Goal: Communication & Community: Answer question/provide support

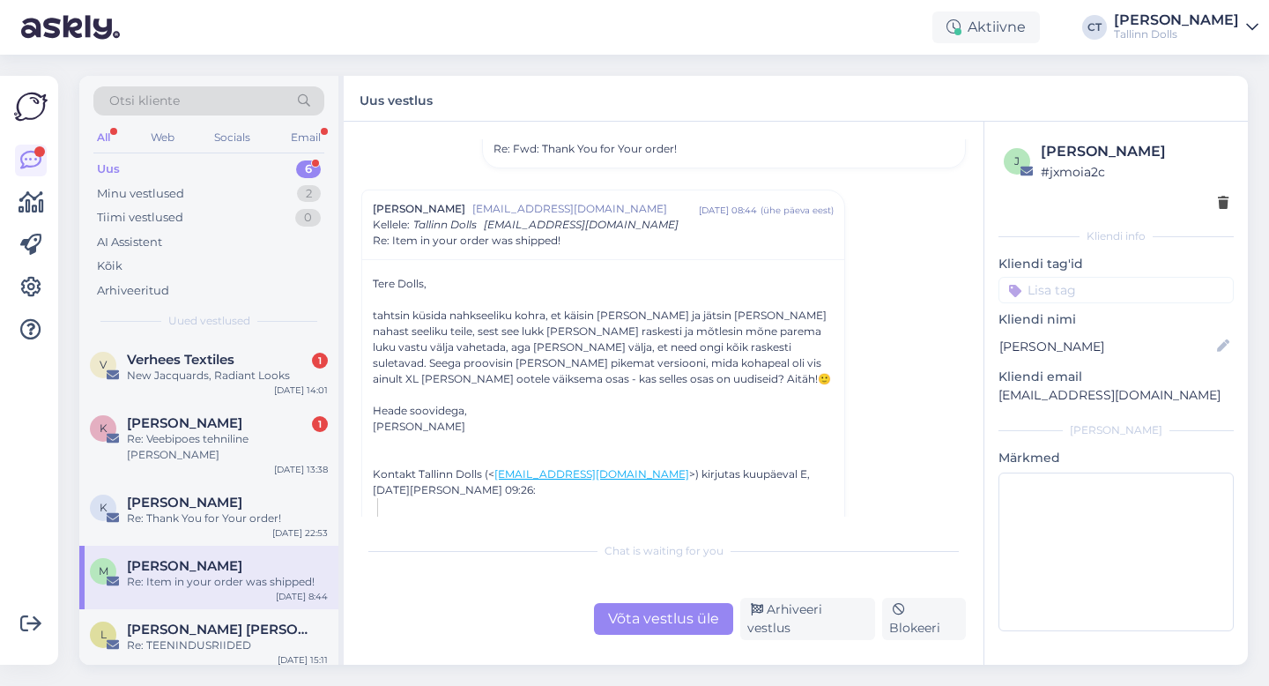
scroll to position [56, 0]
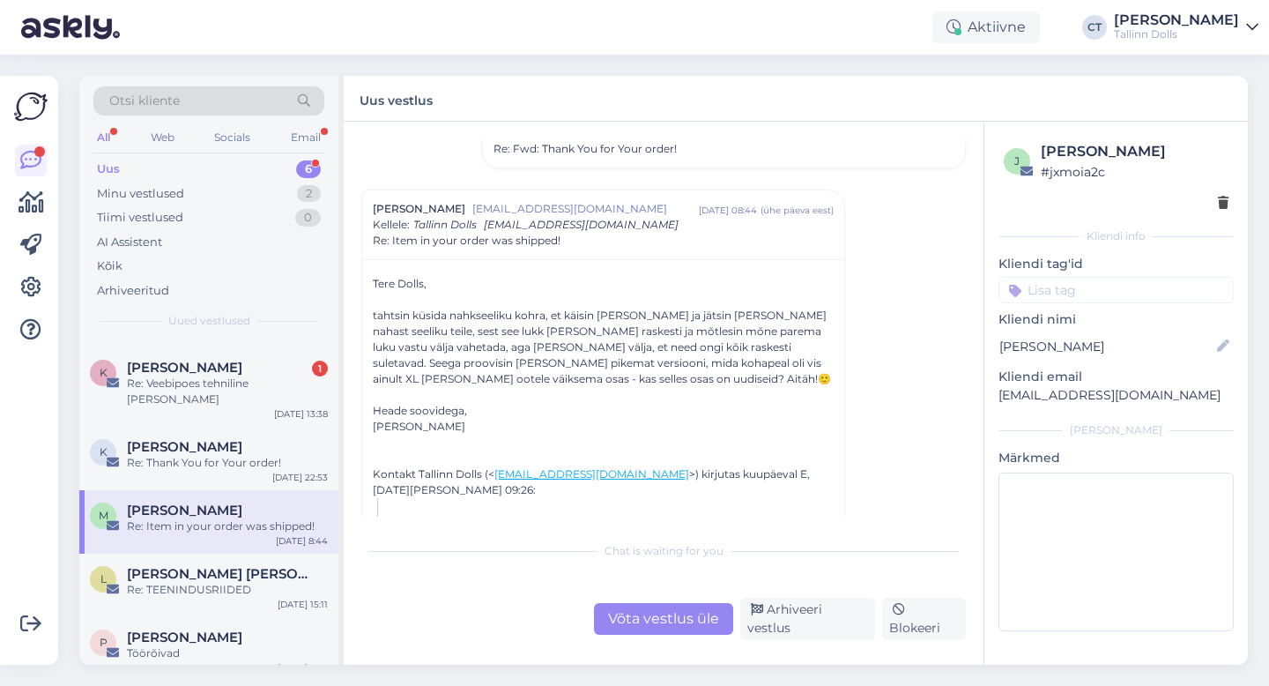
click at [213, 518] on div "Re: Item in your order was shipped!" at bounding box center [227, 526] width 201 height 16
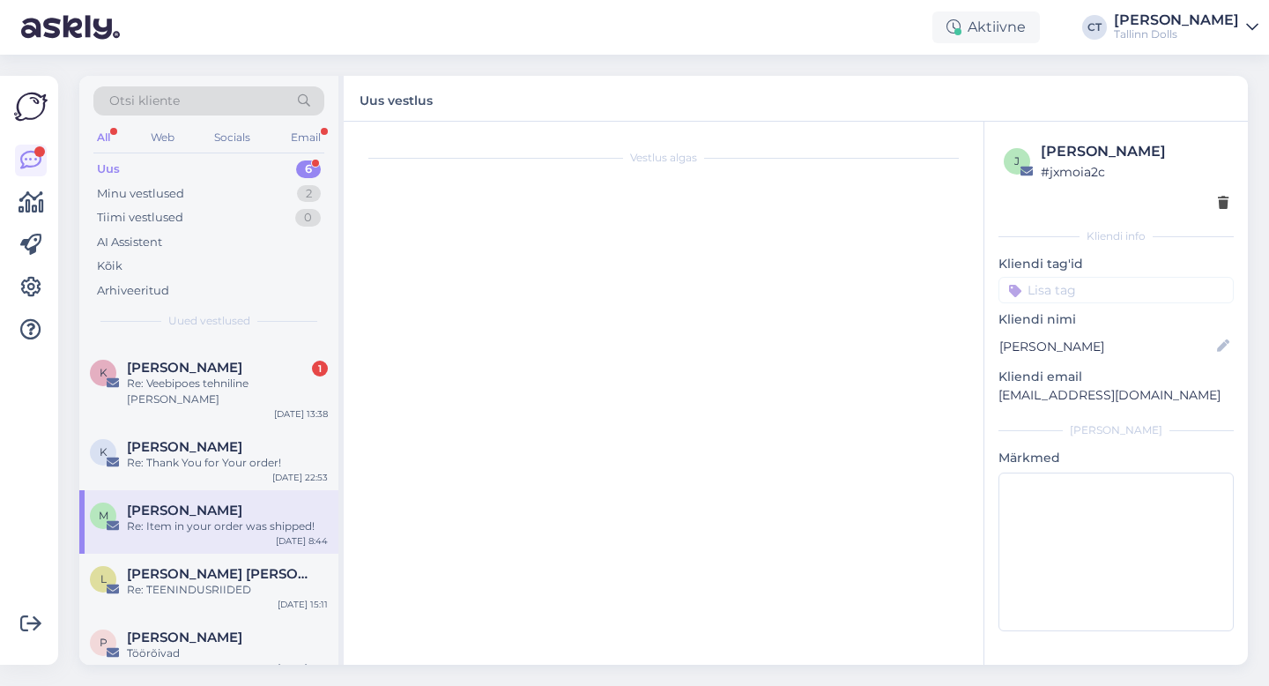
scroll to position [768, 0]
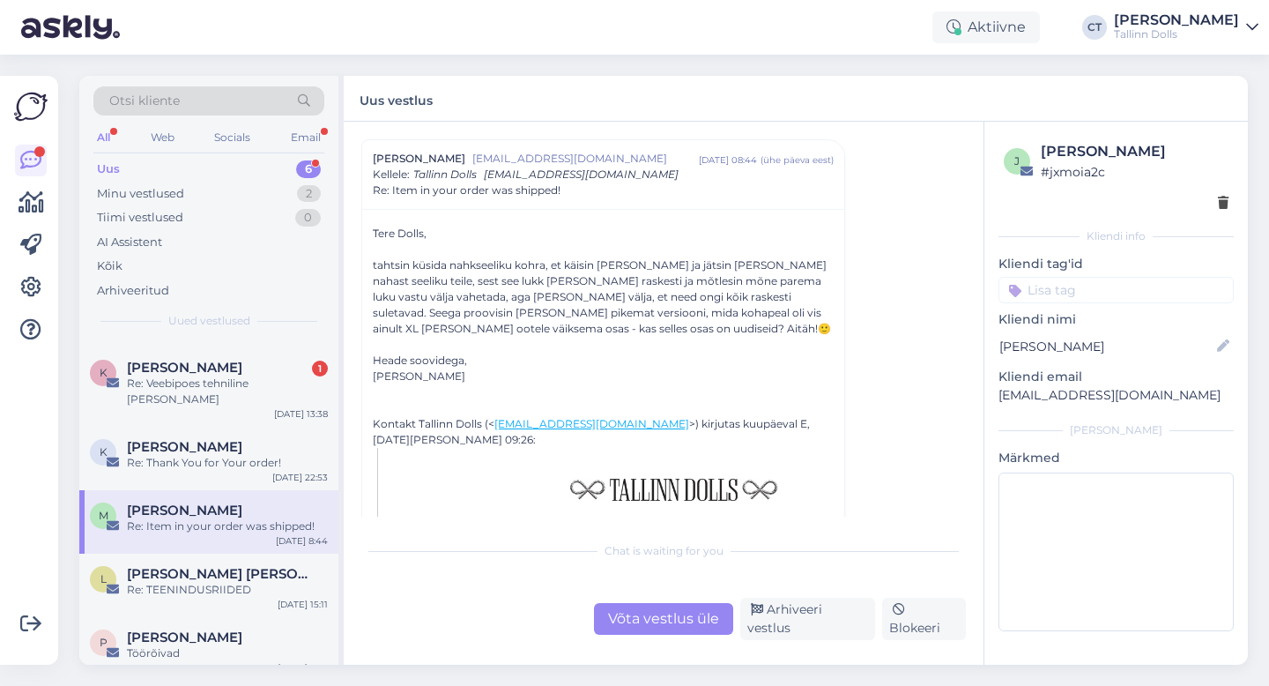
click at [655, 620] on div "Võta vestlus üle" at bounding box center [663, 619] width 139 height 32
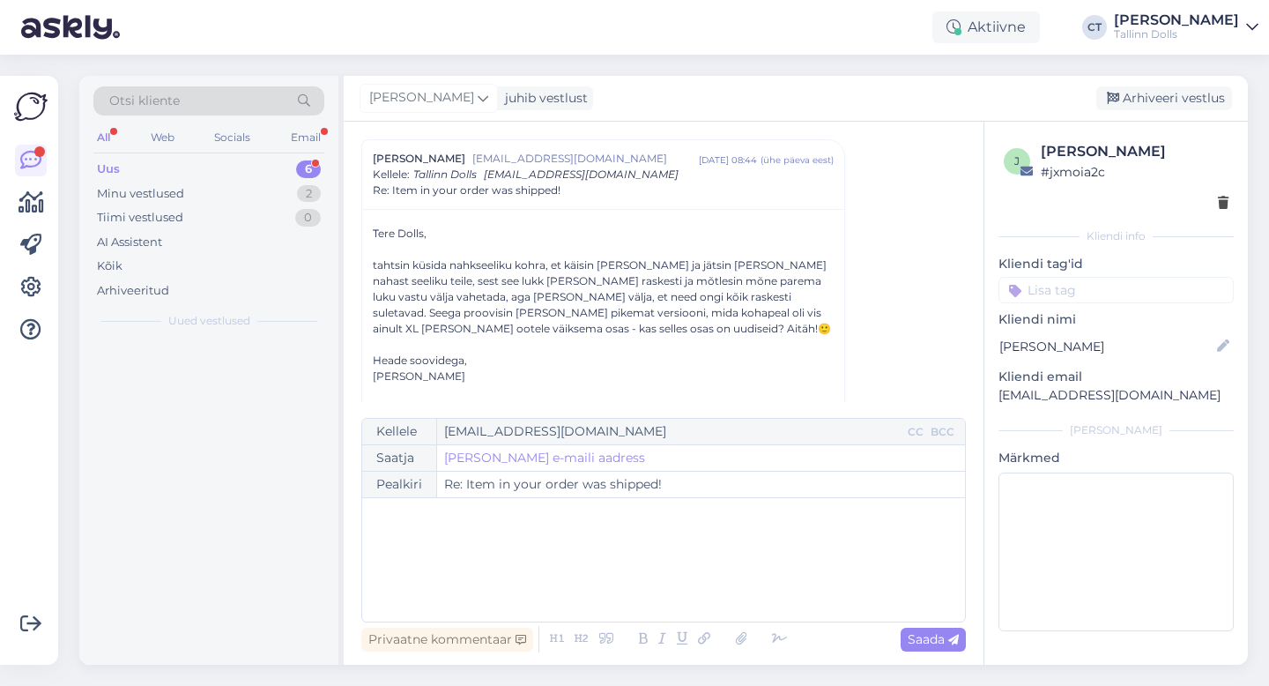
scroll to position [0, 0]
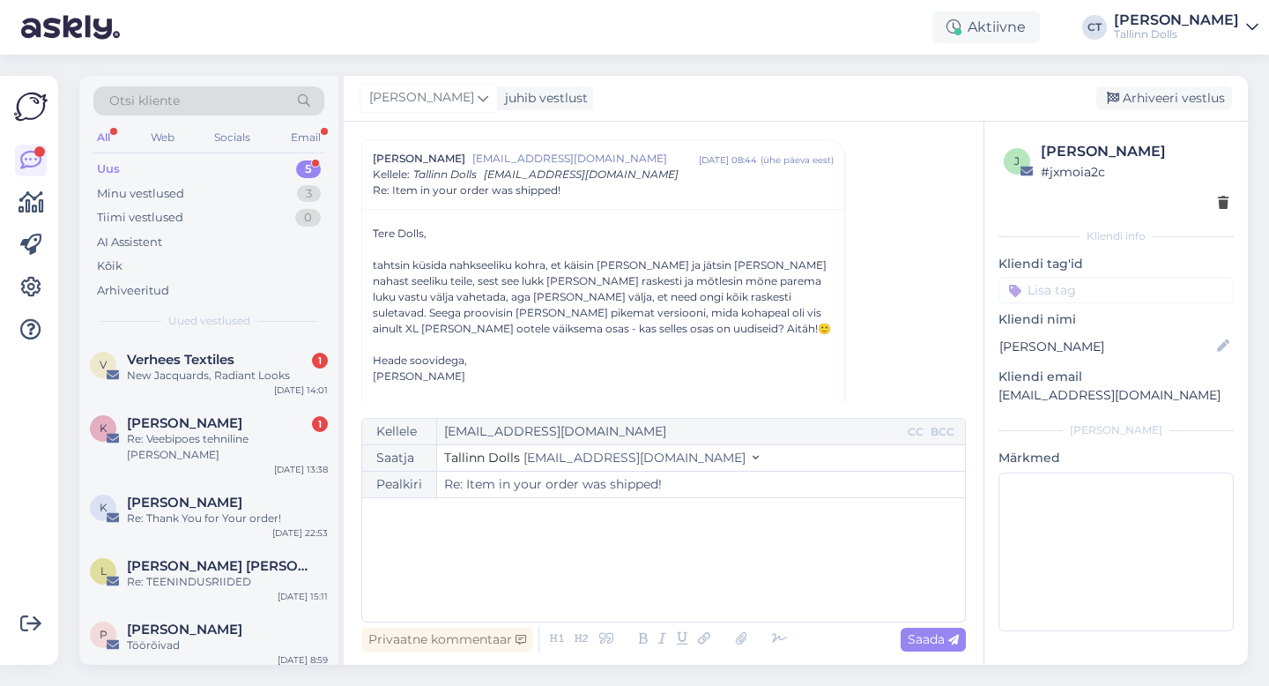
click at [657, 594] on div "﻿" at bounding box center [663, 560] width 585 height 106
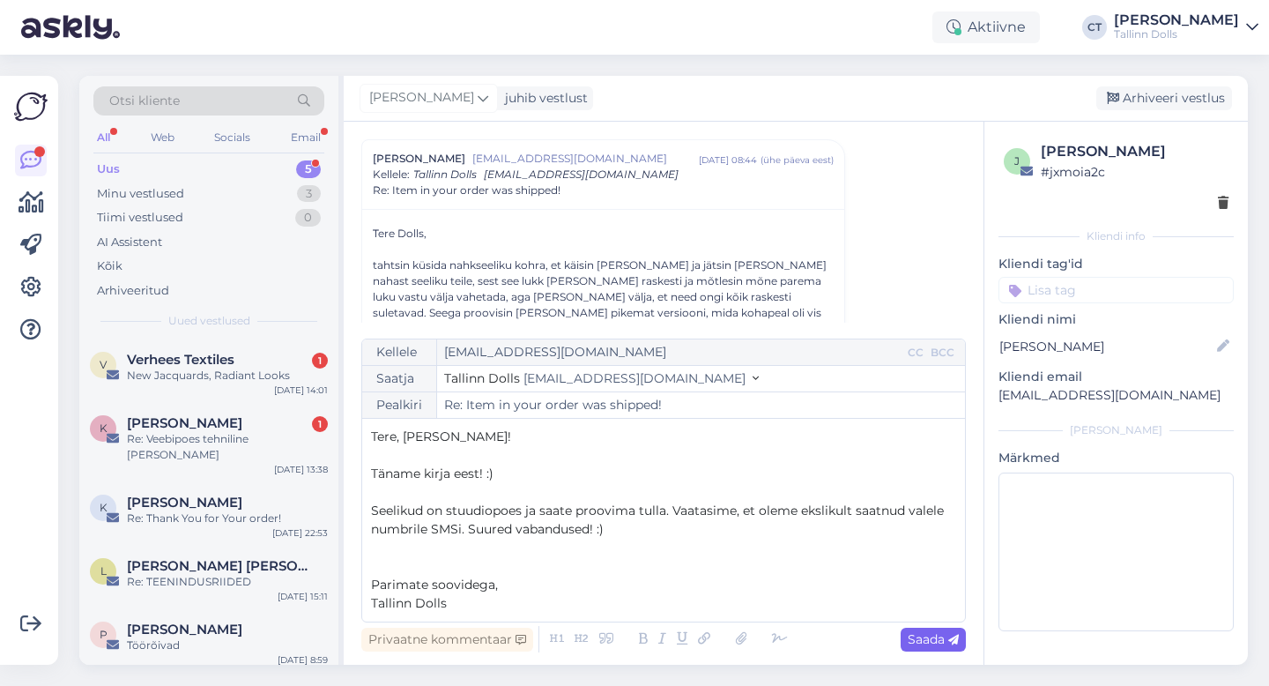
click at [953, 637] on icon at bounding box center [953, 640] width 11 height 11
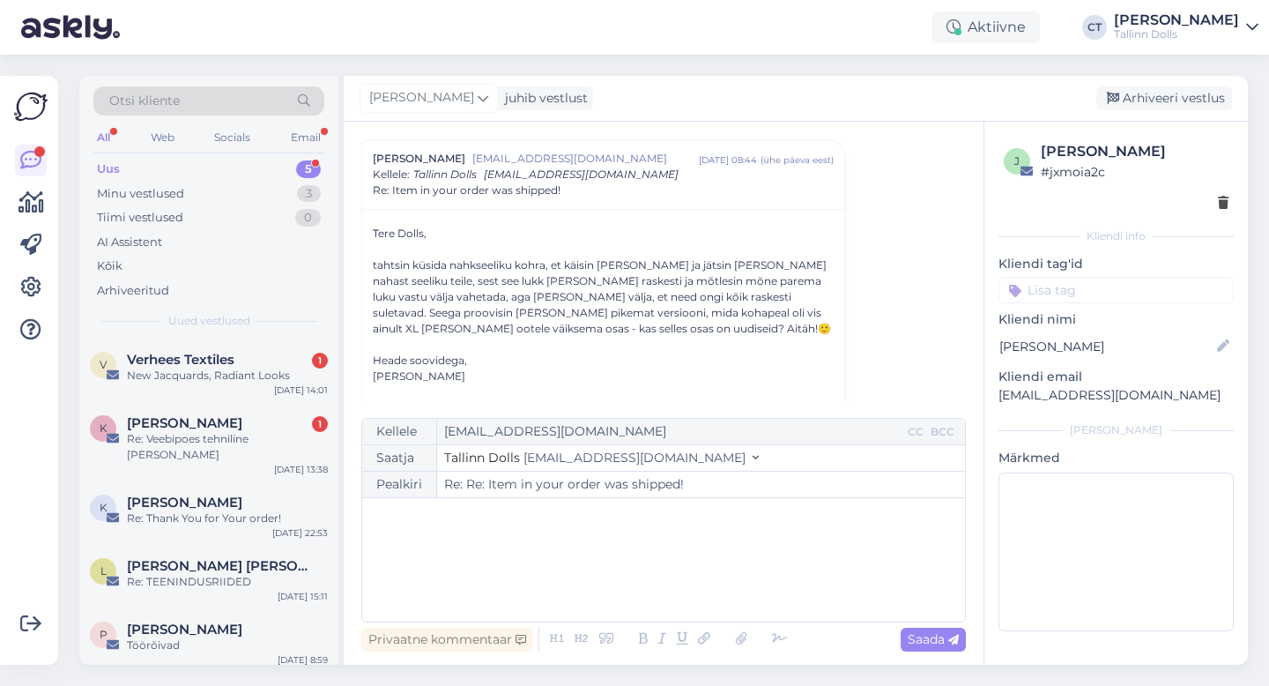
type input "Re: Item in your order was shipped!"
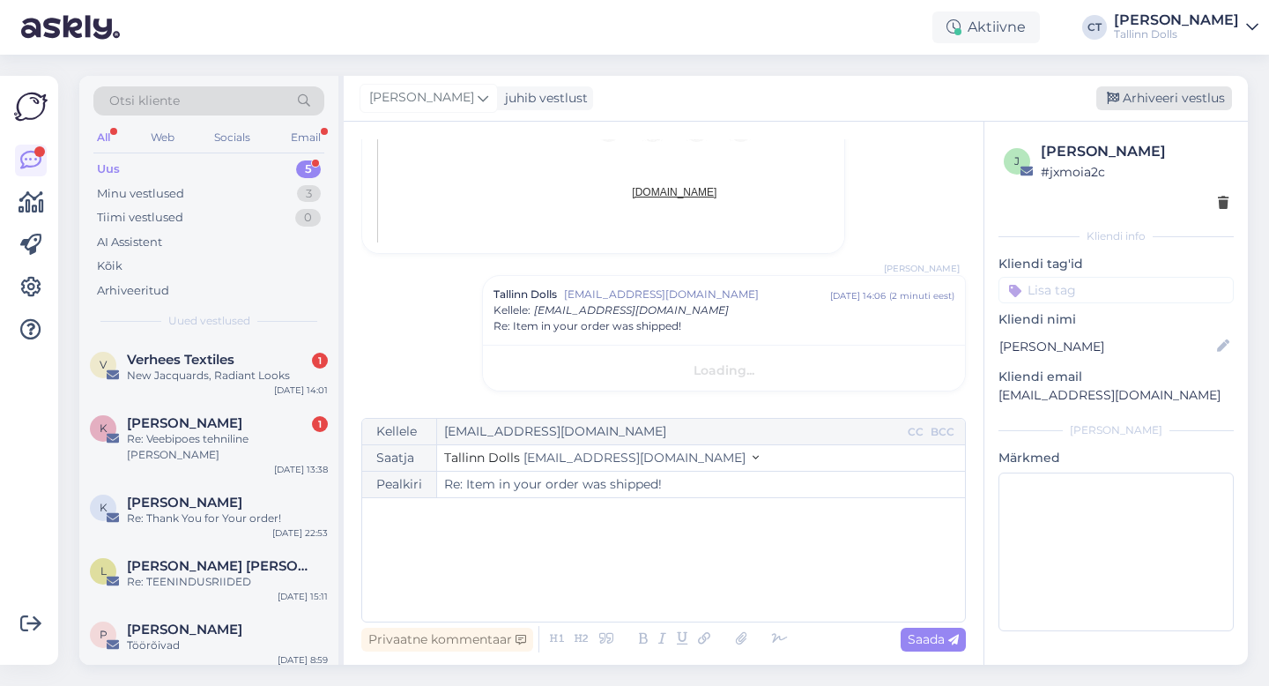
click at [1188, 93] on div "Arhiveeri vestlus" at bounding box center [1164, 98] width 136 height 24
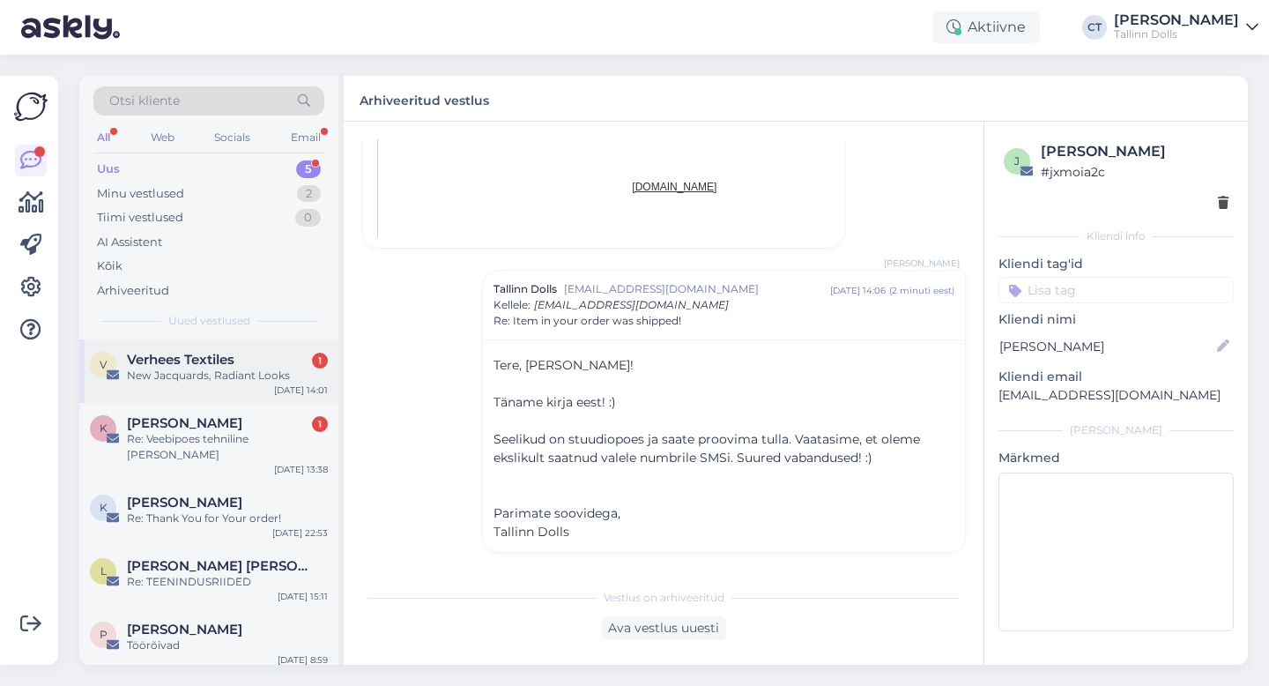
click at [271, 361] on div "Verhees Textiles 1" at bounding box center [227, 360] width 201 height 16
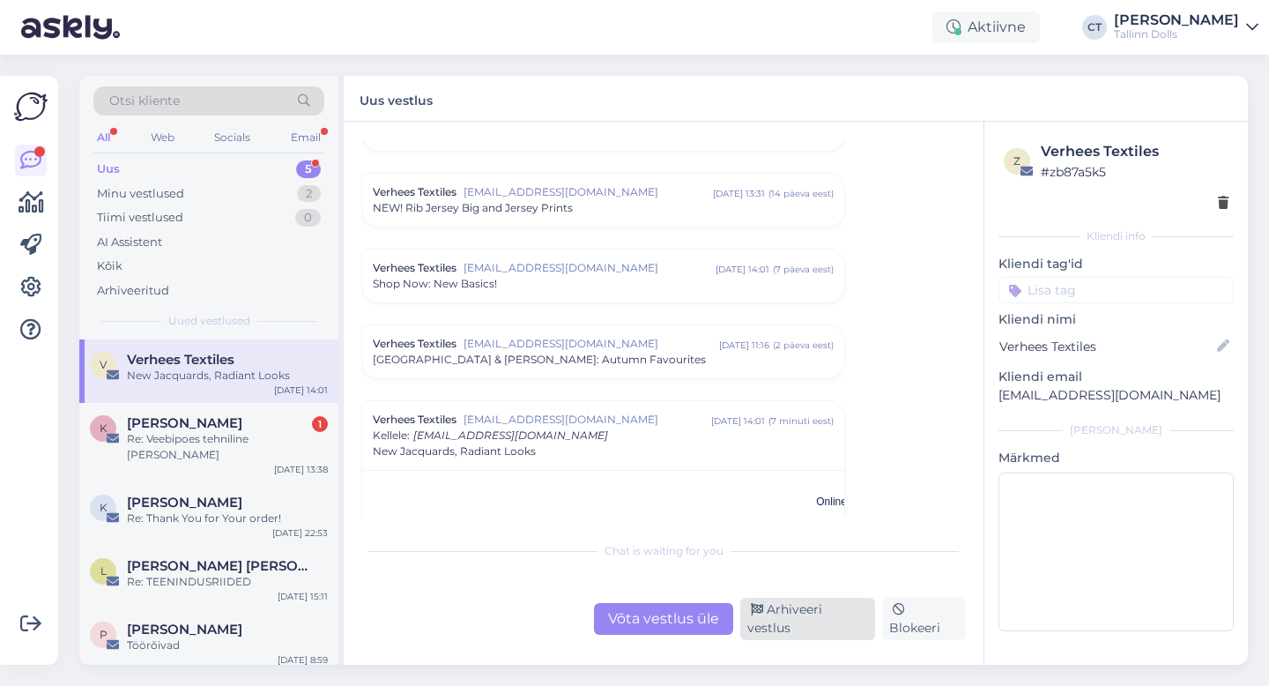
click at [809, 628] on div "Arhiveeri vestlus" at bounding box center [807, 619] width 135 height 42
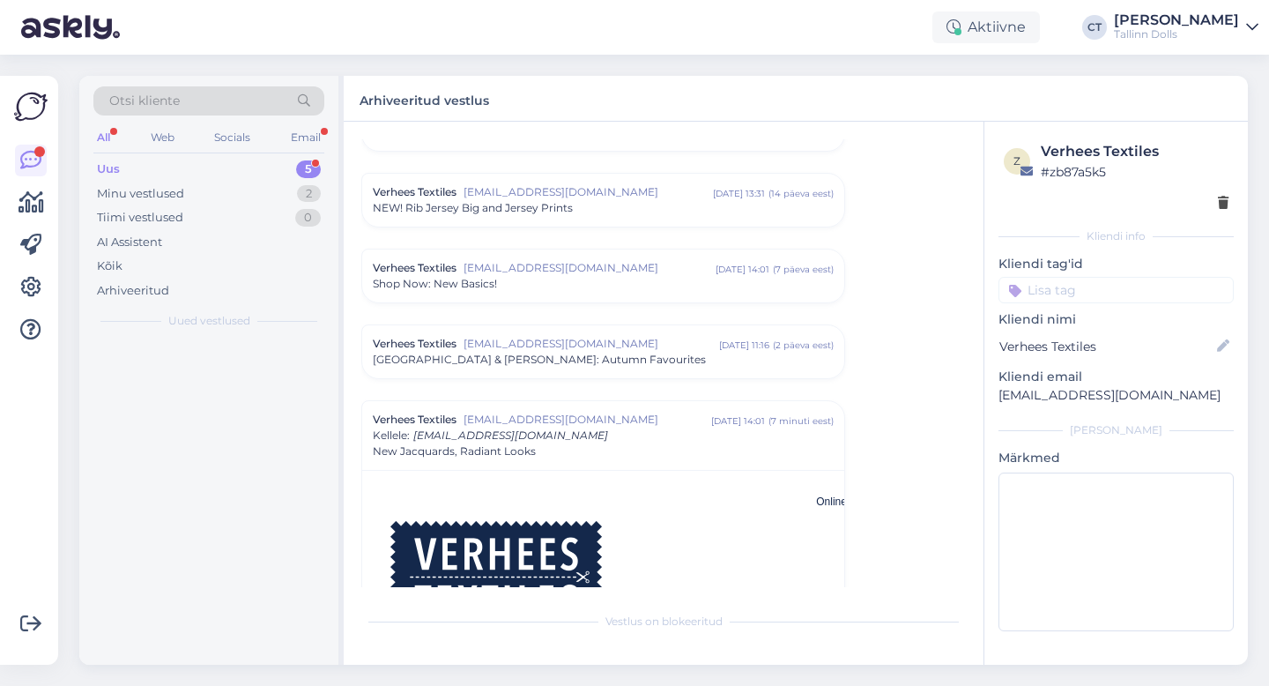
scroll to position [5354, 0]
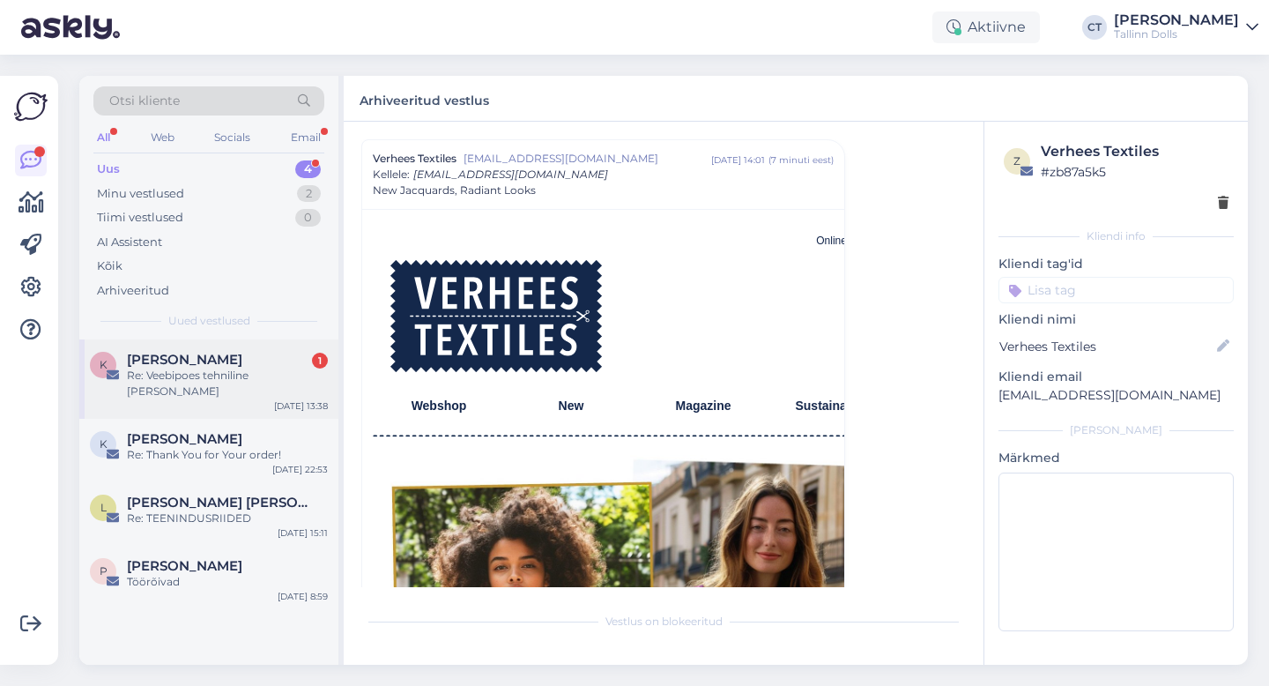
click at [245, 369] on div "Re: Veebipoes tehniline [PERSON_NAME]" at bounding box center [227, 384] width 201 height 32
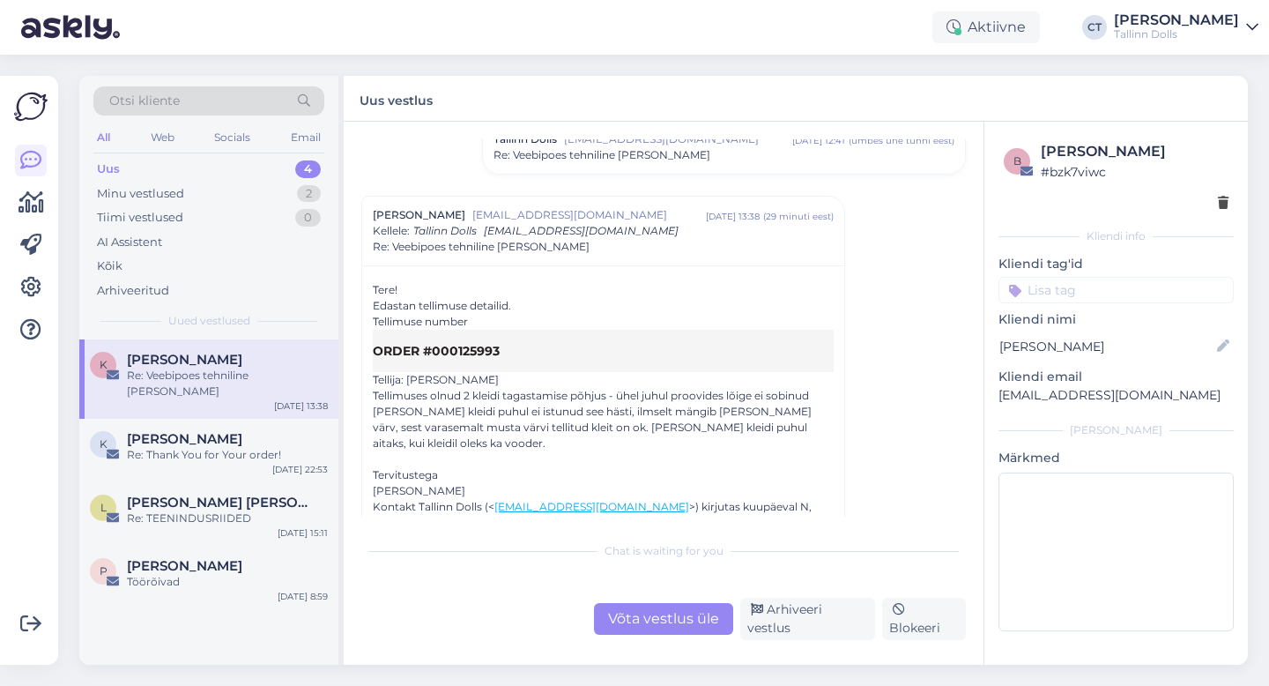
scroll to position [1178, 0]
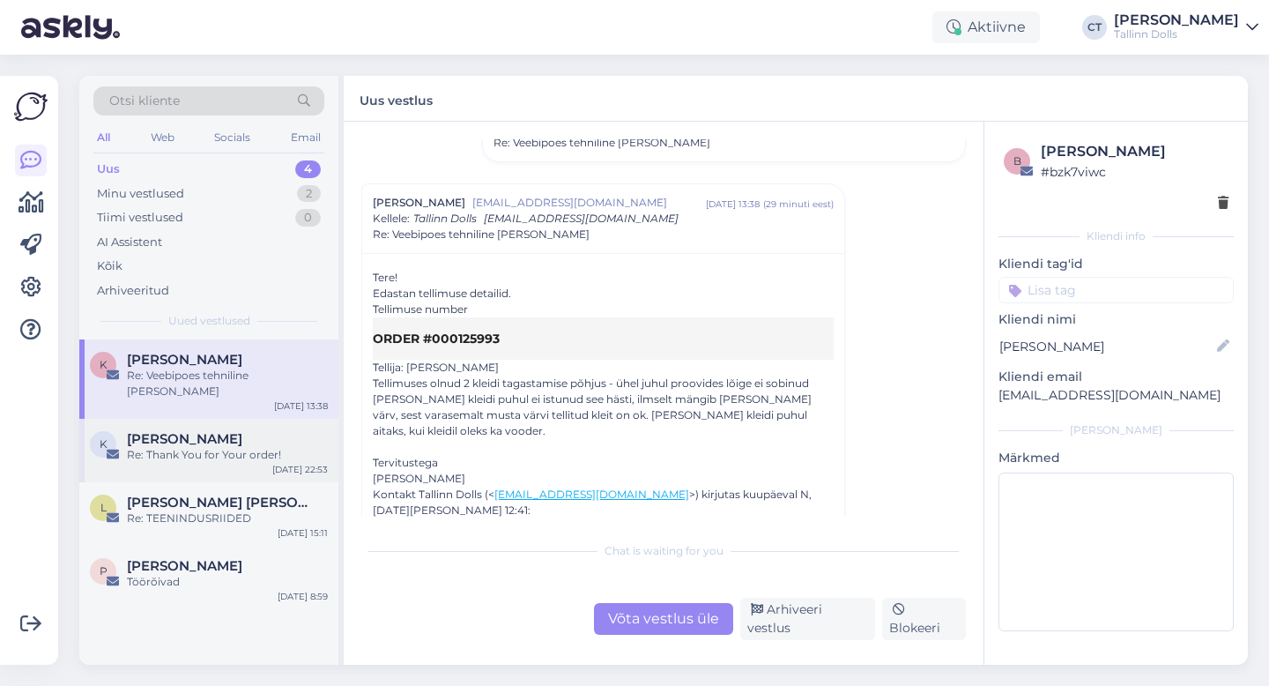
click at [171, 447] on div "Re: Thank You for Your order!" at bounding box center [227, 455] width 201 height 16
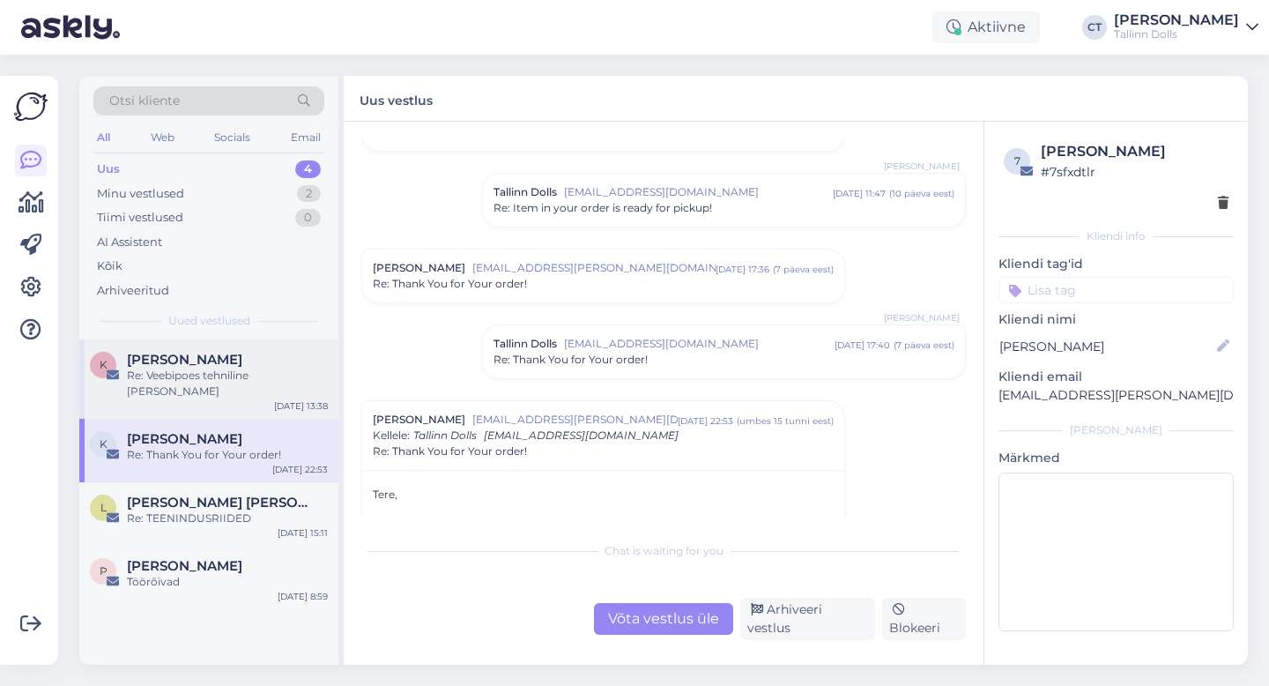
click at [208, 373] on div "Re: Veebipoes tehniline [PERSON_NAME]" at bounding box center [227, 384] width 201 height 32
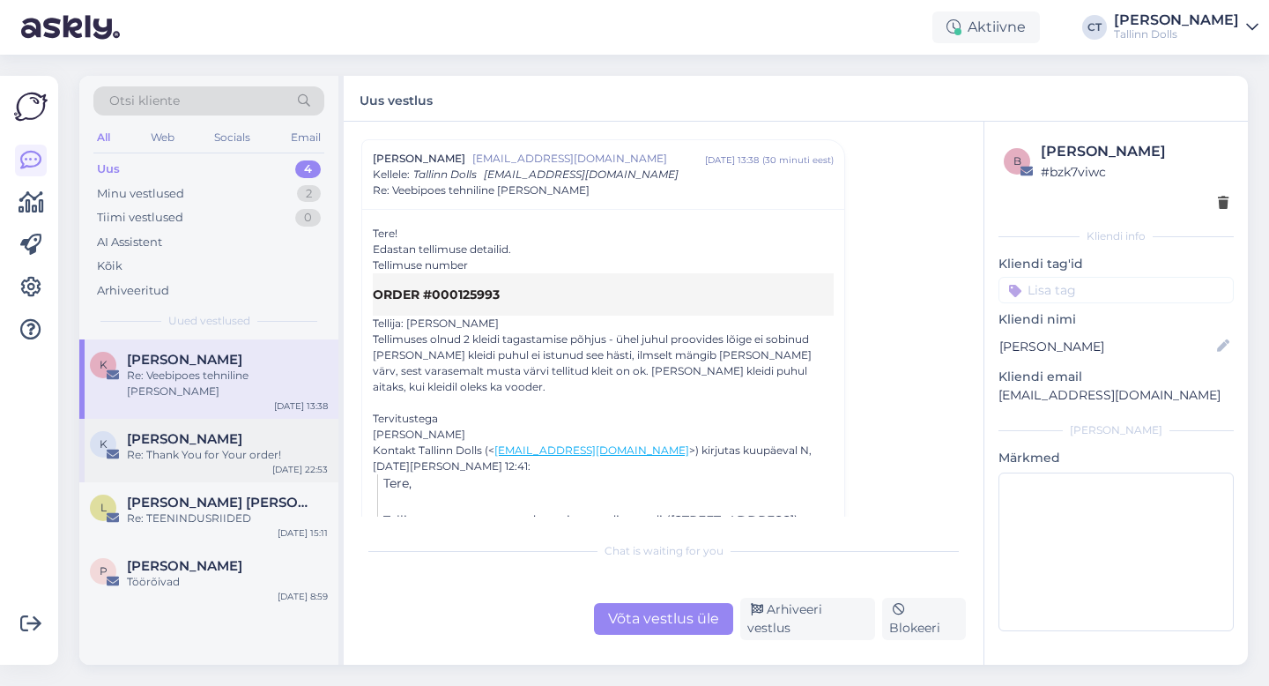
click at [204, 447] on div "Re: Thank You for Your order!" at bounding box center [227, 455] width 201 height 16
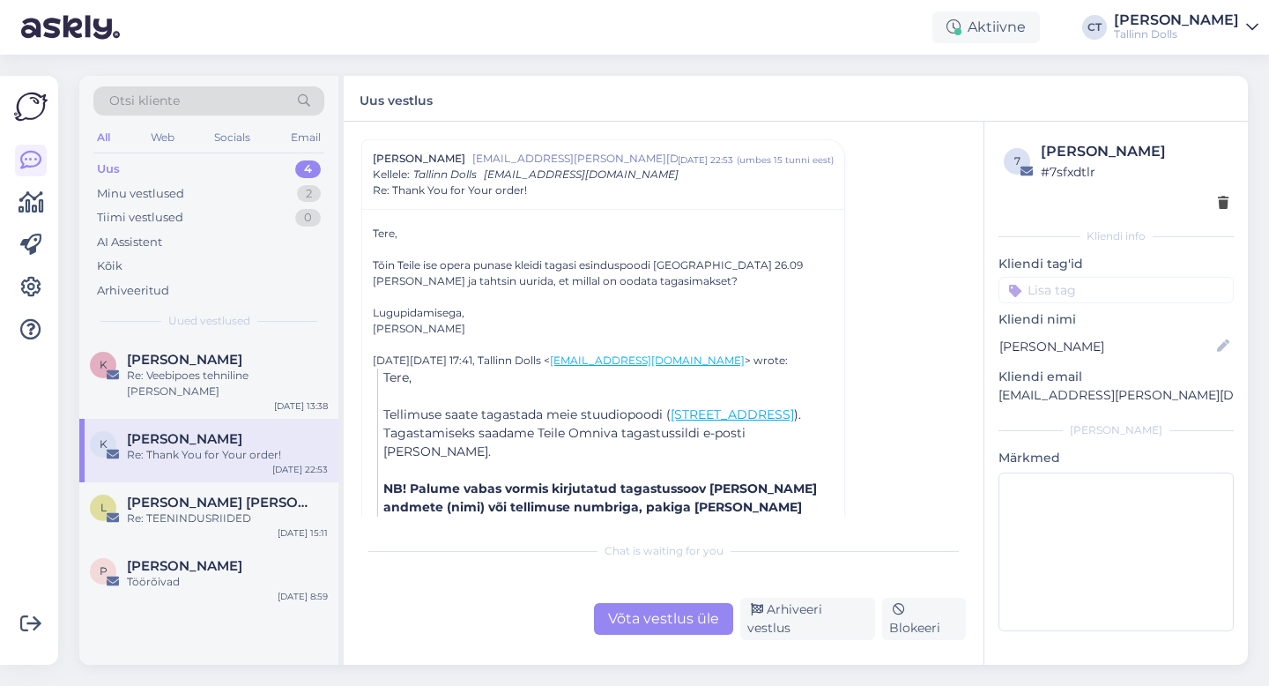
click at [666, 630] on div "Võta vestlus üle" at bounding box center [663, 619] width 139 height 32
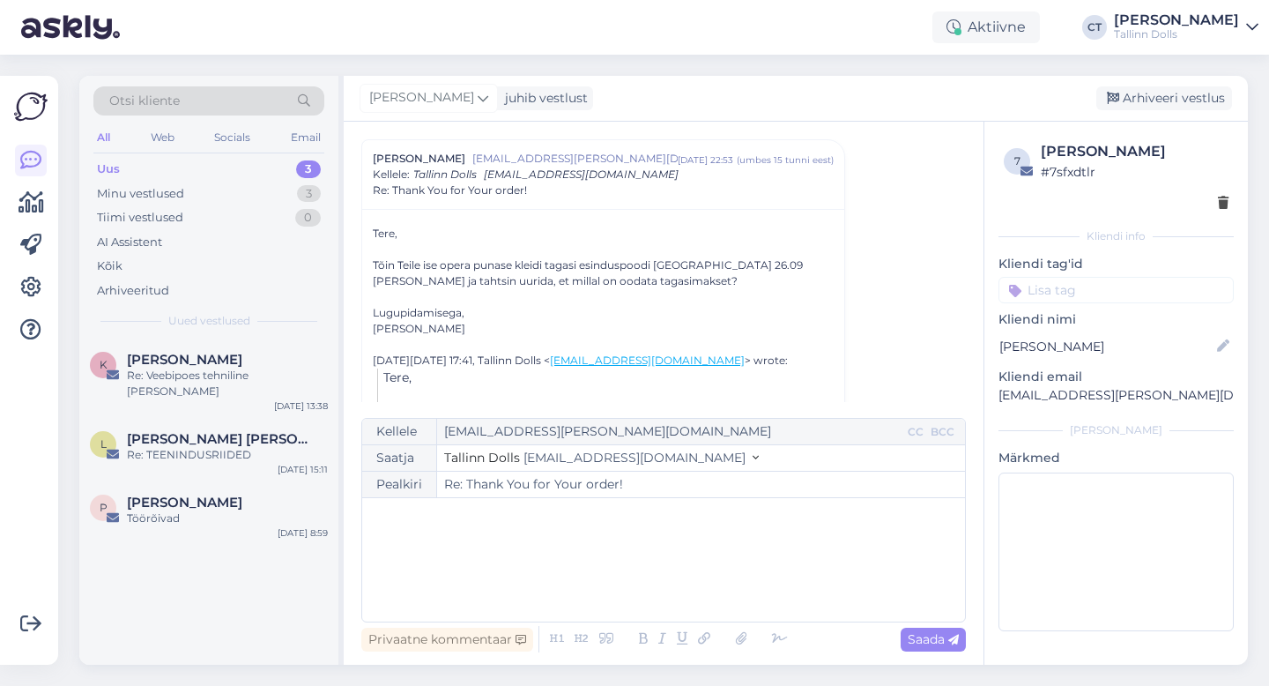
click at [658, 586] on div "﻿" at bounding box center [663, 560] width 585 height 106
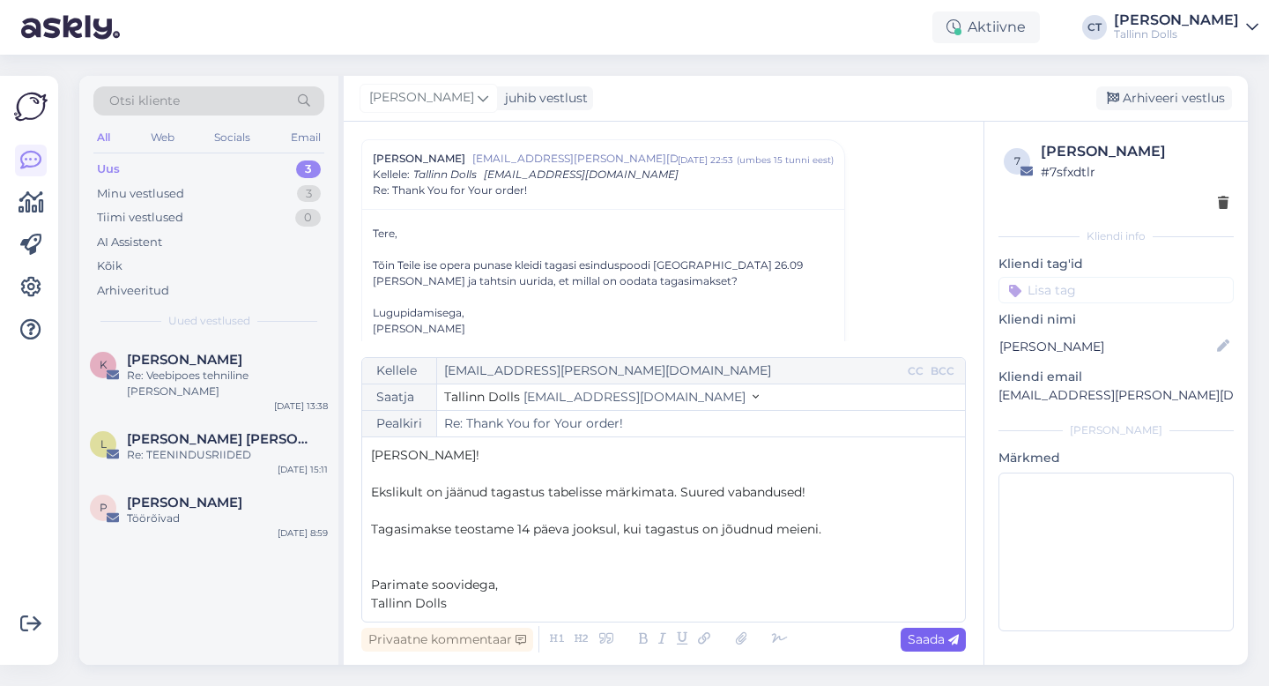
click at [944, 635] on span "Saada" at bounding box center [933, 639] width 51 height 16
type input "Re: Thank You for Your order!"
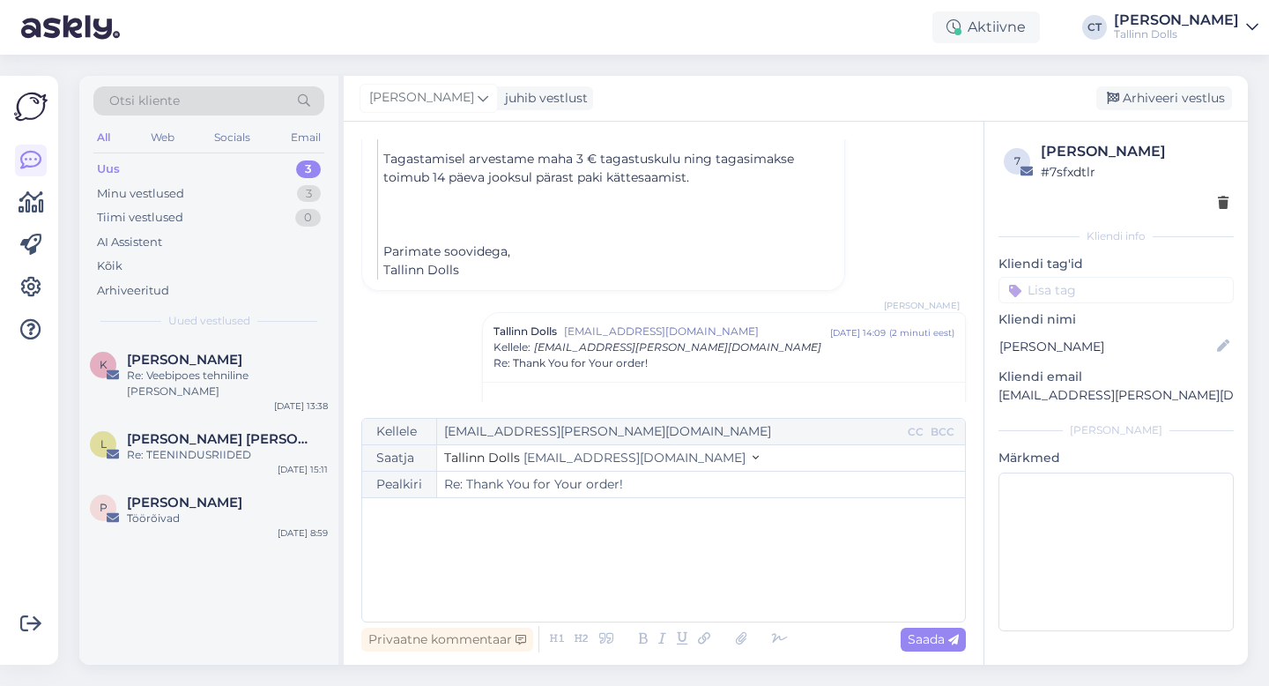
click at [1183, 83] on div "[PERSON_NAME] juhib vestlust [GEOGRAPHIC_DATA] vestlus" at bounding box center [796, 99] width 904 height 46
click at [1183, 100] on div "Arhiveeri vestlus" at bounding box center [1164, 98] width 136 height 24
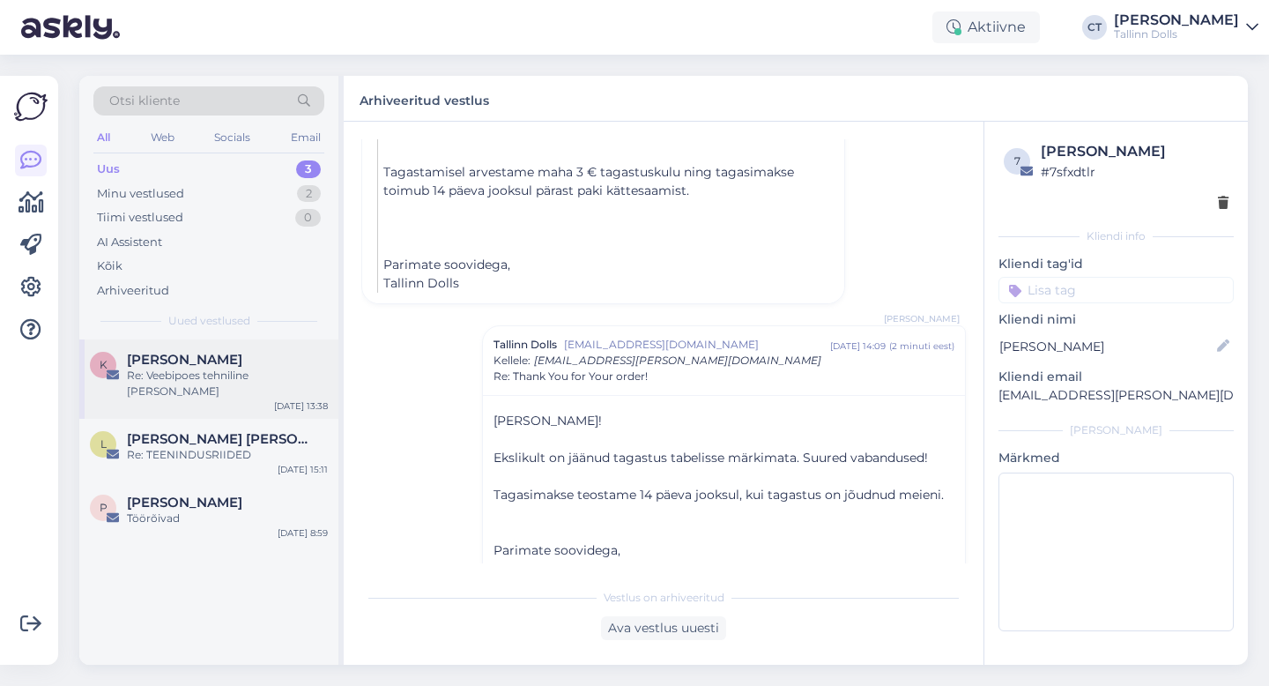
click at [217, 370] on div "Re: Veebipoes tehniline [PERSON_NAME]" at bounding box center [227, 384] width 201 height 32
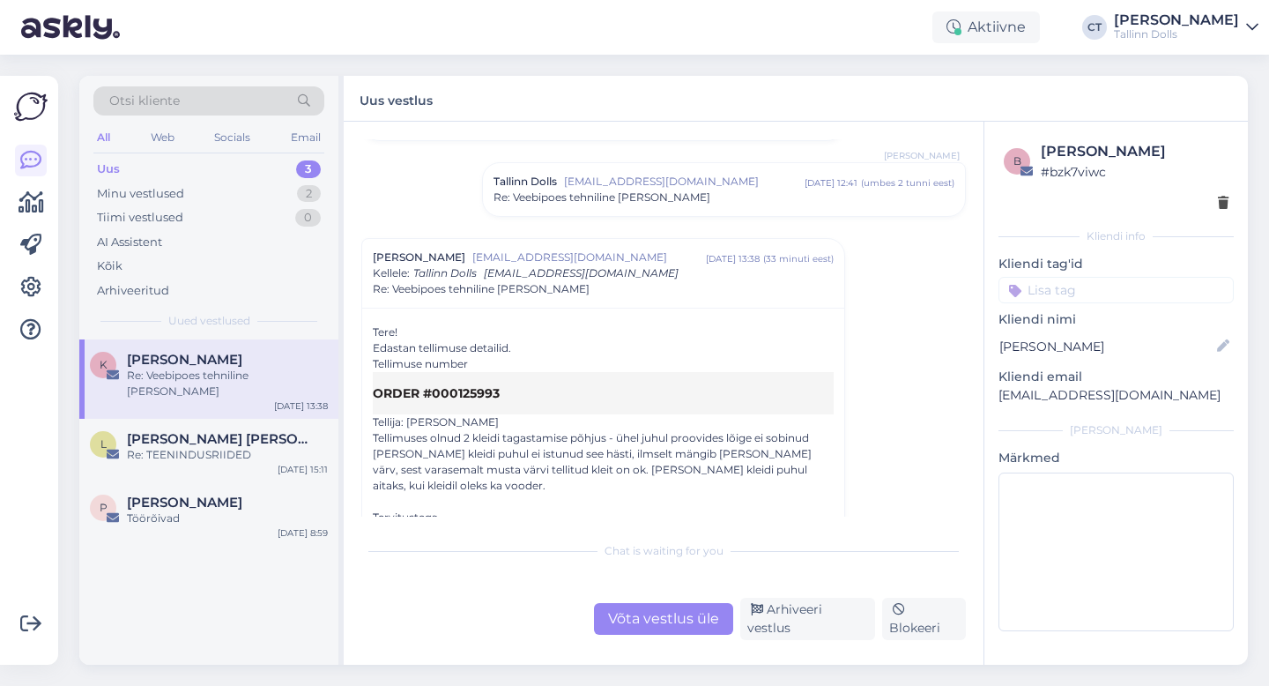
scroll to position [1158, 0]
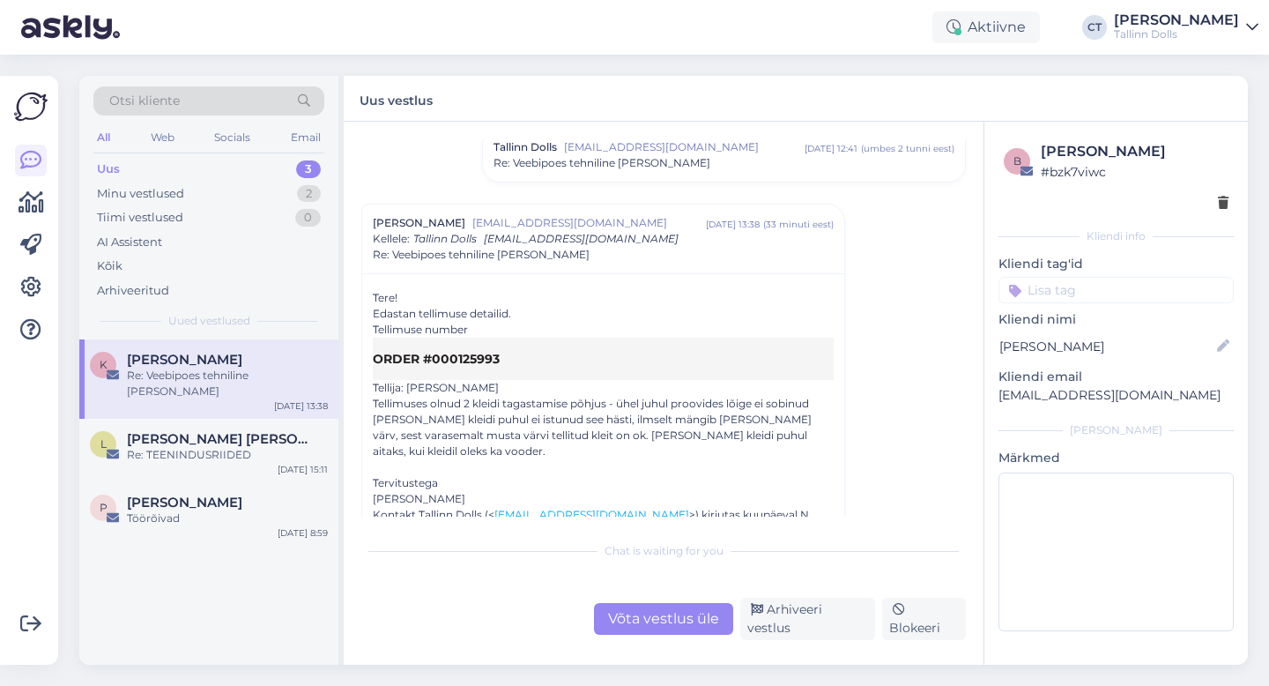
drag, startPoint x: 526, startPoint y: 353, endPoint x: 450, endPoint y: 356, distance: 75.8
click at [450, 356] on td "ORDER #000125993" at bounding box center [603, 359] width 461 height 42
copy td "0125993"
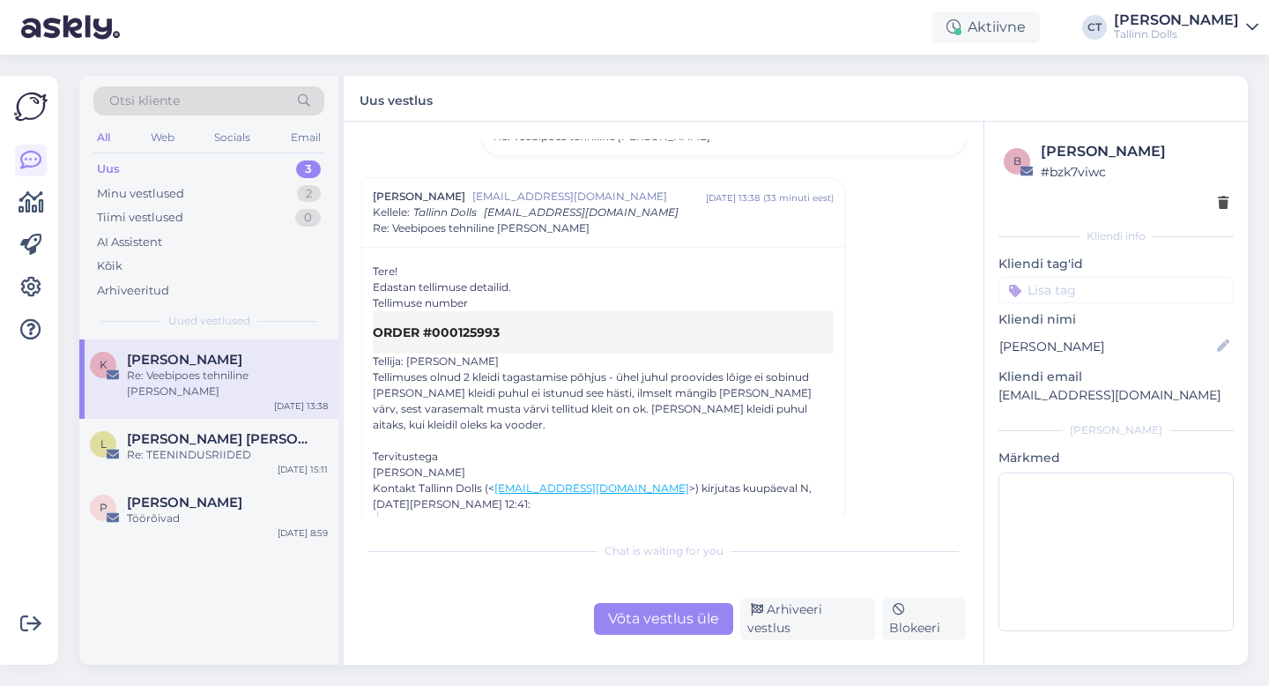
scroll to position [1186, 0]
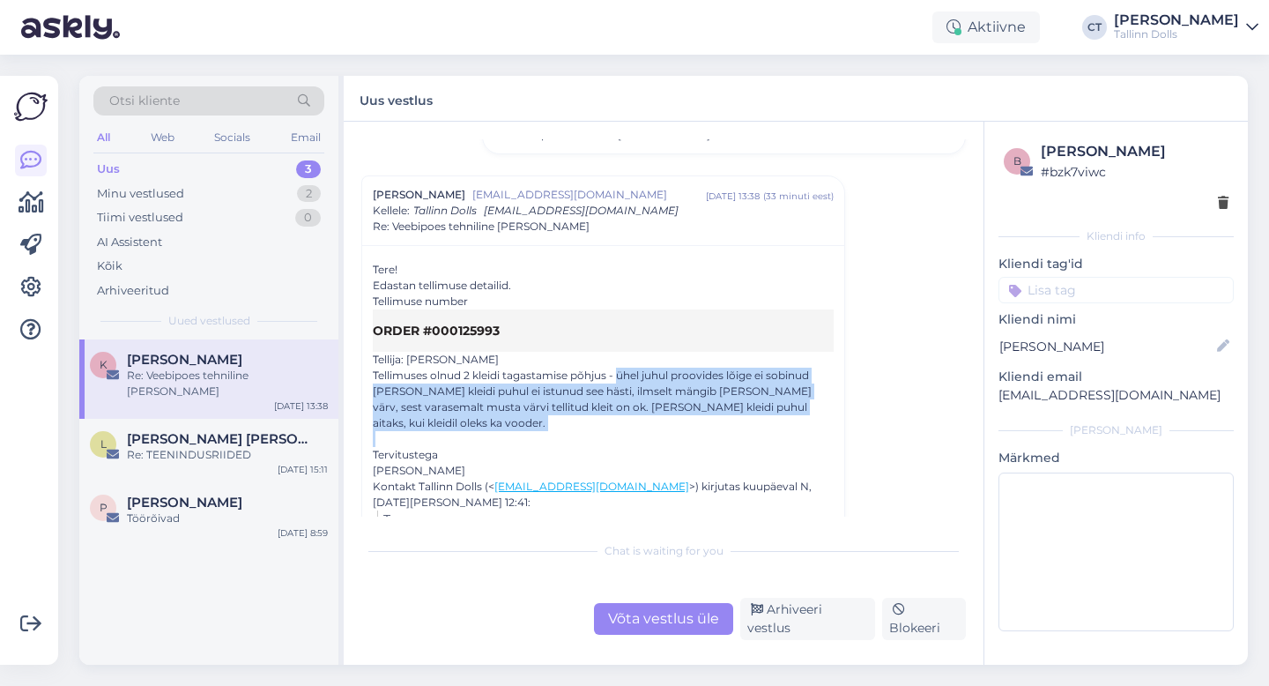
drag, startPoint x: 619, startPoint y: 371, endPoint x: 666, endPoint y: 417, distance: 66.1
click at [666, 417] on div "Tere! Edastan tellimuse detailid. Tellimuse number ORDER #000125993 Tellija: [P…" at bounding box center [603, 617] width 461 height 711
copy div "ühel juhul proovides lõige ei sobinud [PERSON_NAME] kleidi puhul ei istunud see…"
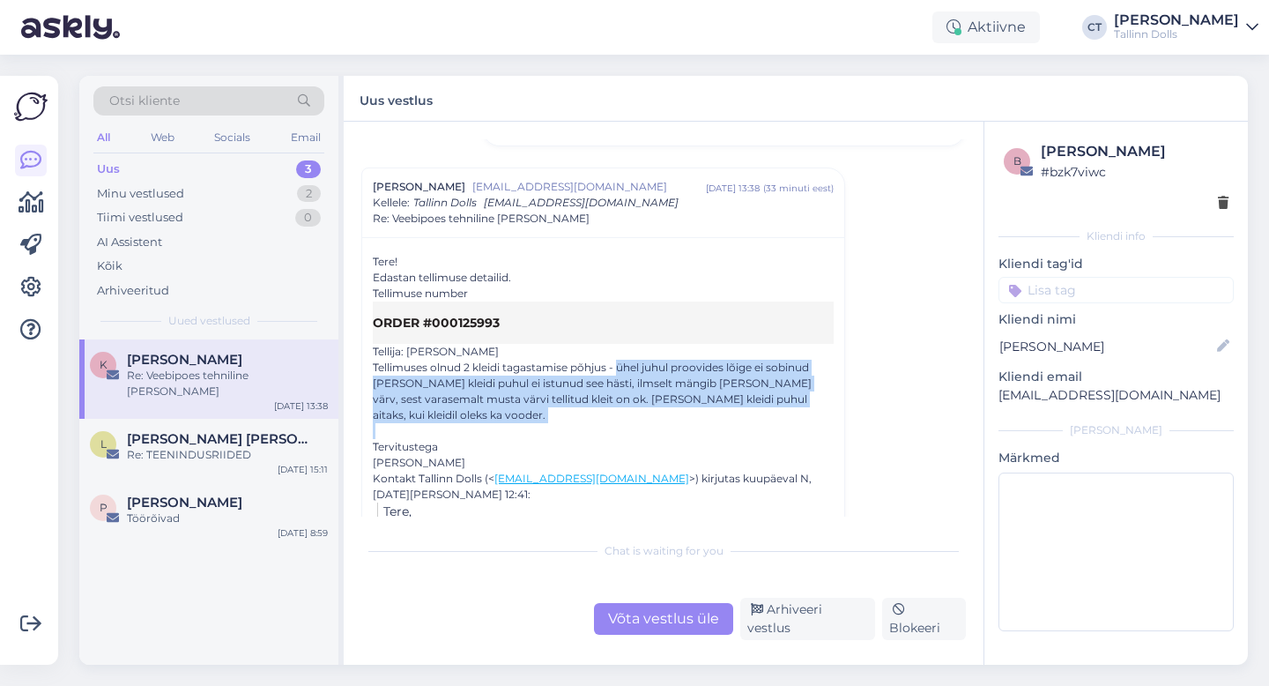
scroll to position [1195, 0]
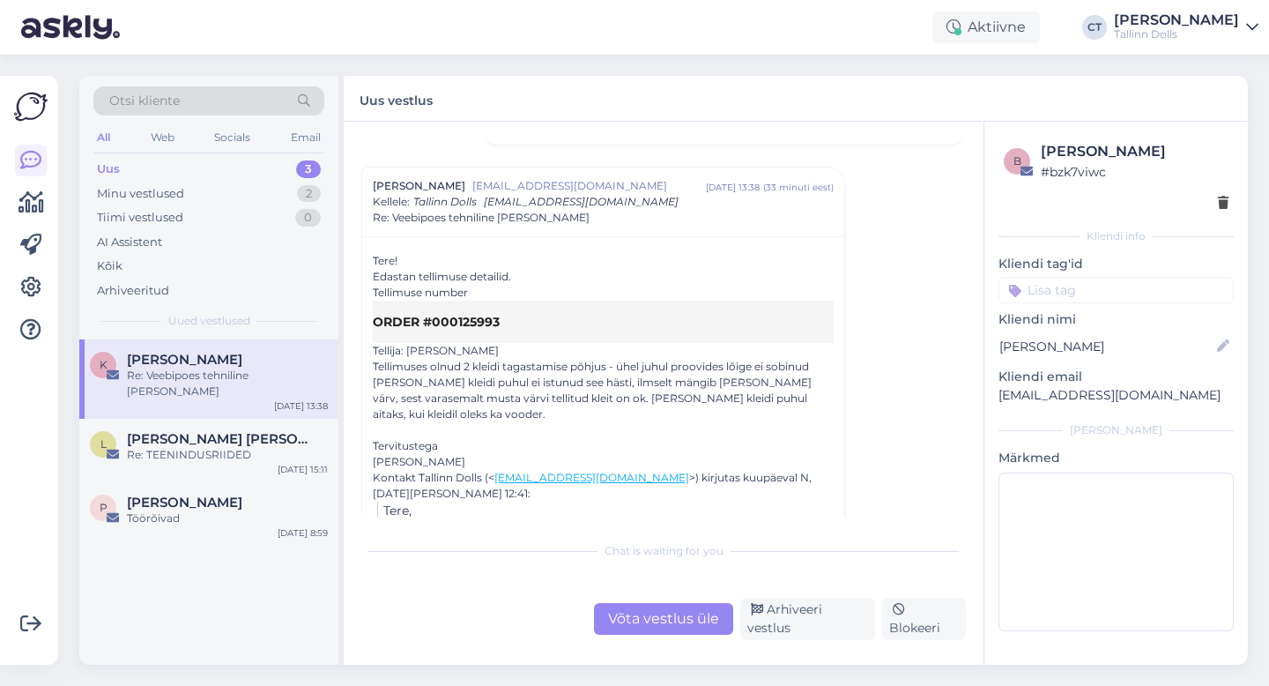
click at [649, 632] on div "Võta vestlus üle" at bounding box center [663, 619] width 139 height 32
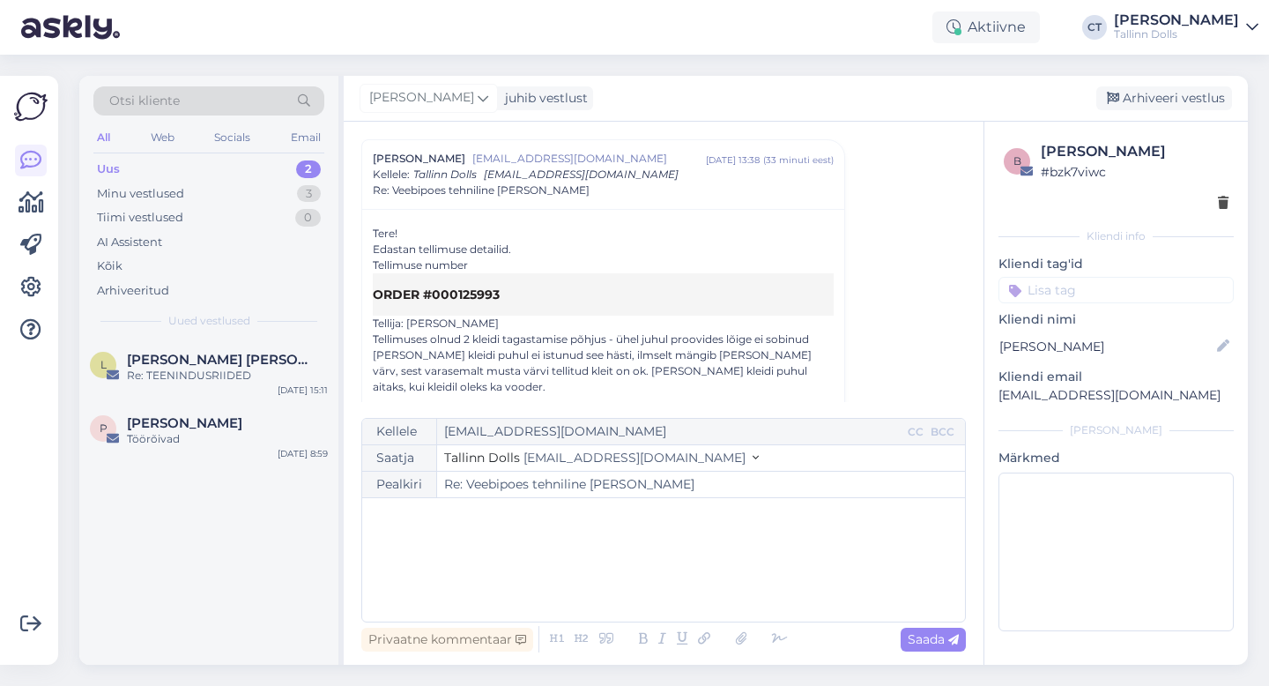
click at [661, 587] on div "﻿" at bounding box center [663, 560] width 585 height 106
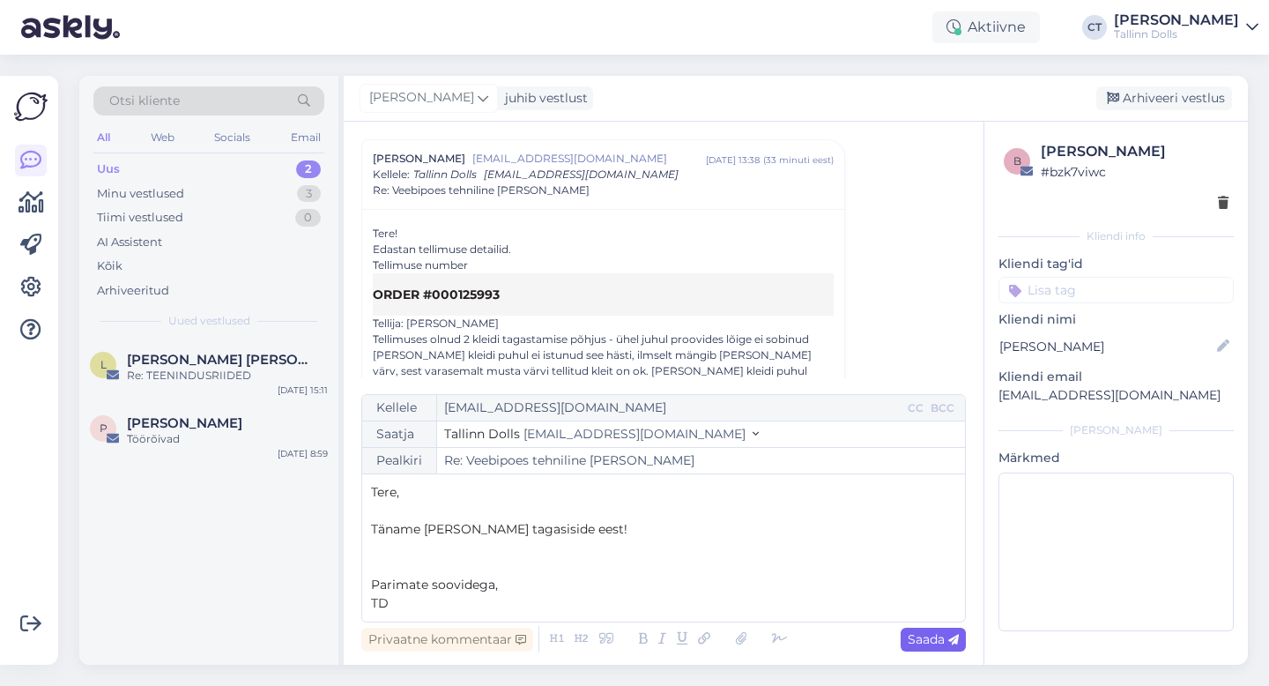
click at [915, 633] on span "Saada" at bounding box center [933, 639] width 51 height 16
type input "Re: Veebipoes tehniline [PERSON_NAME]"
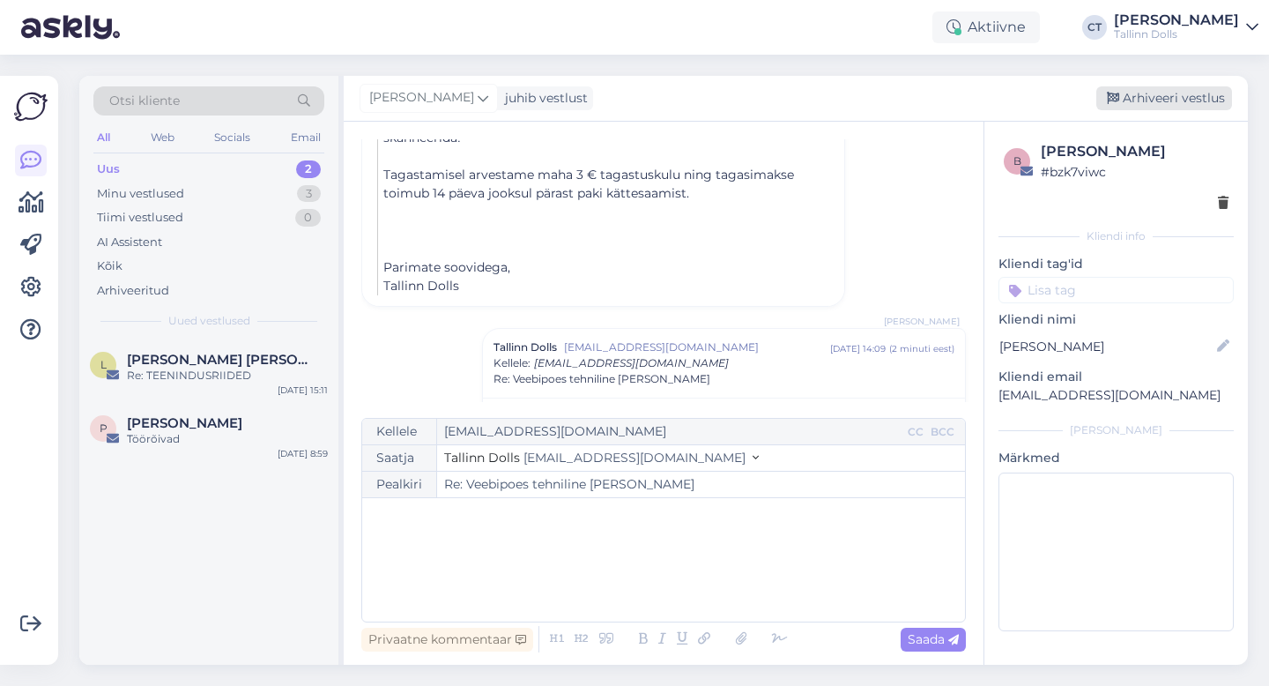
click at [1176, 97] on div "Arhiveeri vestlus" at bounding box center [1164, 98] width 136 height 24
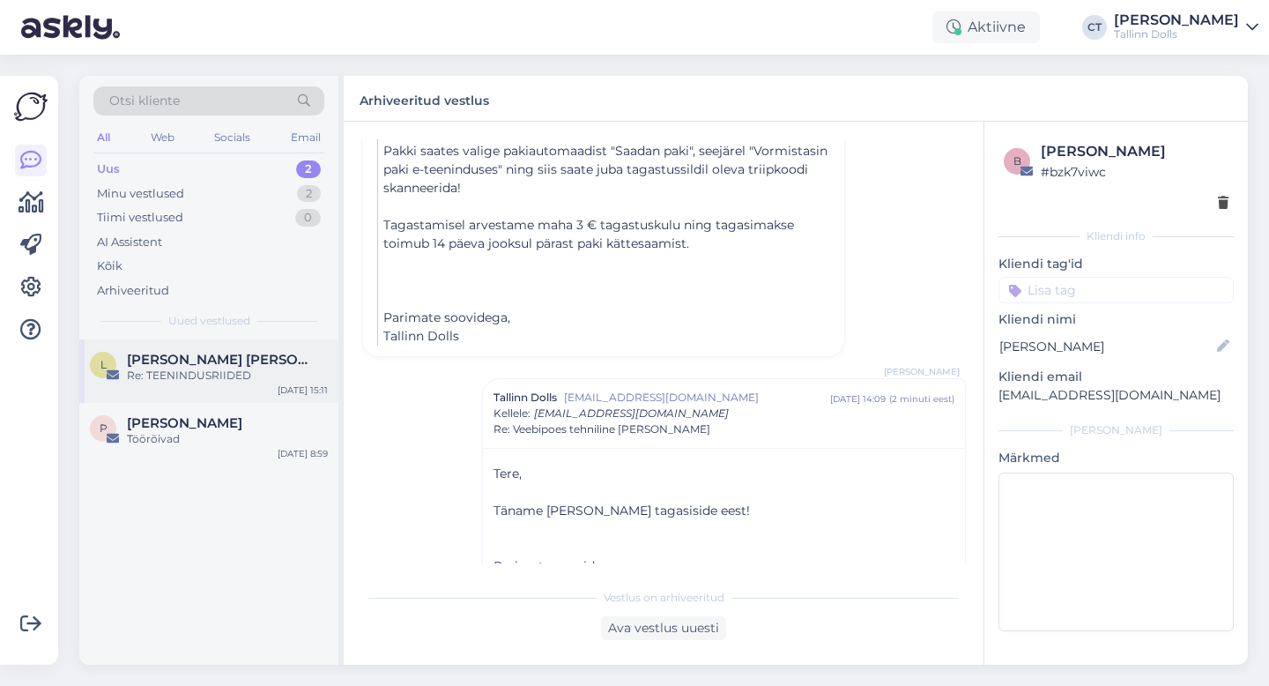
click at [211, 374] on div "Re: TEENINDUSRIIDED" at bounding box center [227, 376] width 201 height 16
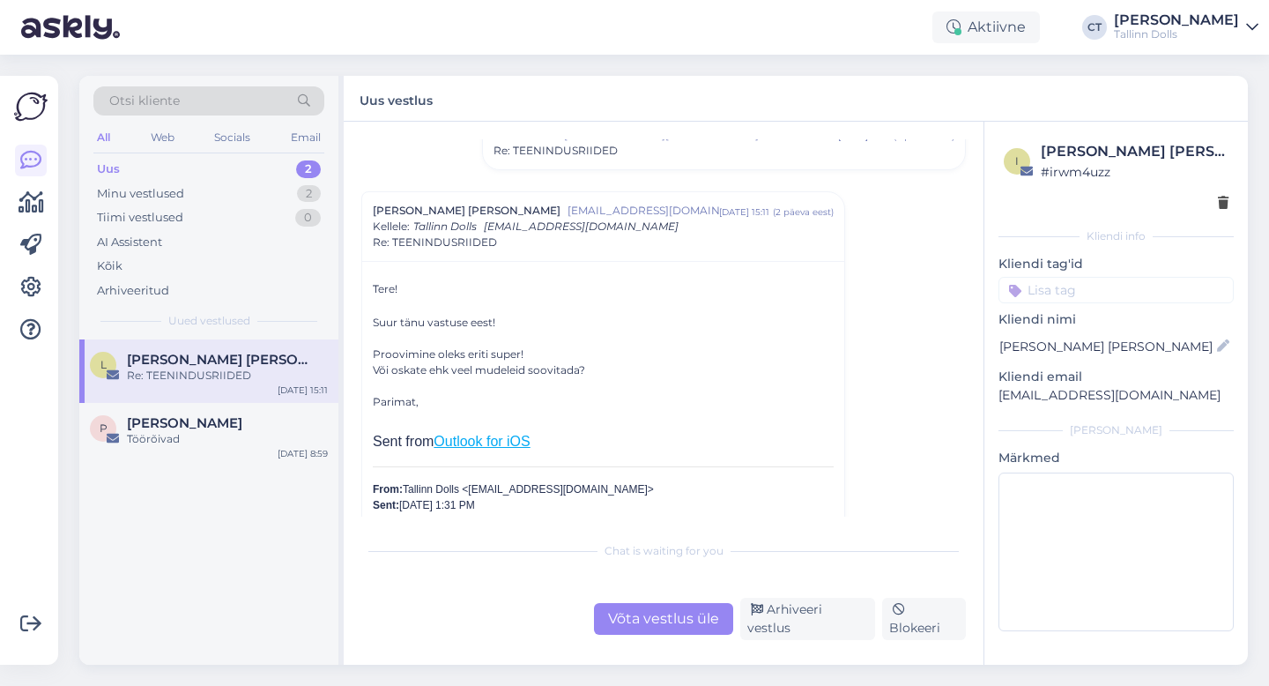
scroll to position [152, 0]
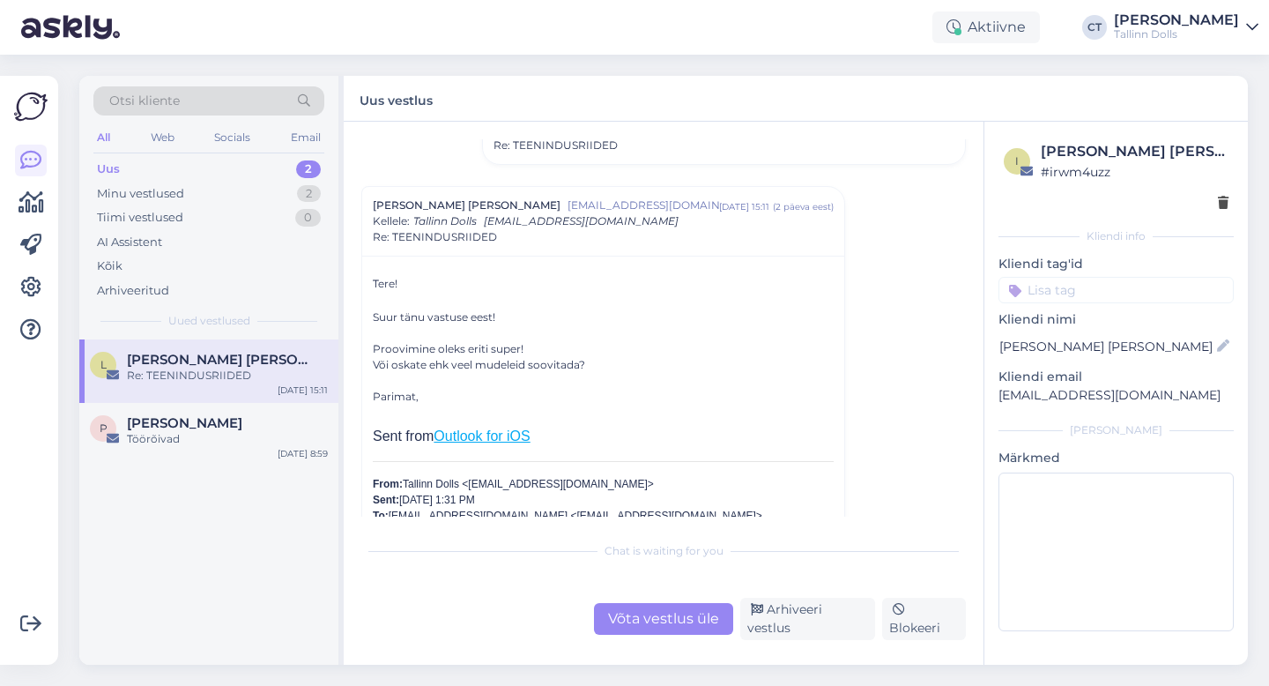
click at [1074, 294] on input at bounding box center [1116, 290] width 235 height 26
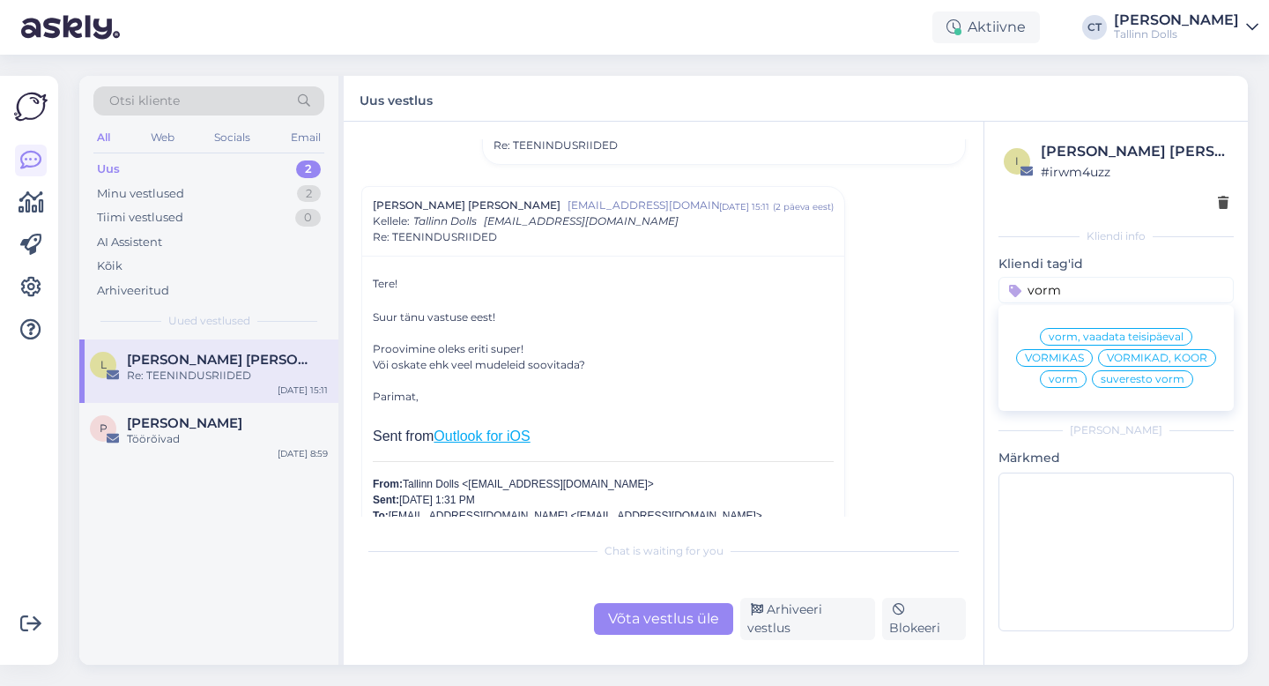
type input "vorm"
click at [814, 376] on div at bounding box center [603, 381] width 461 height 16
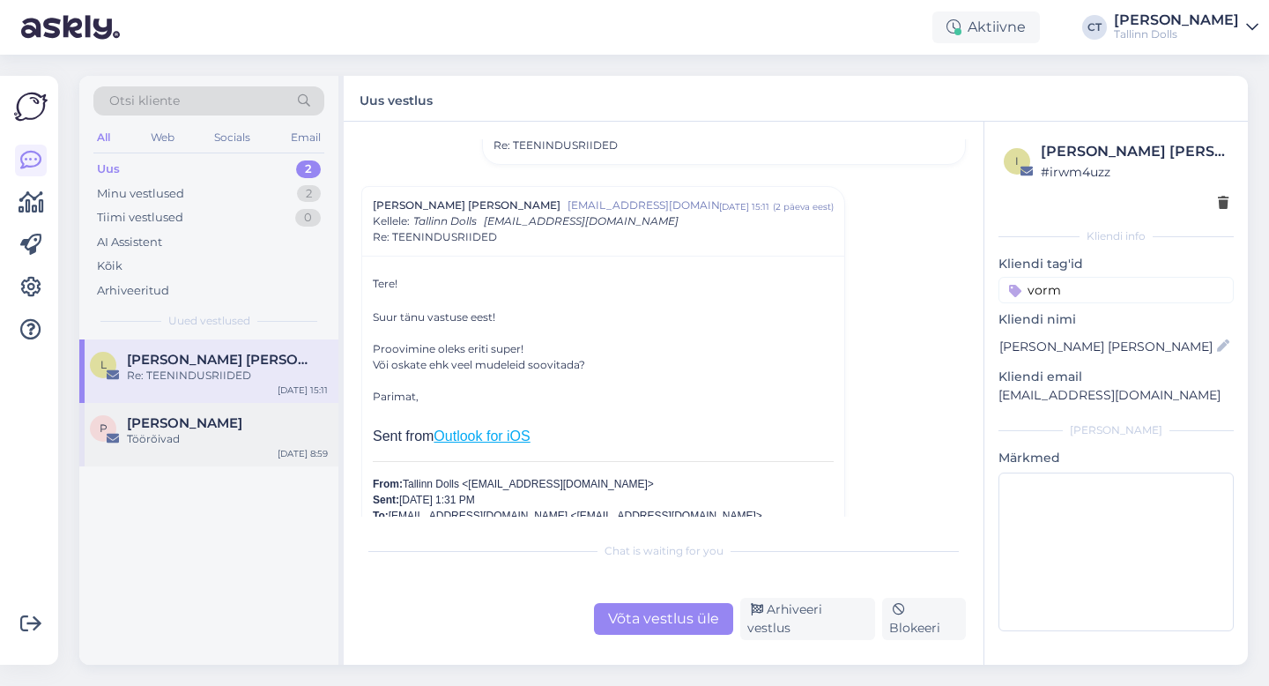
click at [201, 432] on div "Töörõivad" at bounding box center [227, 439] width 201 height 16
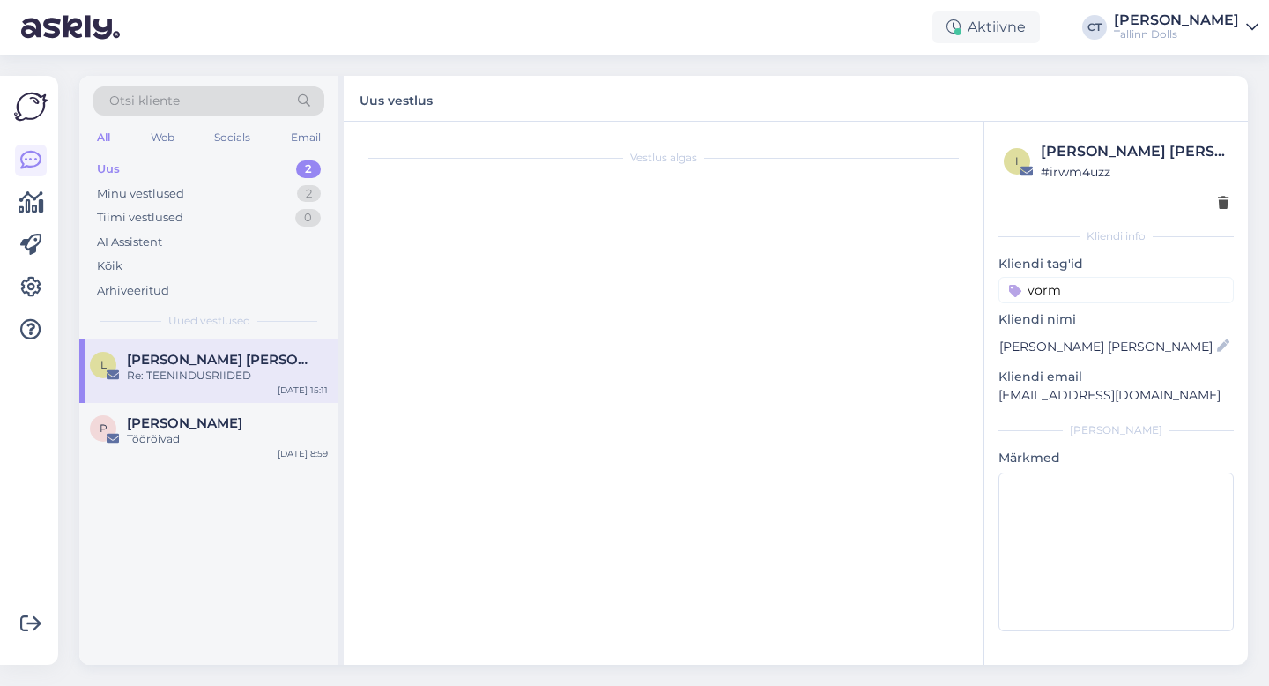
scroll to position [0, 0]
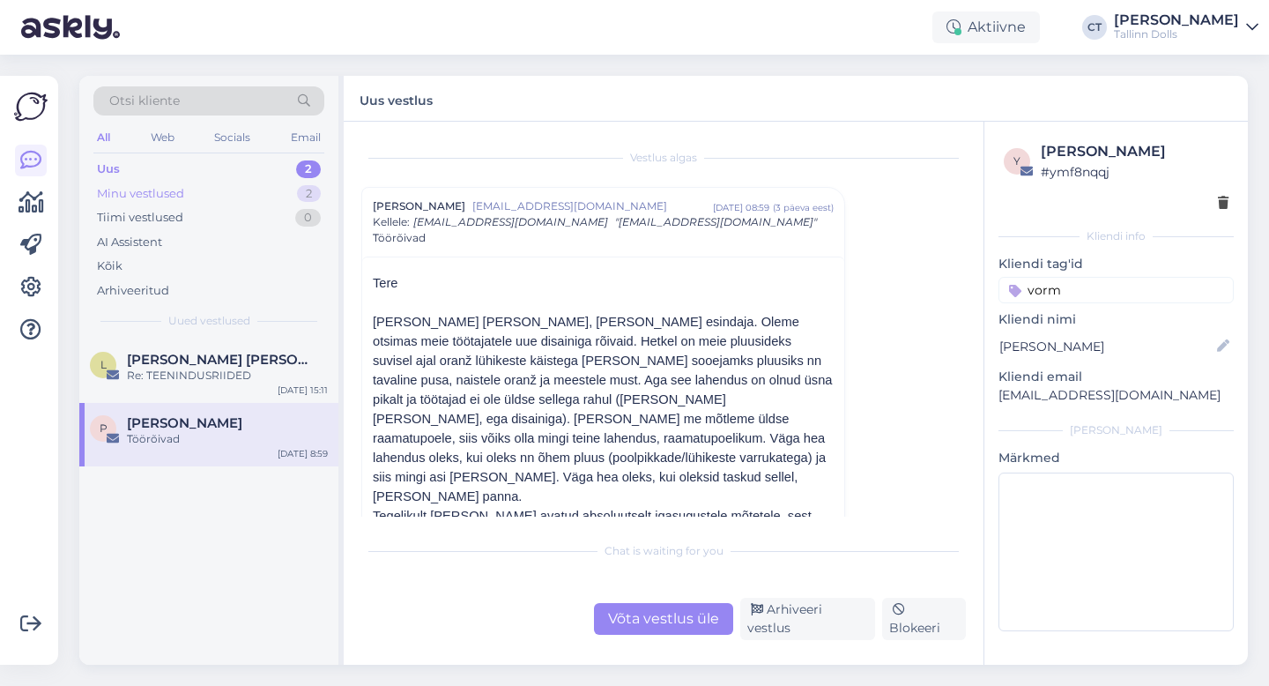
click at [173, 188] on div "Minu vestlused" at bounding box center [140, 194] width 87 height 18
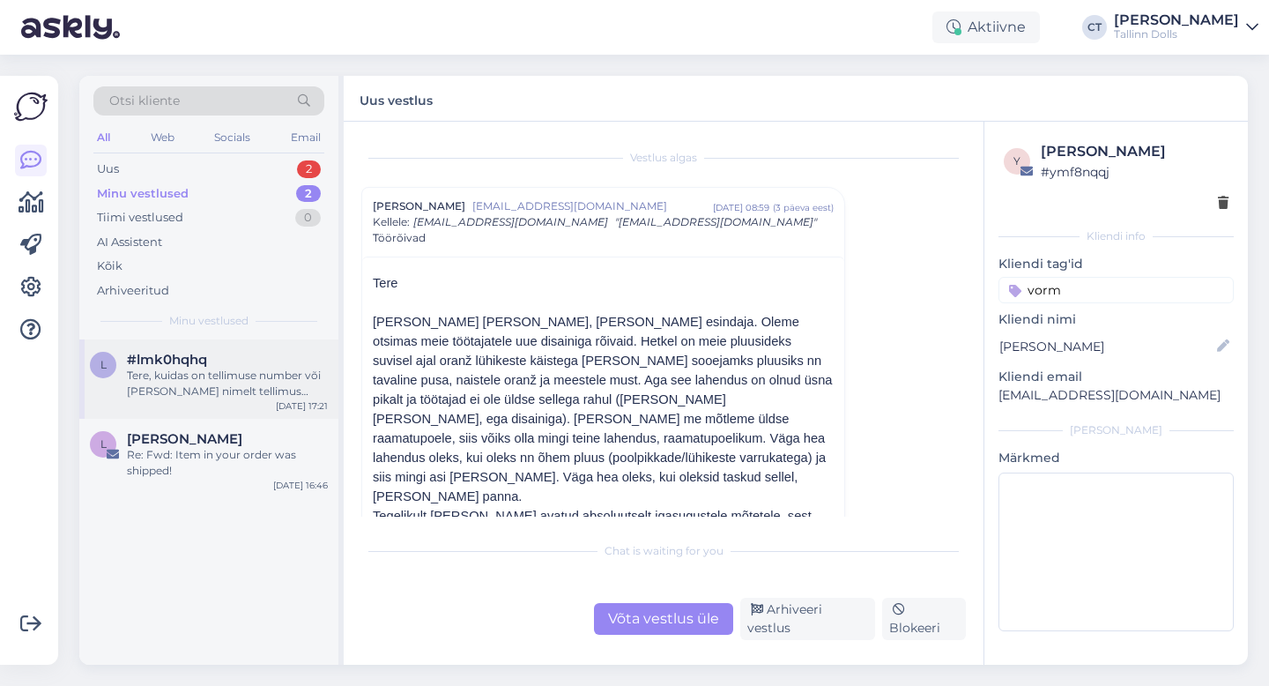
click at [195, 377] on div "Tere, kuidas on tellimuse number või [PERSON_NAME] nimelt tellimus tehti? :)" at bounding box center [227, 384] width 201 height 32
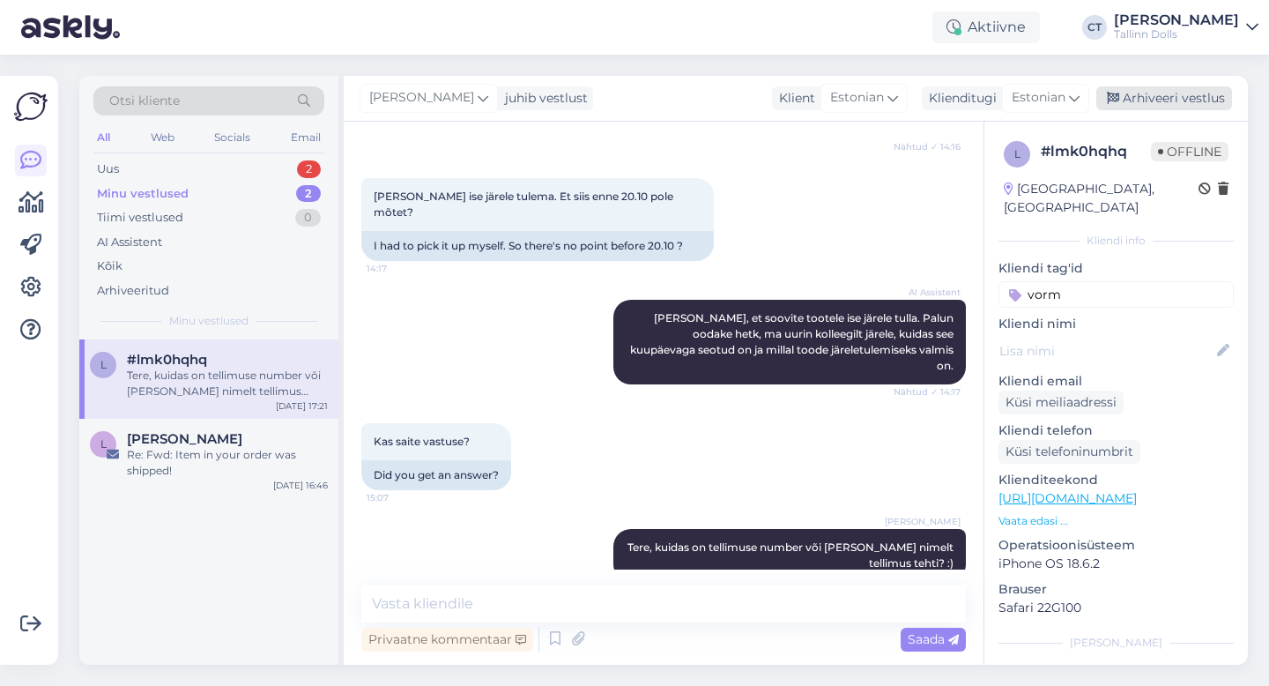
click at [1187, 99] on div "Arhiveeri vestlus" at bounding box center [1164, 98] width 136 height 24
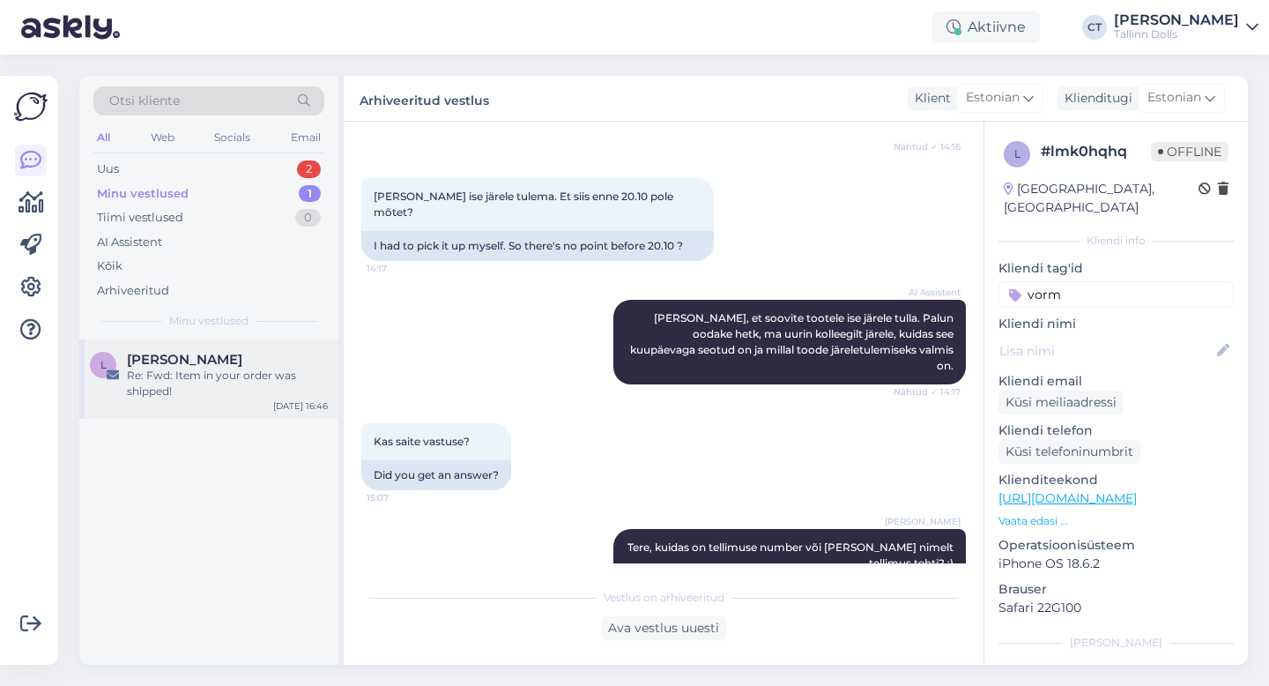
click at [217, 372] on div "Re: Fwd: Item in your order was shipped!" at bounding box center [227, 384] width 201 height 32
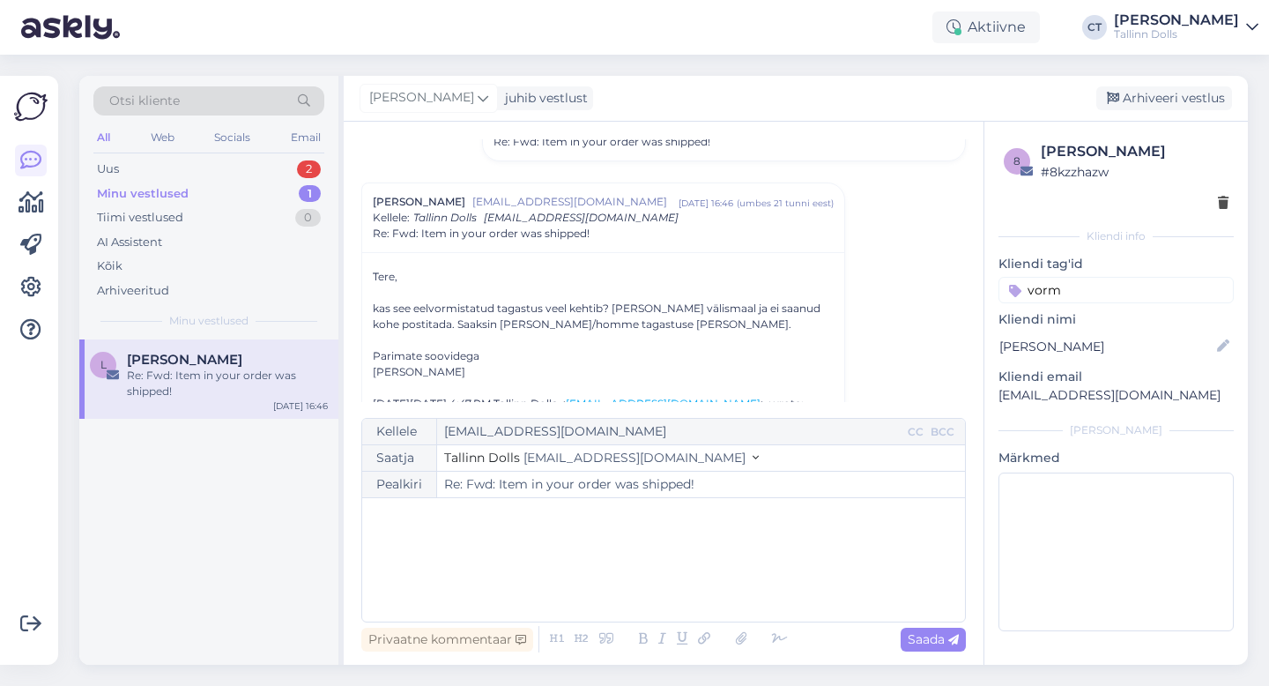
scroll to position [175, 0]
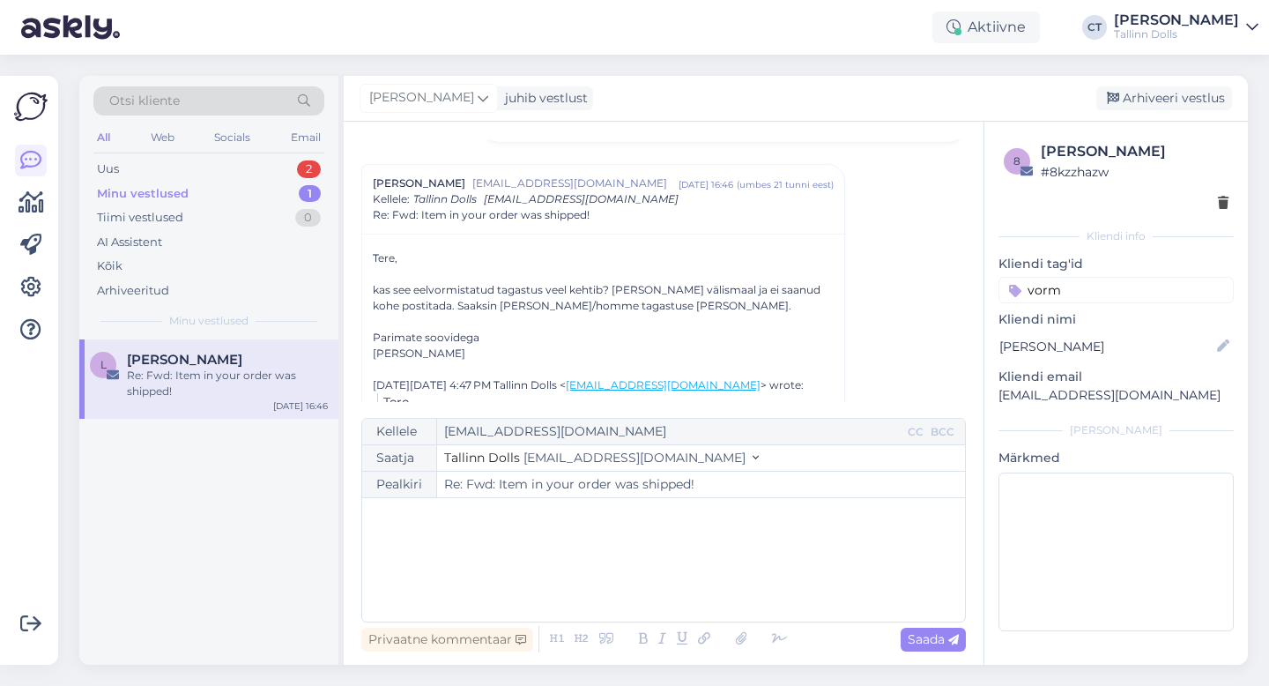
click at [530, 561] on div "﻿" at bounding box center [663, 560] width 585 height 106
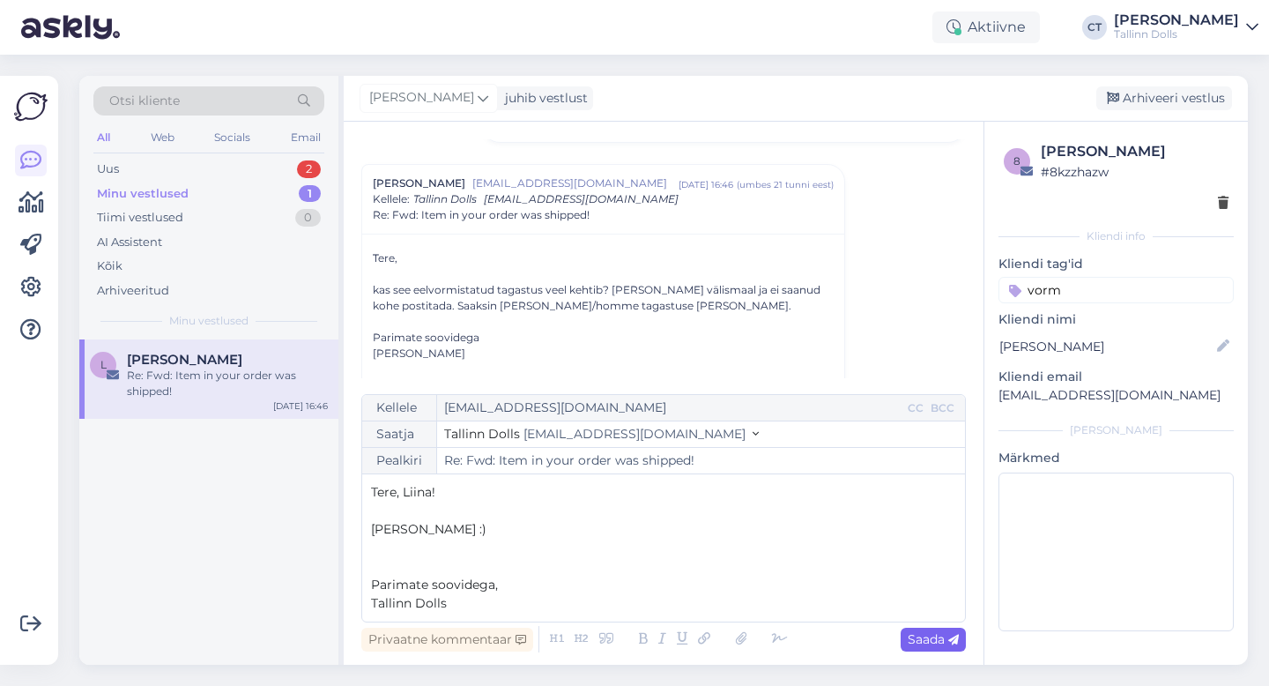
click at [940, 628] on div "Saada" at bounding box center [933, 640] width 65 height 24
type input "Re: Re: Fwd: Item in your order was shipped!"
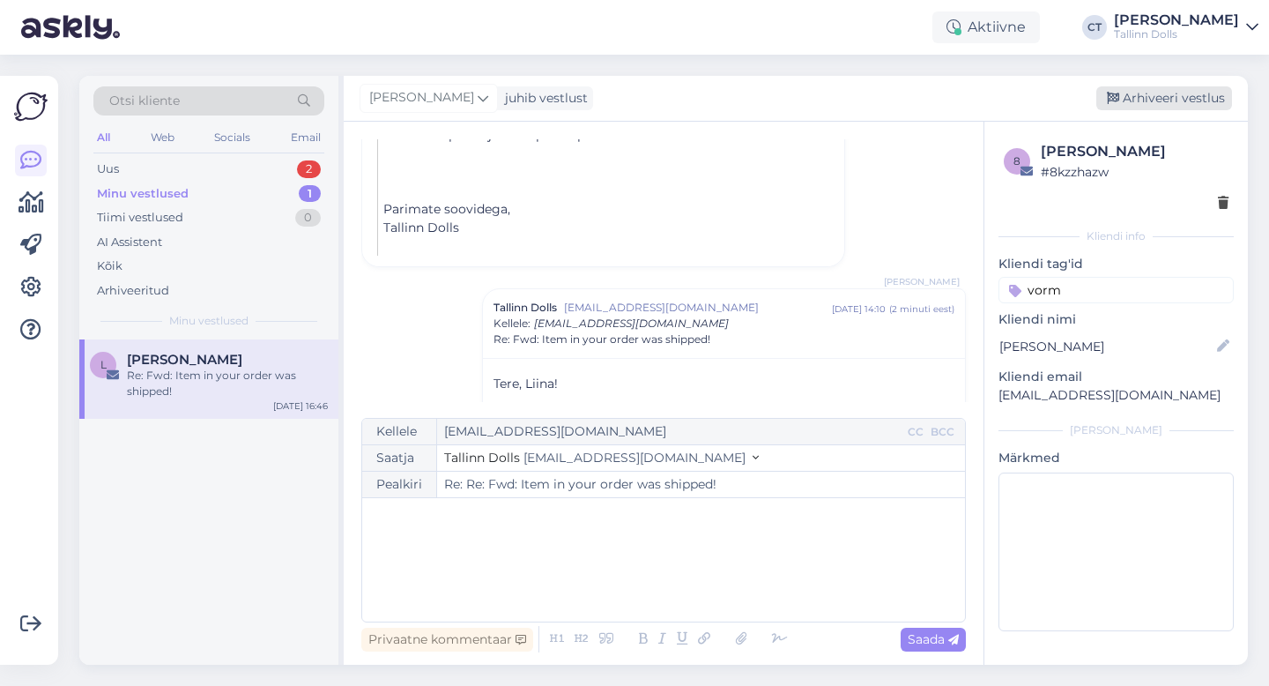
click at [1195, 94] on div "Arhiveeri vestlus" at bounding box center [1164, 98] width 136 height 24
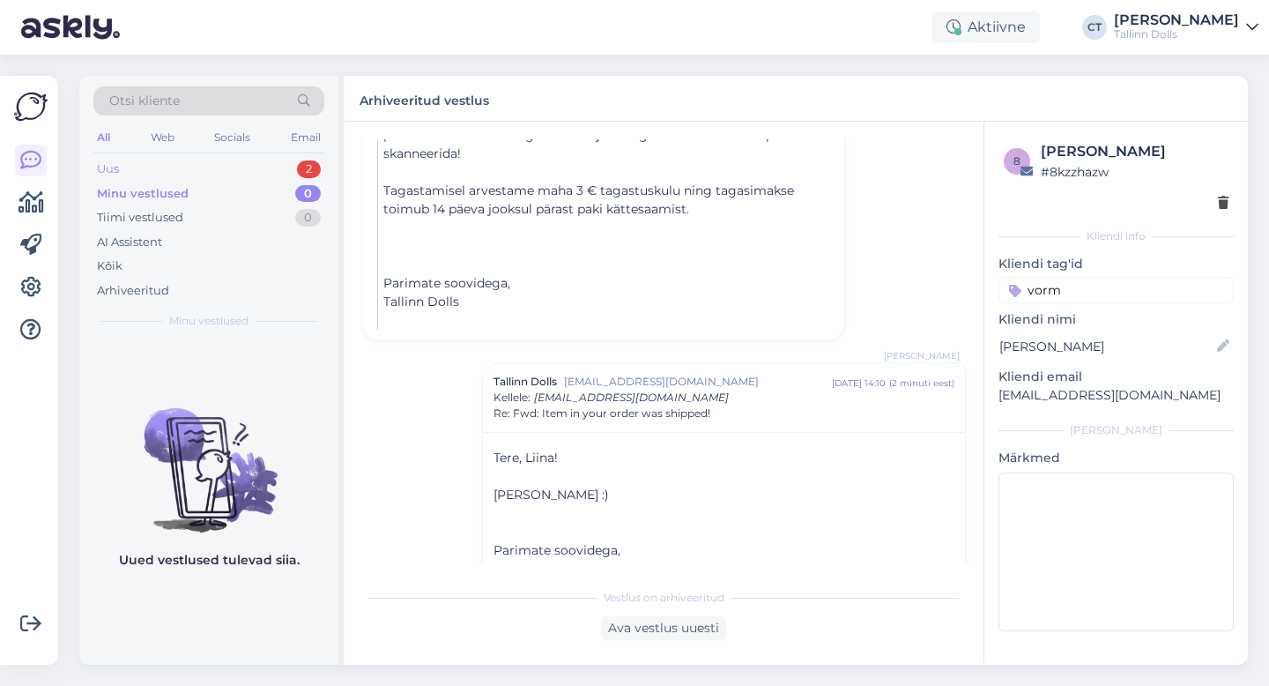
click at [209, 166] on div "Uus 2" at bounding box center [208, 169] width 231 height 25
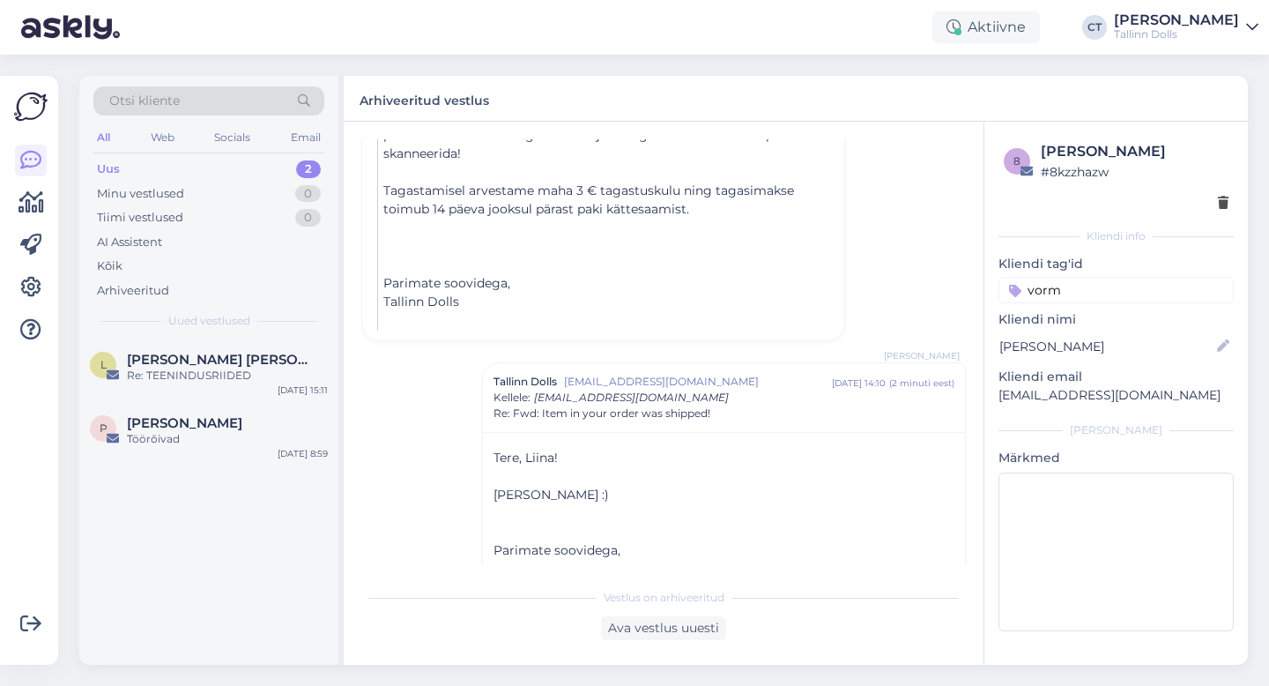
click at [939, 244] on div "Vestlus algas [PERSON_NAME] [EMAIL_ADDRESS][DOMAIN_NAME] [DATE] 16:07 ( 6 päeva…" at bounding box center [671, 351] width 621 height 424
click at [221, 103] on div "Otsi kliente" at bounding box center [208, 100] width 231 height 29
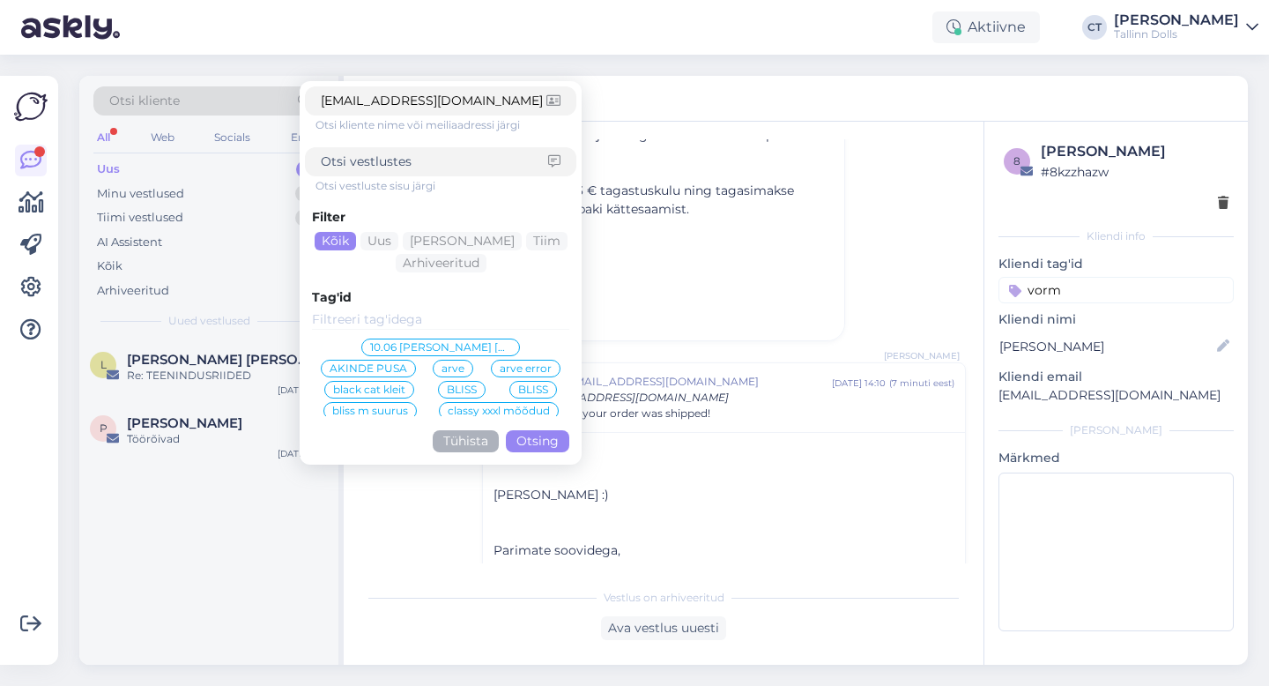
click button "Otsing" at bounding box center [537, 441] width 63 height 22
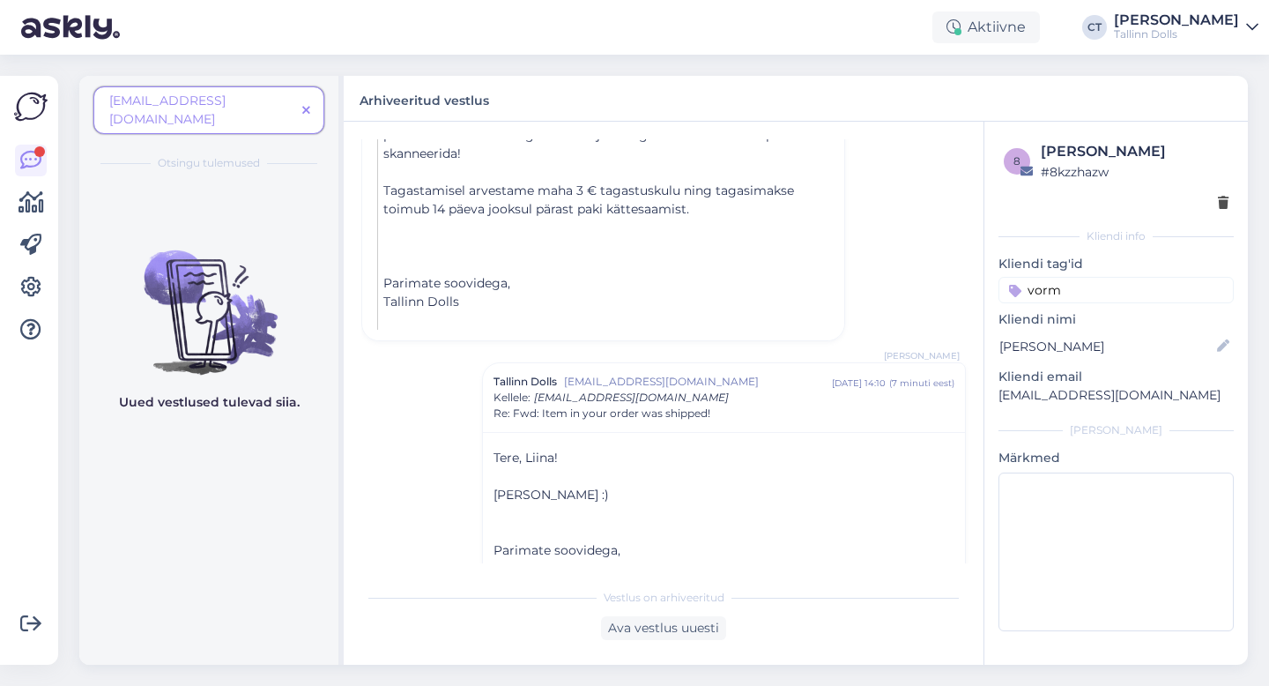
click at [308, 105] on icon at bounding box center [306, 111] width 8 height 12
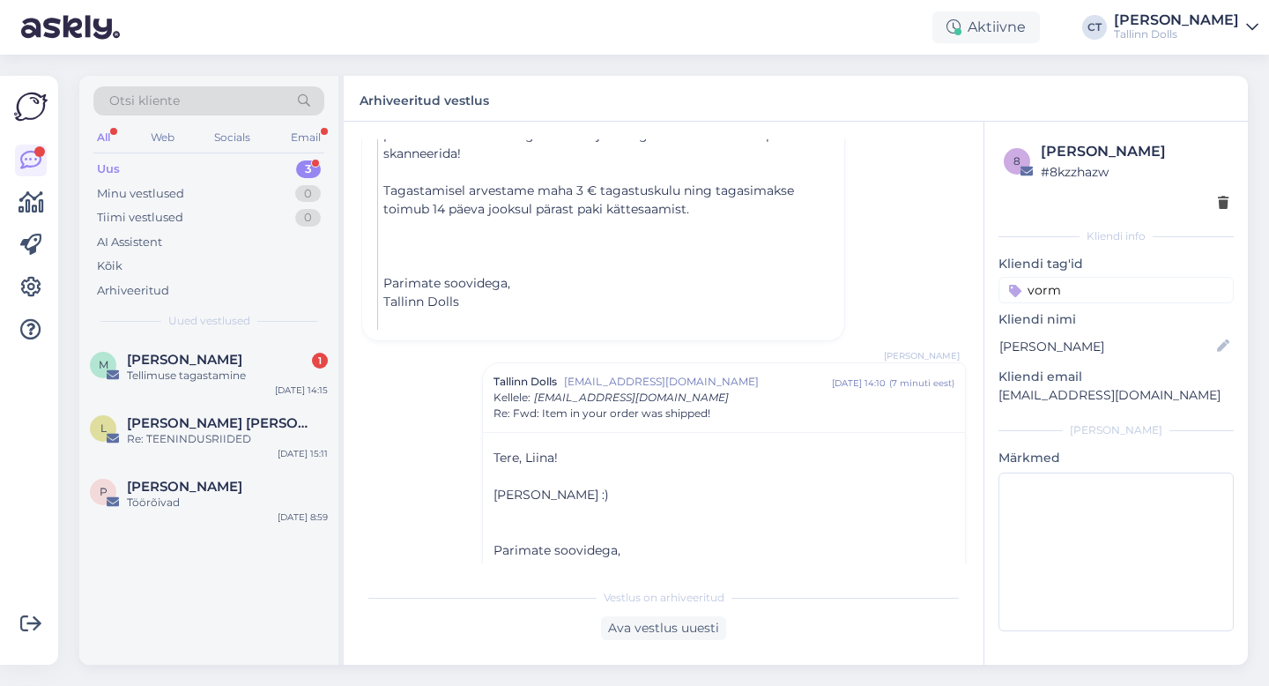
click at [276, 107] on div "Otsi kliente" at bounding box center [208, 100] width 231 height 29
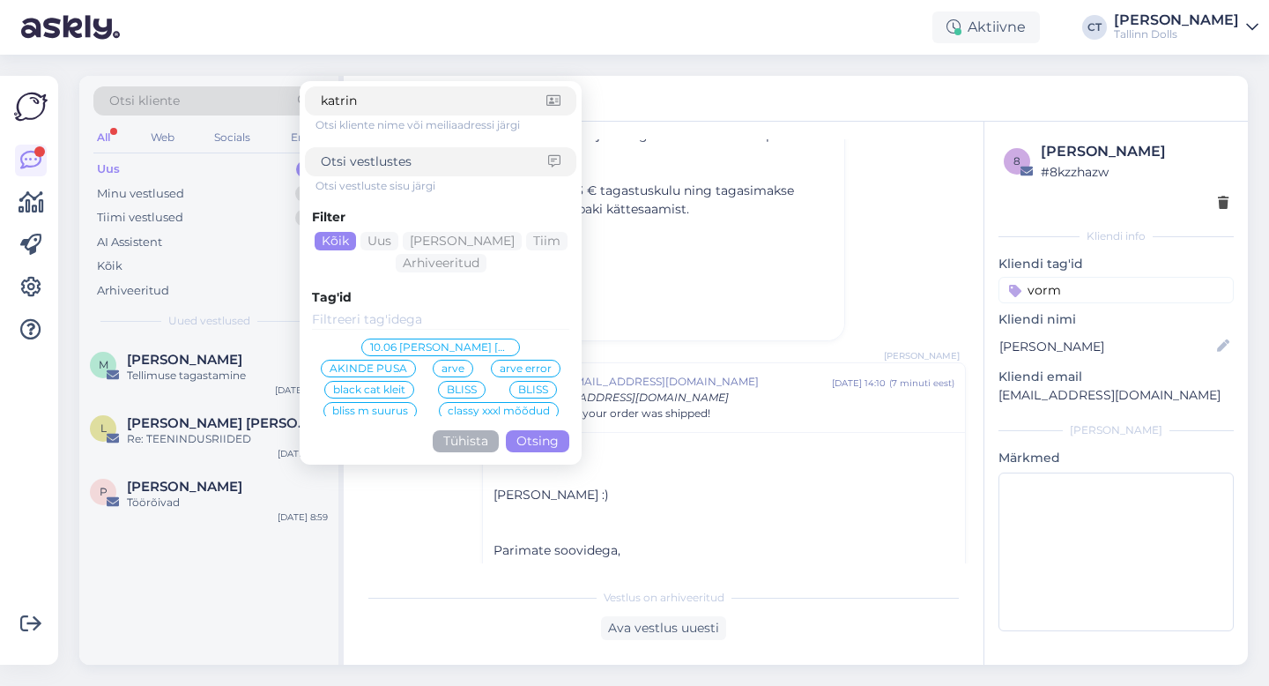
type input "katrin"
click button "Otsing" at bounding box center [537, 441] width 63 height 22
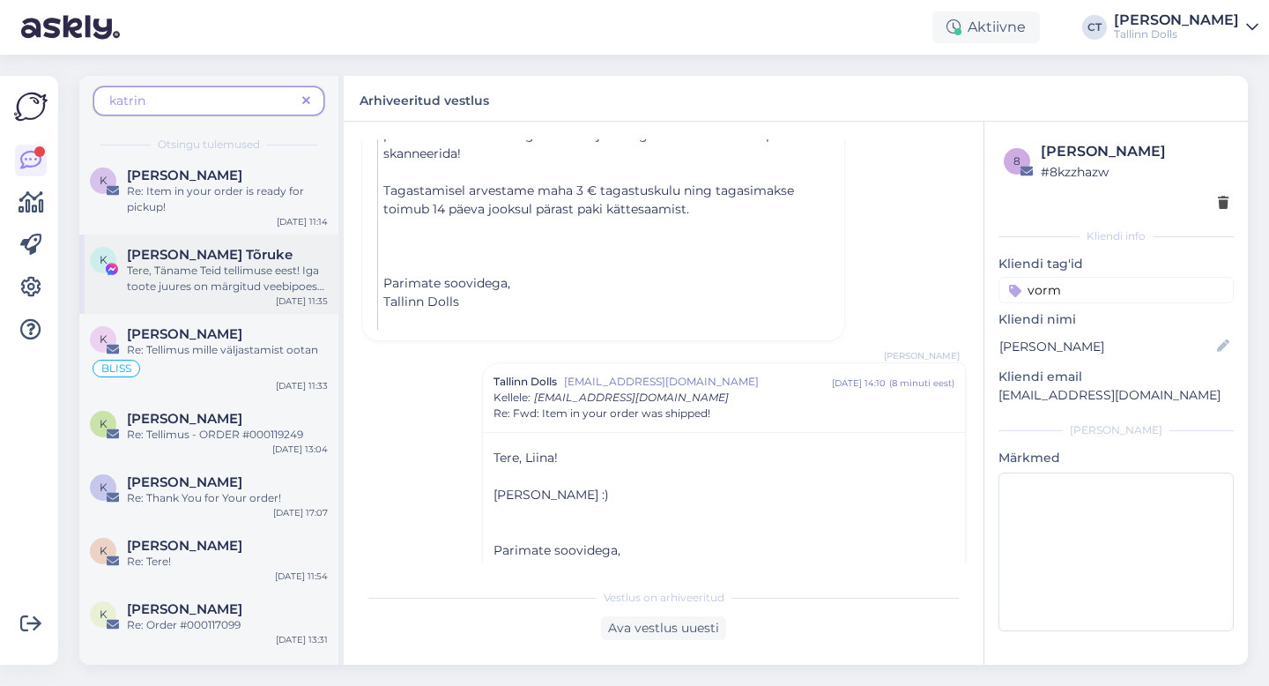
scroll to position [1122, 0]
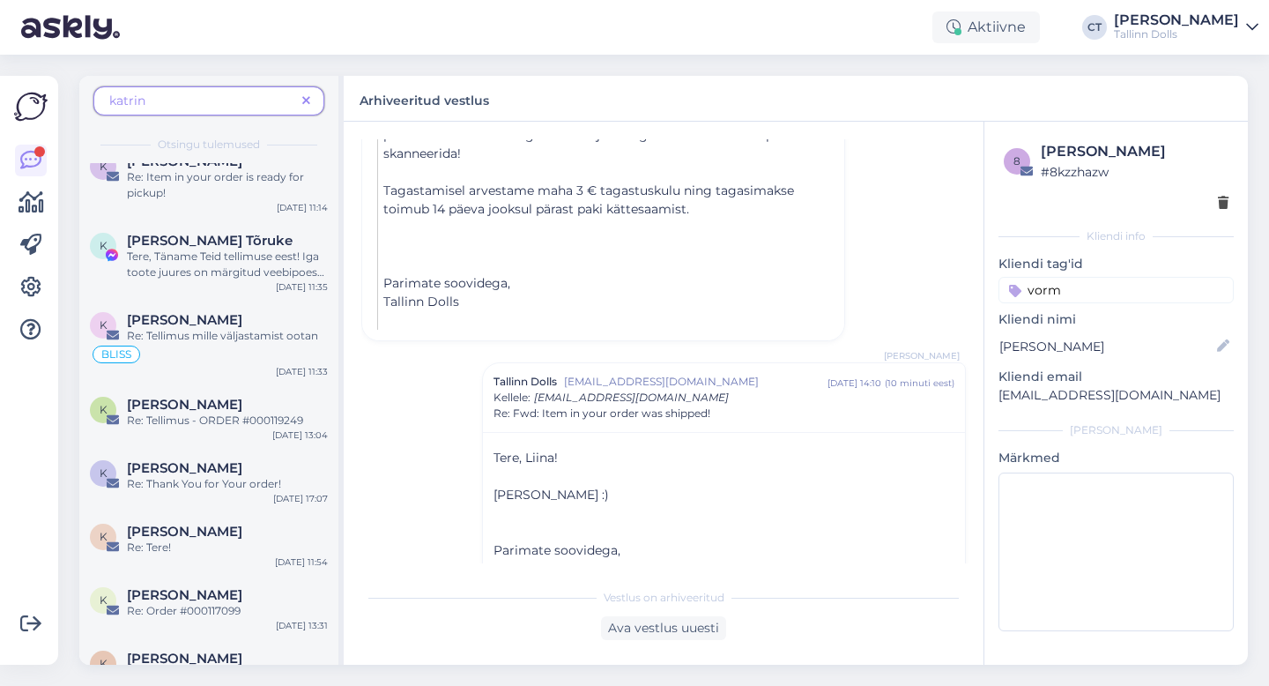
click at [311, 100] on span at bounding box center [306, 101] width 22 height 19
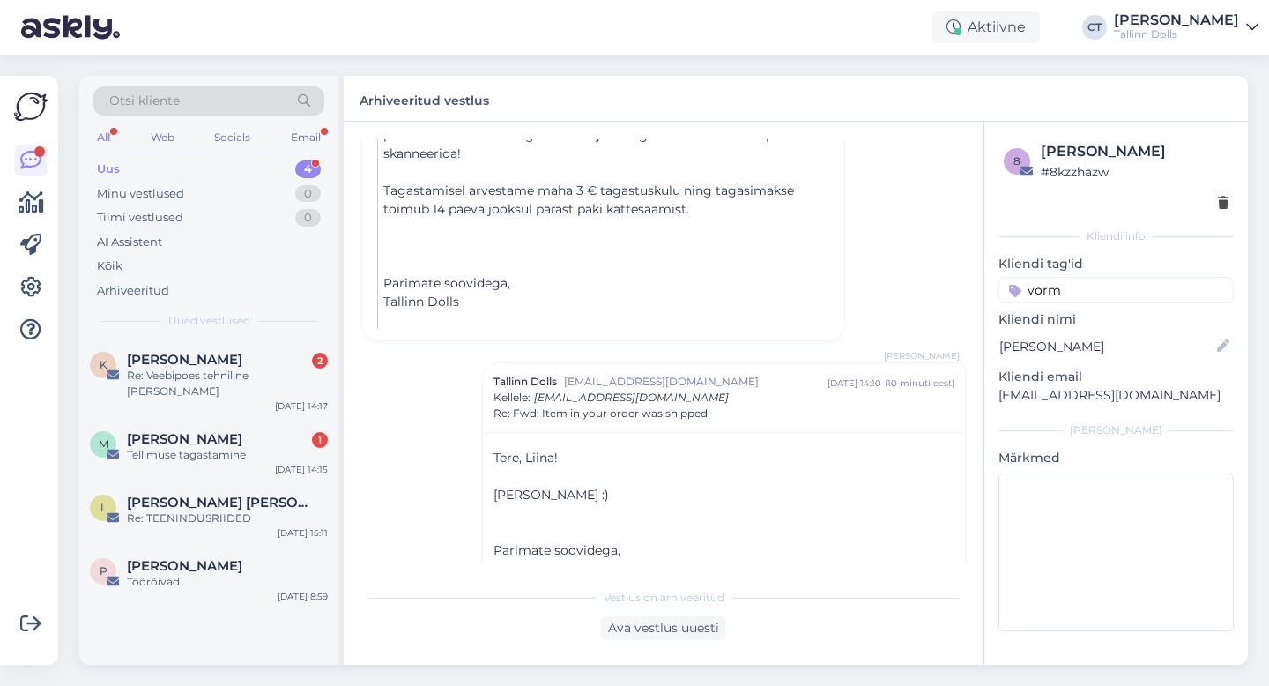
click at [178, 168] on div "Uus 4" at bounding box center [208, 169] width 231 height 25
click at [204, 352] on div "[PERSON_NAME] 2" at bounding box center [227, 360] width 201 height 16
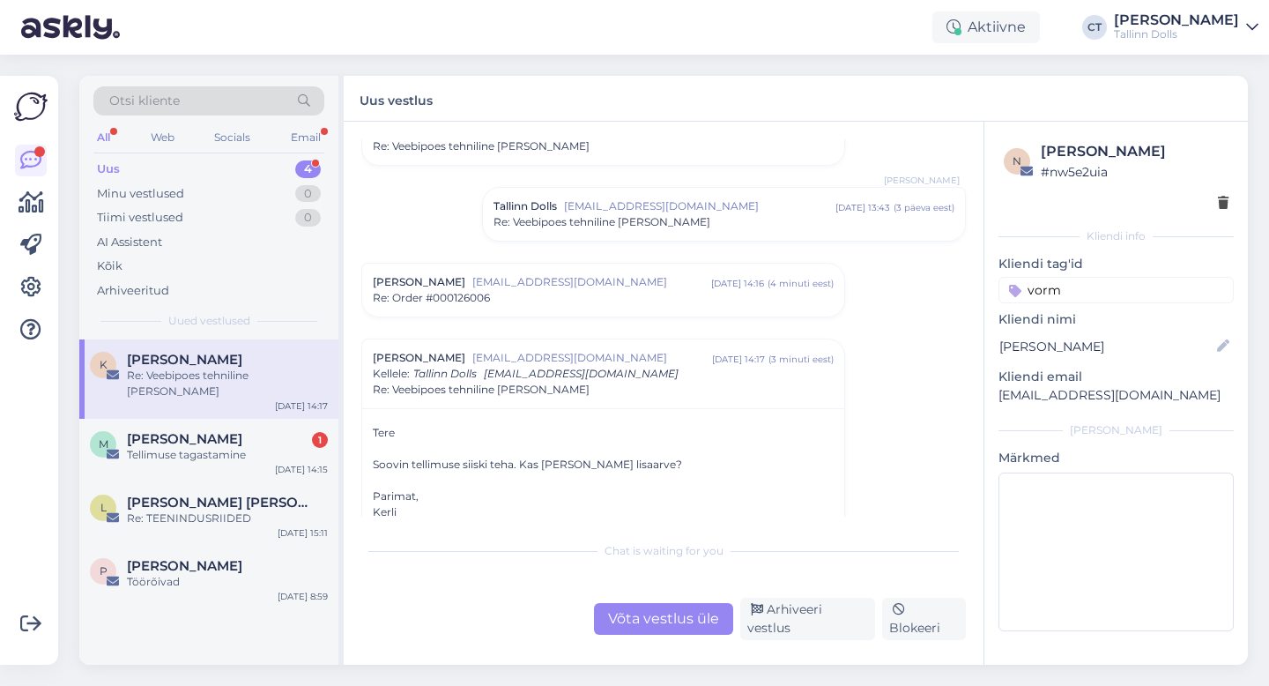
scroll to position [398, 0]
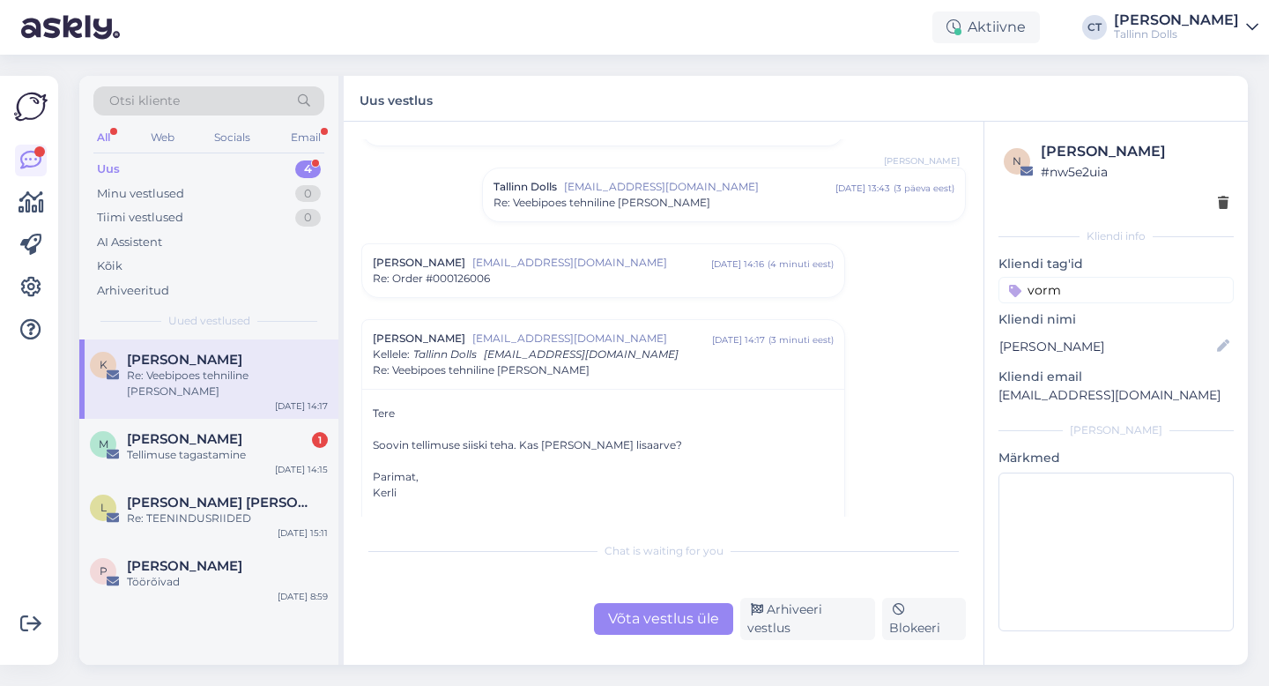
click at [556, 273] on div "Re: Order #000126006" at bounding box center [603, 279] width 461 height 16
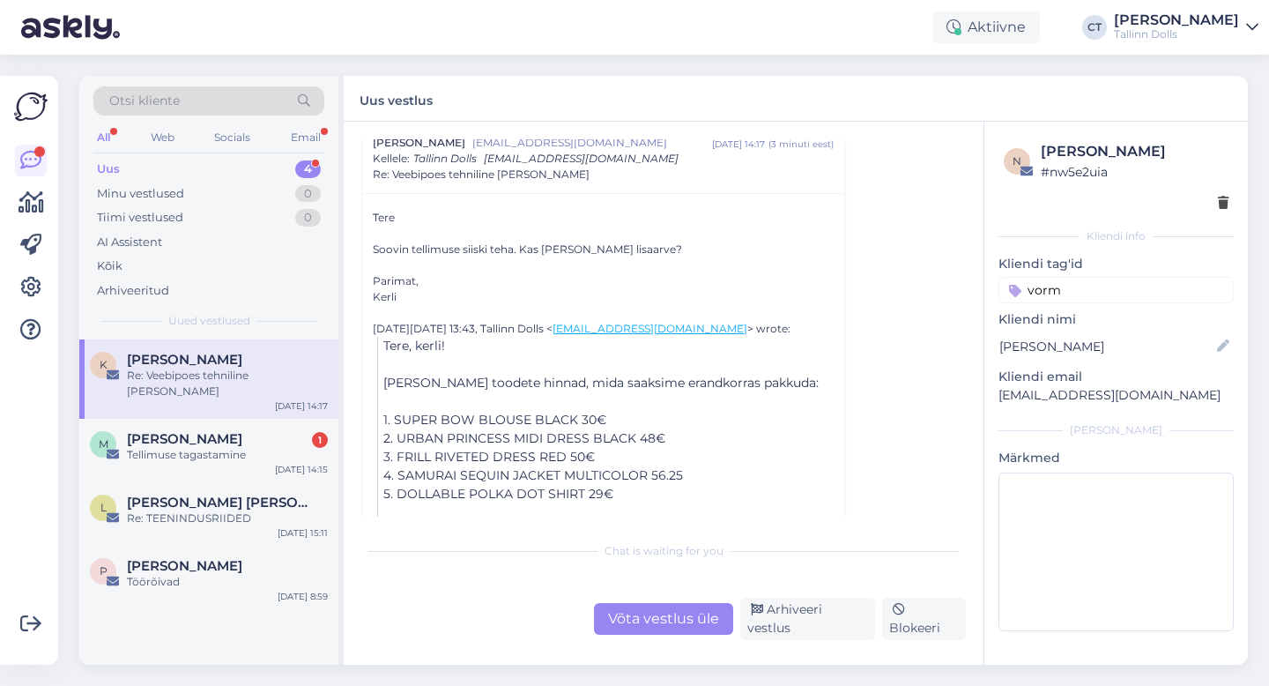
scroll to position [1005, 0]
click at [220, 431] on div "[PERSON_NAME] 1" at bounding box center [227, 439] width 201 height 16
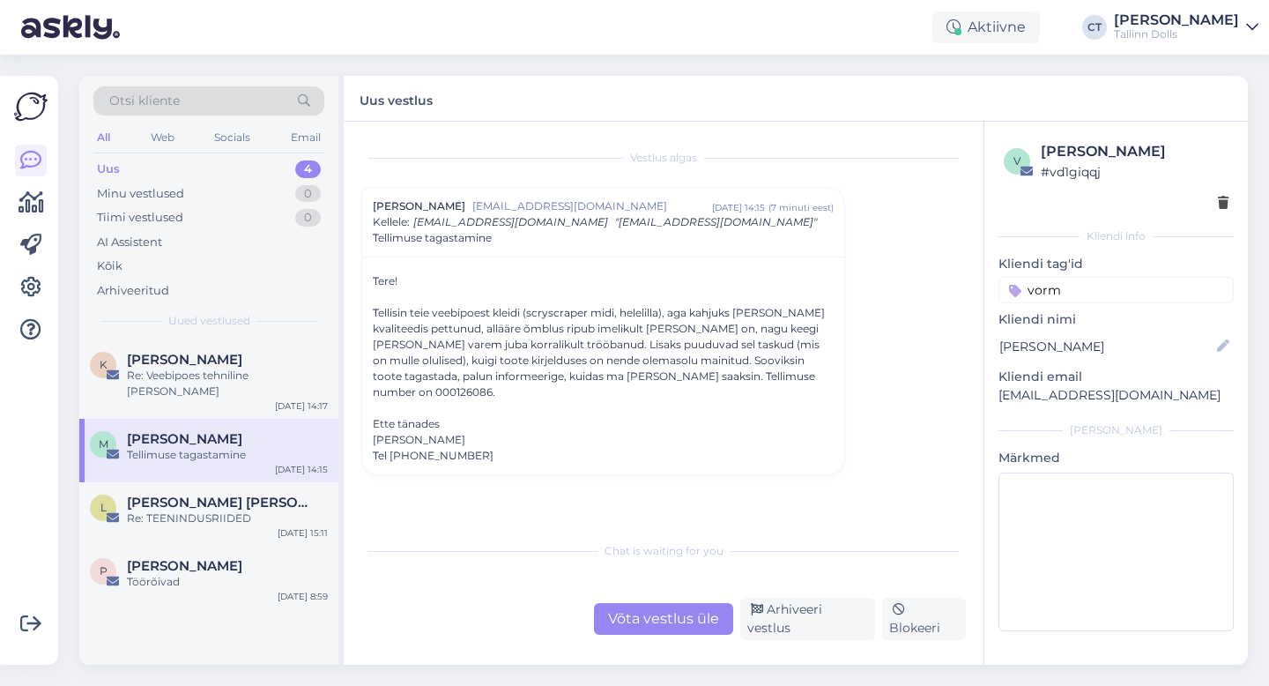
click at [670, 625] on div "Võta vestlus üle" at bounding box center [663, 619] width 139 height 32
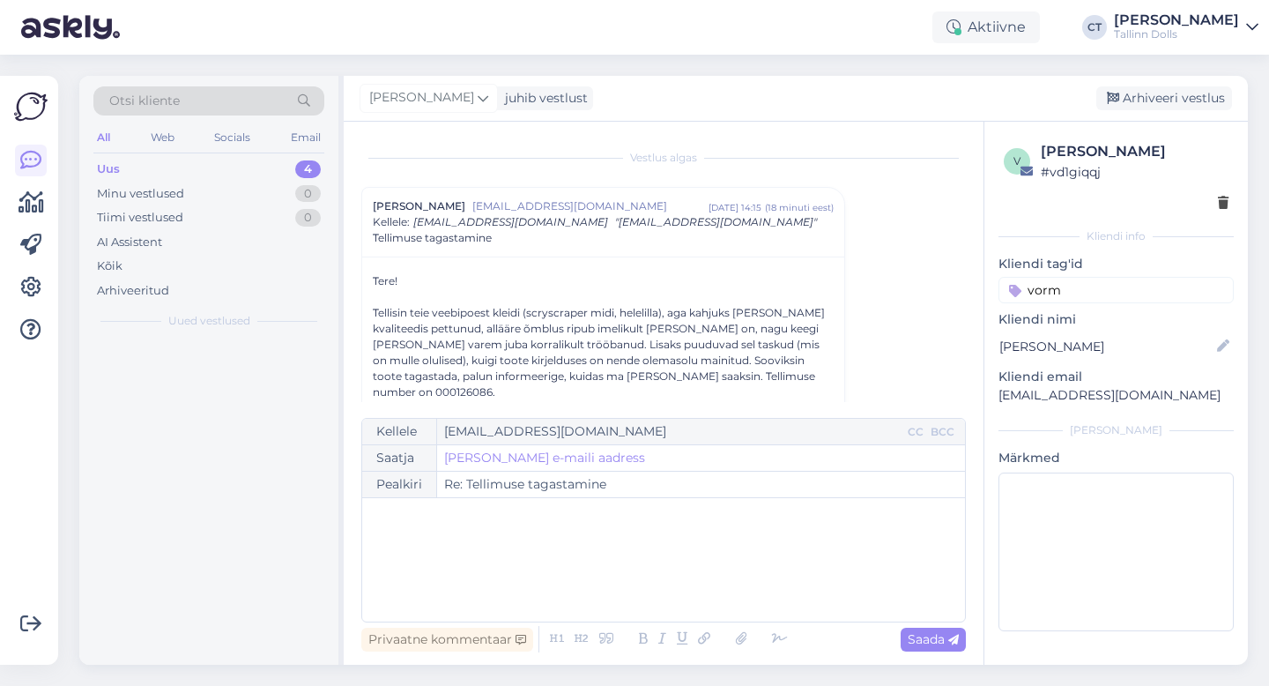
scroll to position [48, 0]
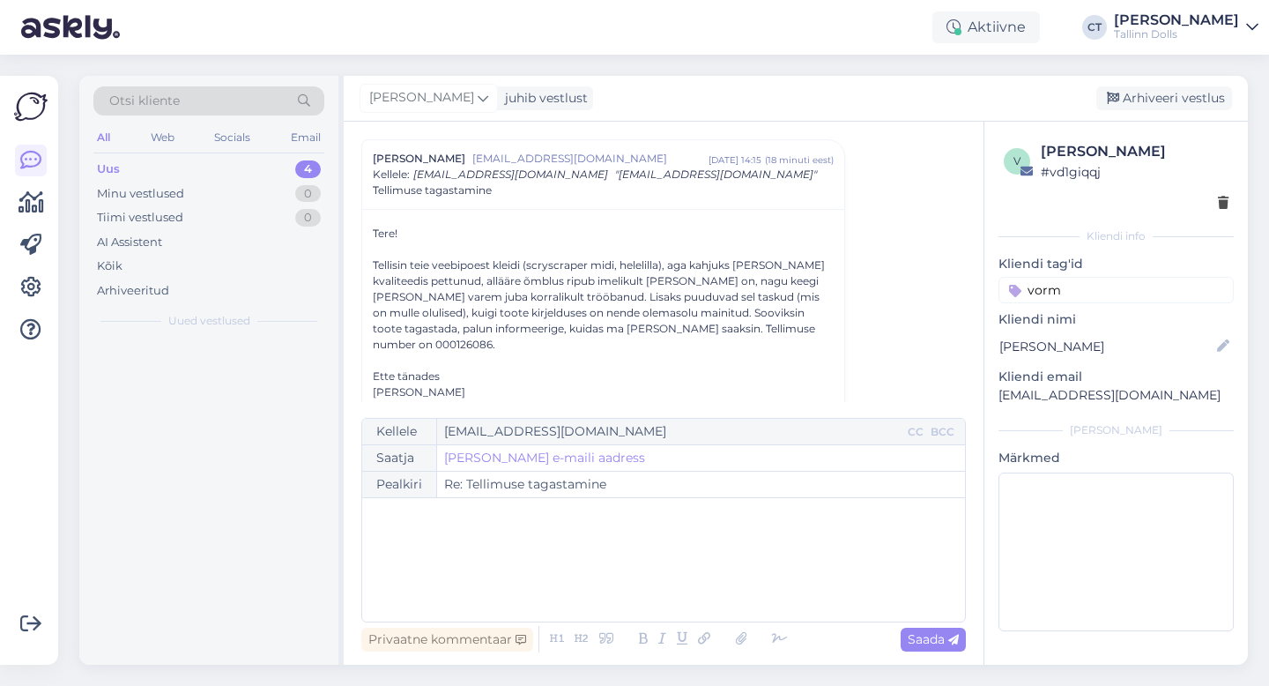
click at [655, 576] on div "﻿" at bounding box center [663, 560] width 585 height 106
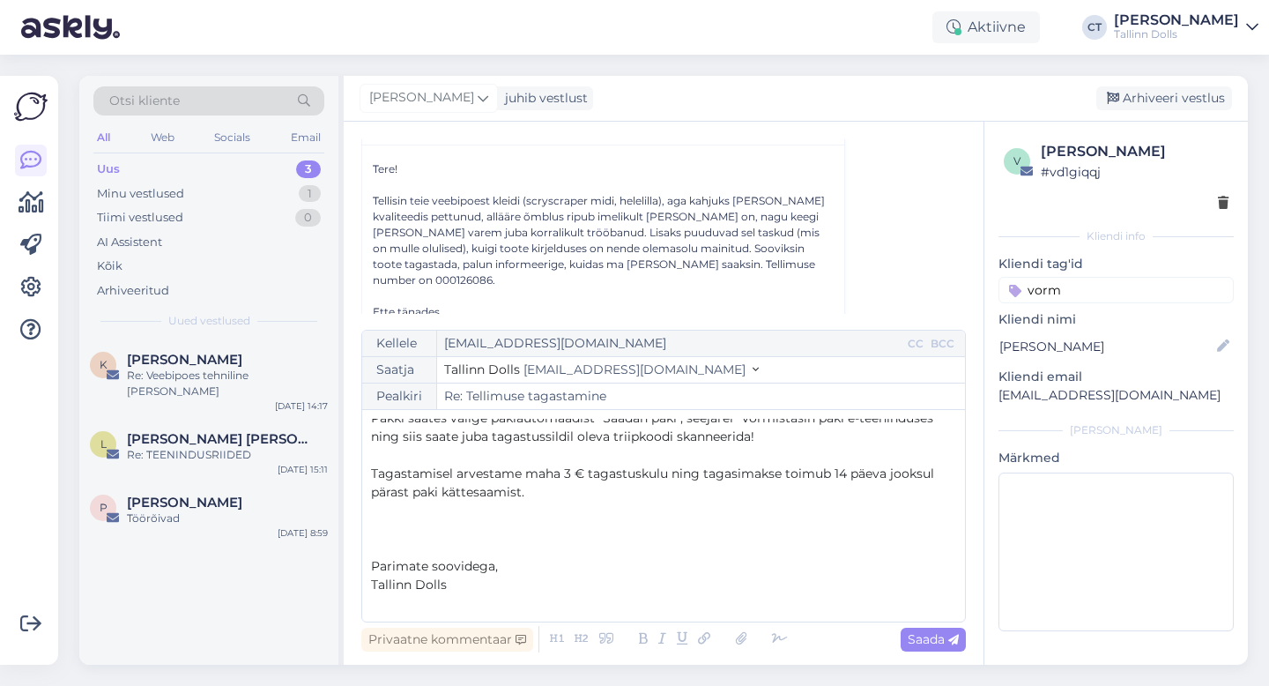
scroll to position [380, 0]
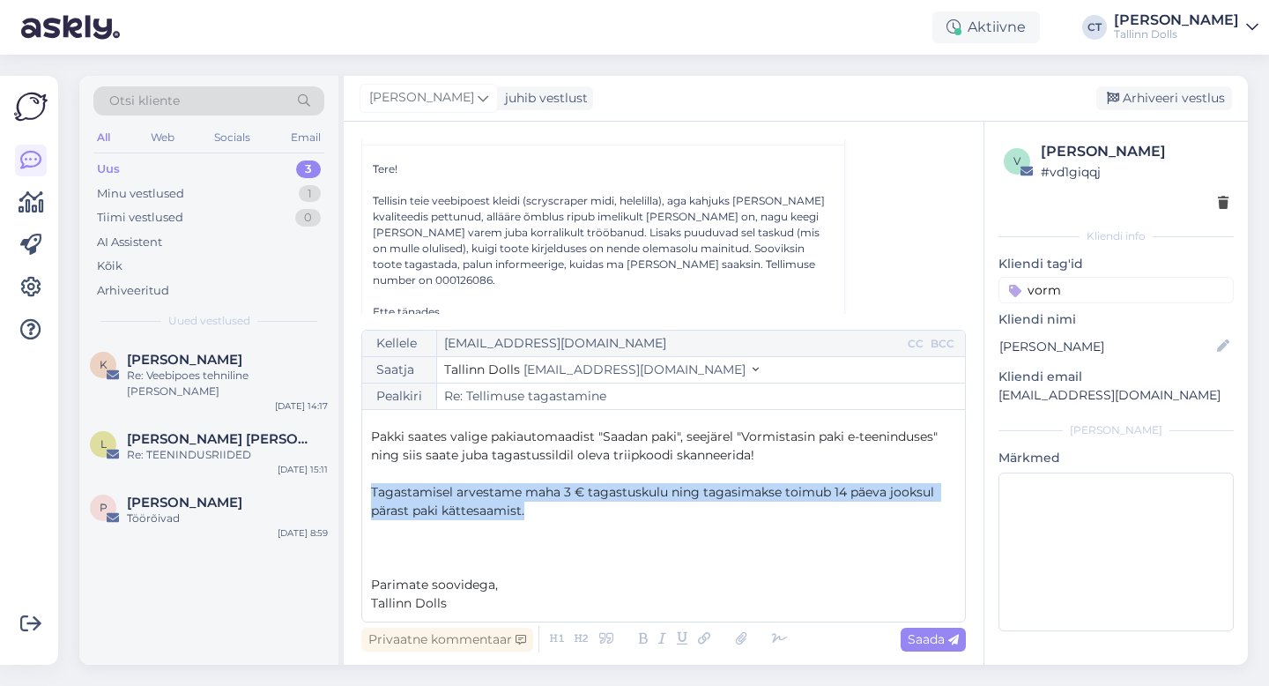
drag, startPoint x: 559, startPoint y: 511, endPoint x: 359, endPoint y: 495, distance: 200.7
click at [359, 495] on div "Vestlus algas [PERSON_NAME] [EMAIL_ADDRESS][DOMAIN_NAME] [DATE] 14:15 ( 19 minu…" at bounding box center [664, 393] width 640 height 543
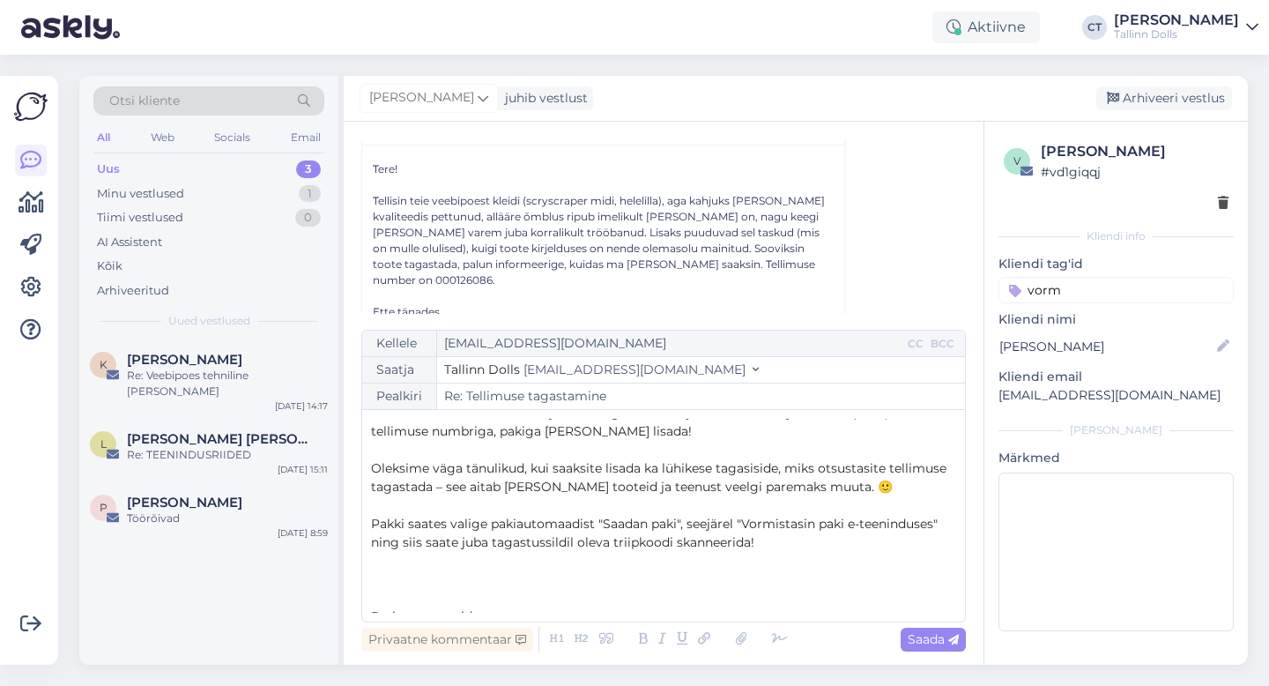
scroll to position [287, 0]
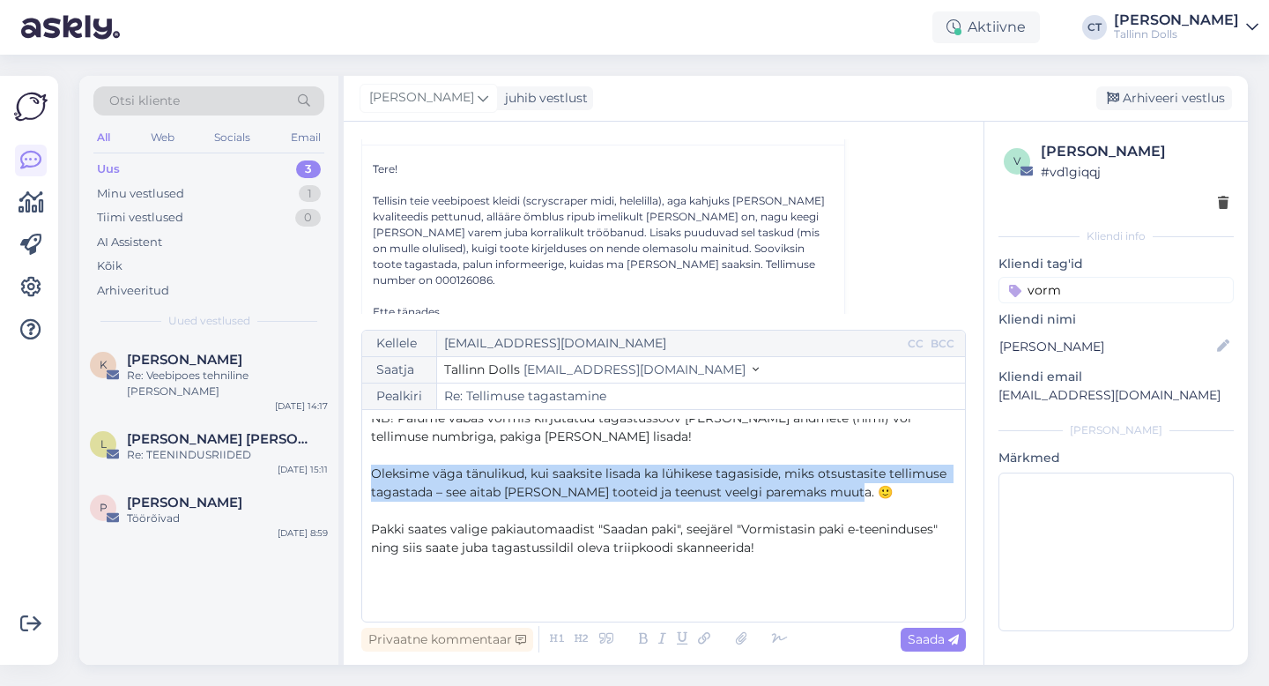
drag, startPoint x: 853, startPoint y: 500, endPoint x: 359, endPoint y: 471, distance: 495.3
click at [359, 471] on div "Vestlus algas [PERSON_NAME] [EMAIL_ADDRESS][DOMAIN_NAME] [DATE] 14:15 ( 19 minu…" at bounding box center [664, 393] width 640 height 543
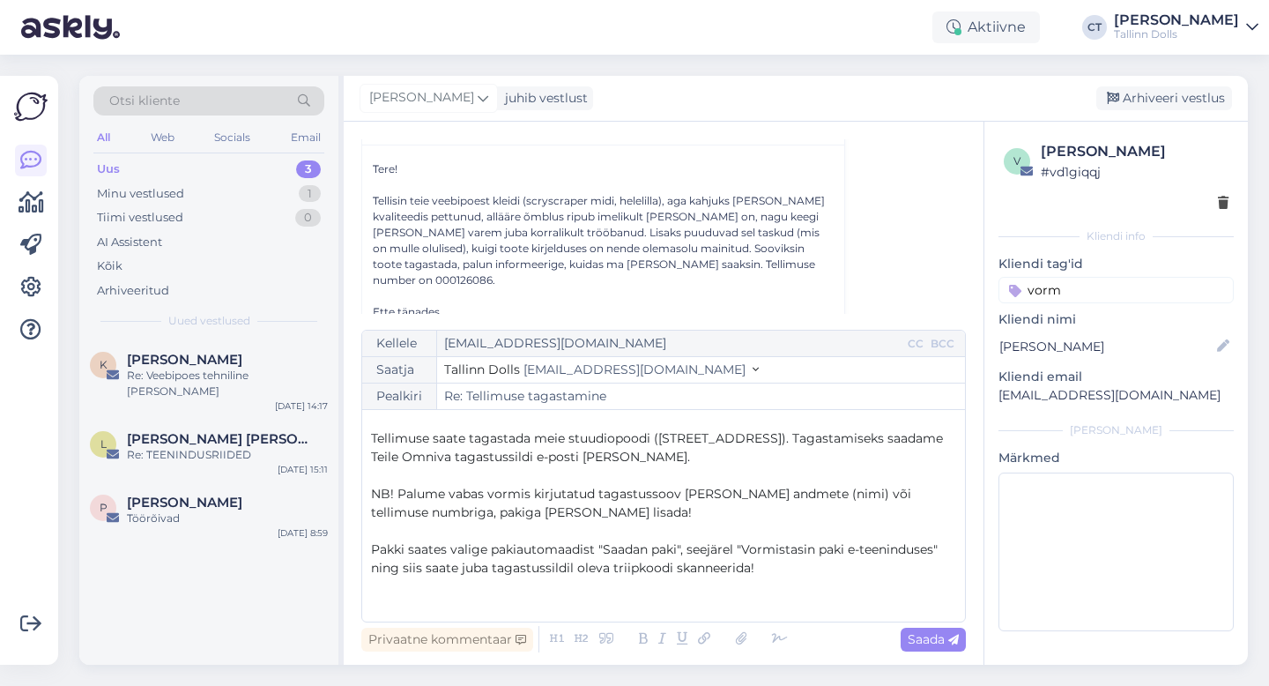
scroll to position [198, 0]
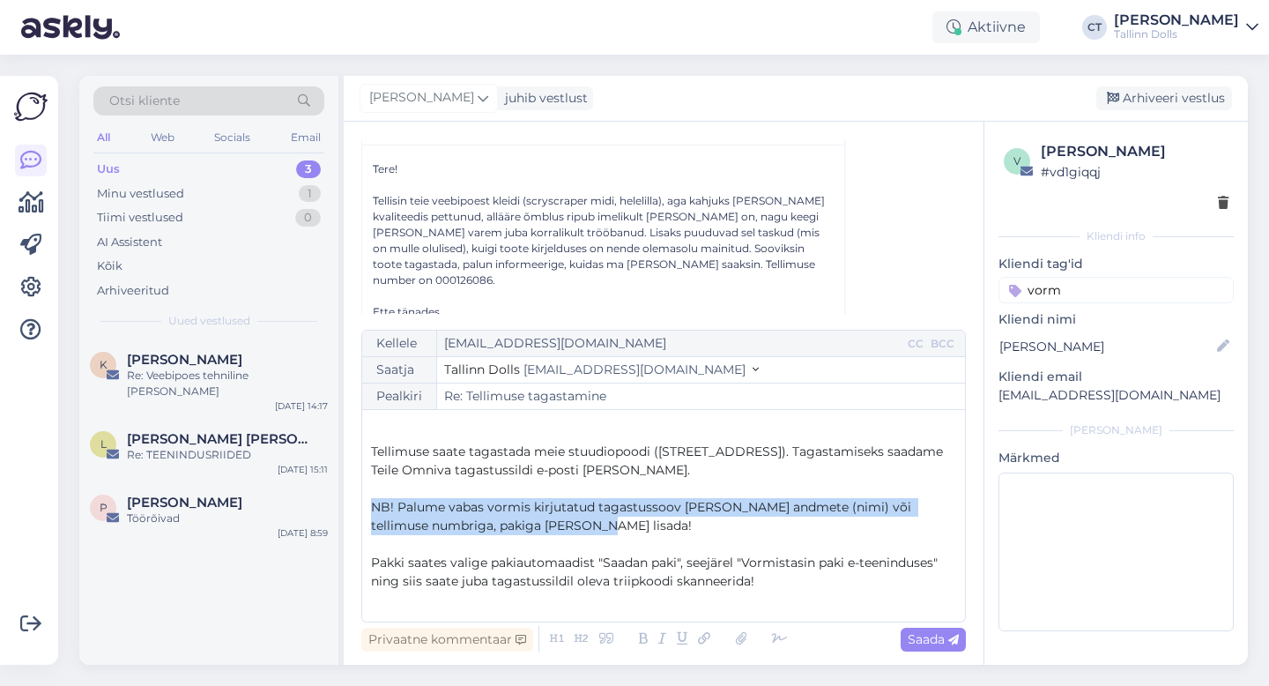
drag, startPoint x: 587, startPoint y: 525, endPoint x: 371, endPoint y: 507, distance: 216.7
click at [371, 507] on p "NB! Palume vabas vormis kirjutatud tagastussoov [PERSON_NAME] andmete (nimi) võ…" at bounding box center [663, 516] width 585 height 37
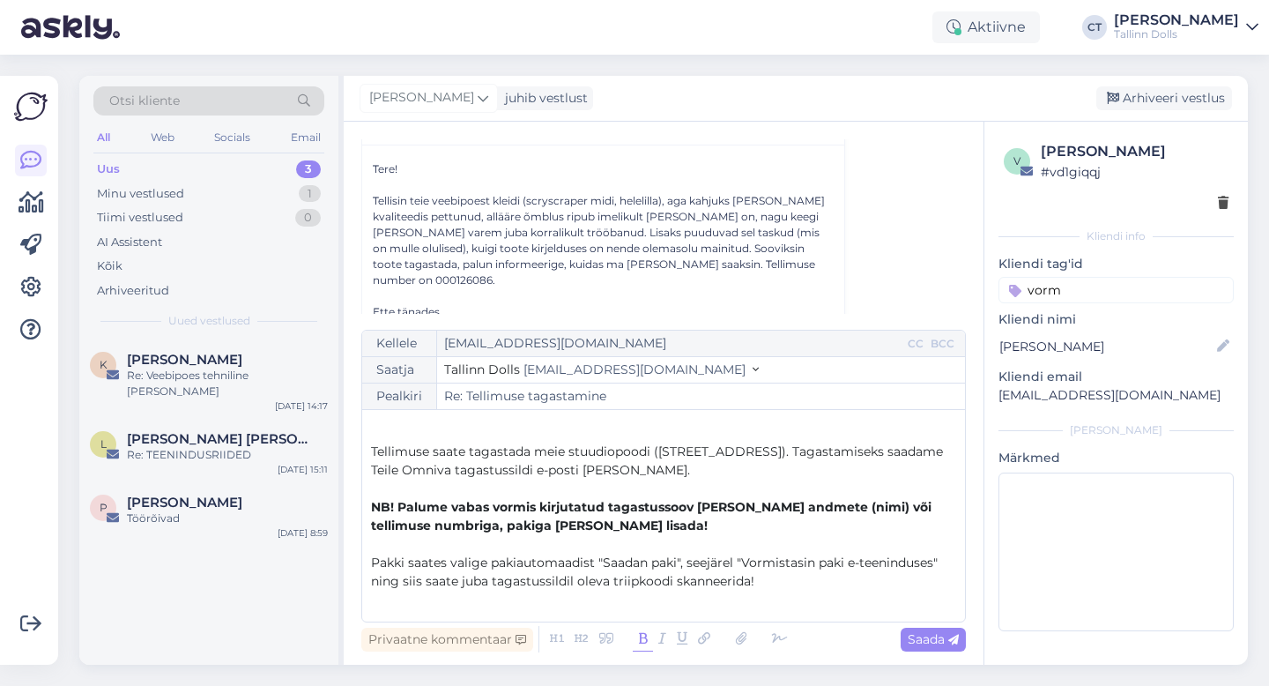
click at [640, 638] on icon at bounding box center [643, 639] width 20 height 25
click at [940, 635] on span "Saada" at bounding box center [933, 639] width 51 height 16
type input "Re: Re: Tellimuse tagastamine"
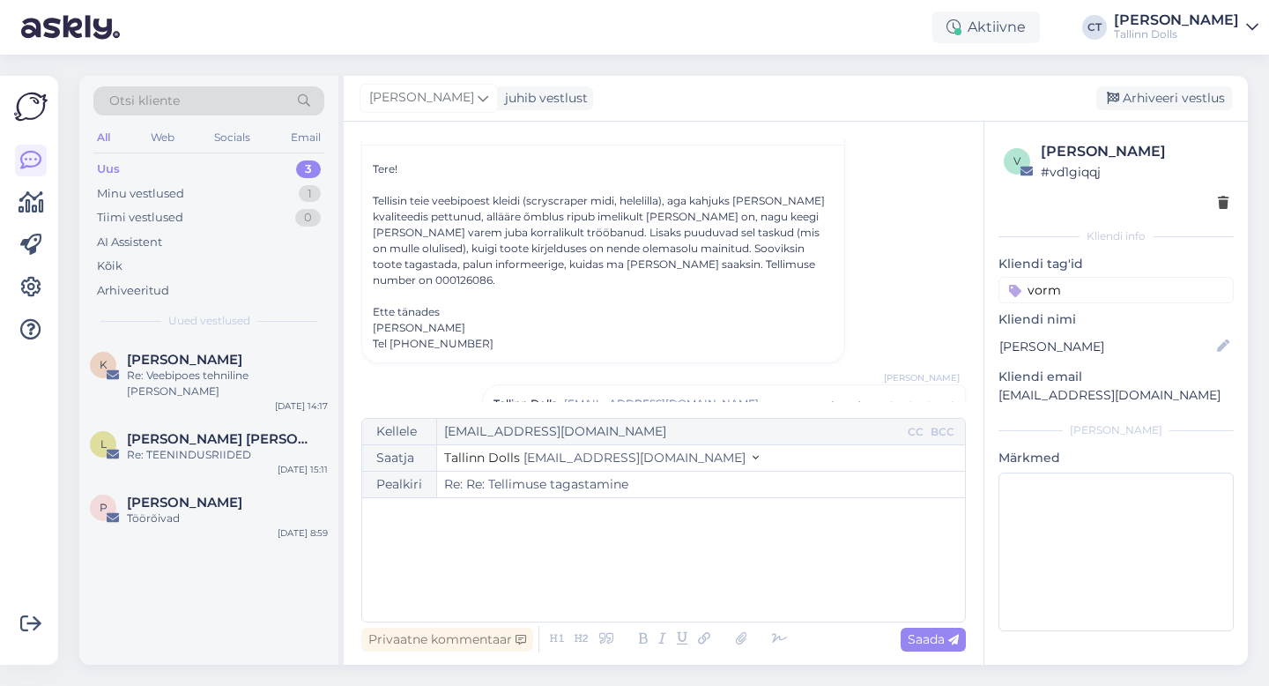
scroll to position [0, 0]
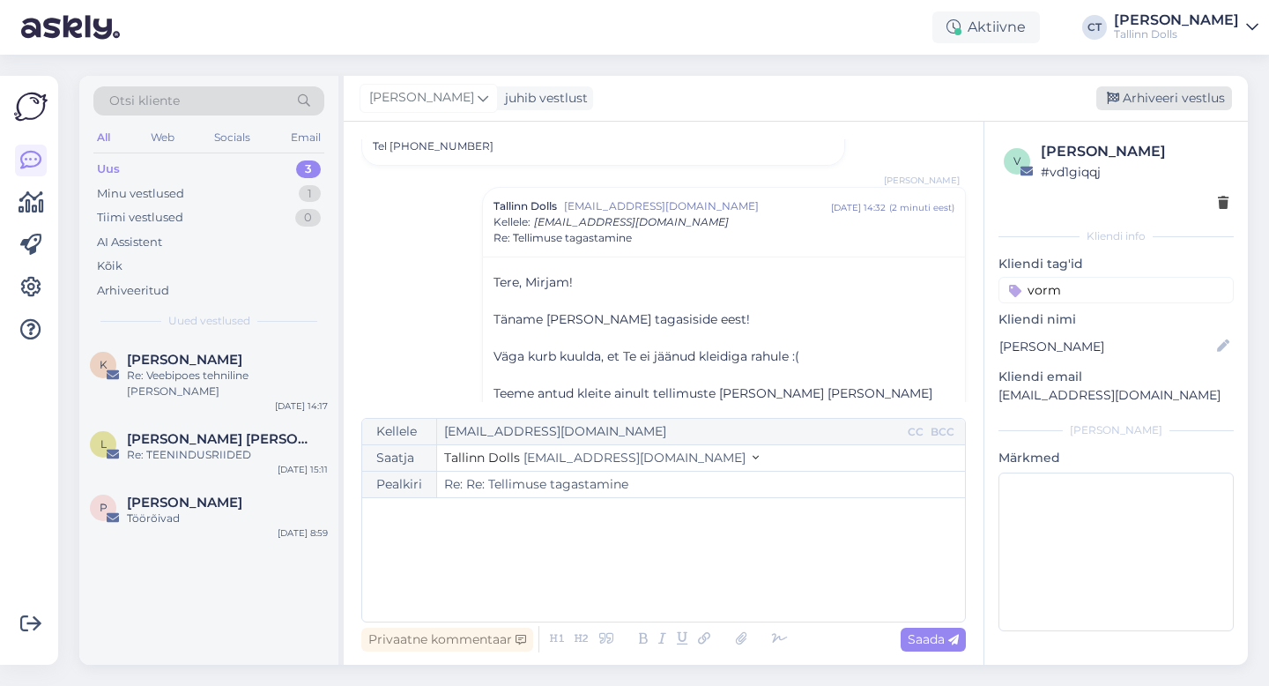
click at [1143, 97] on div "Arhiveeri vestlus" at bounding box center [1164, 98] width 136 height 24
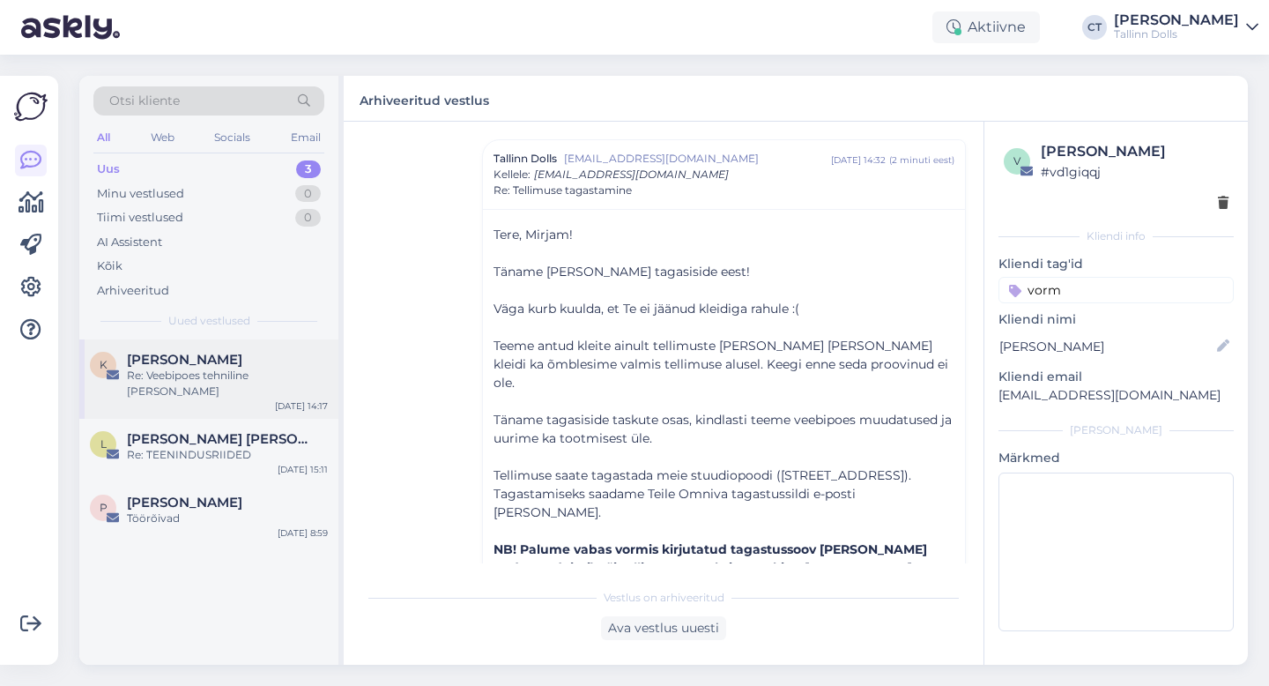
click at [91, 383] on div "K [PERSON_NAME] Re: Veebipoes tehniline [PERSON_NAME]" at bounding box center [209, 376] width 238 height 48
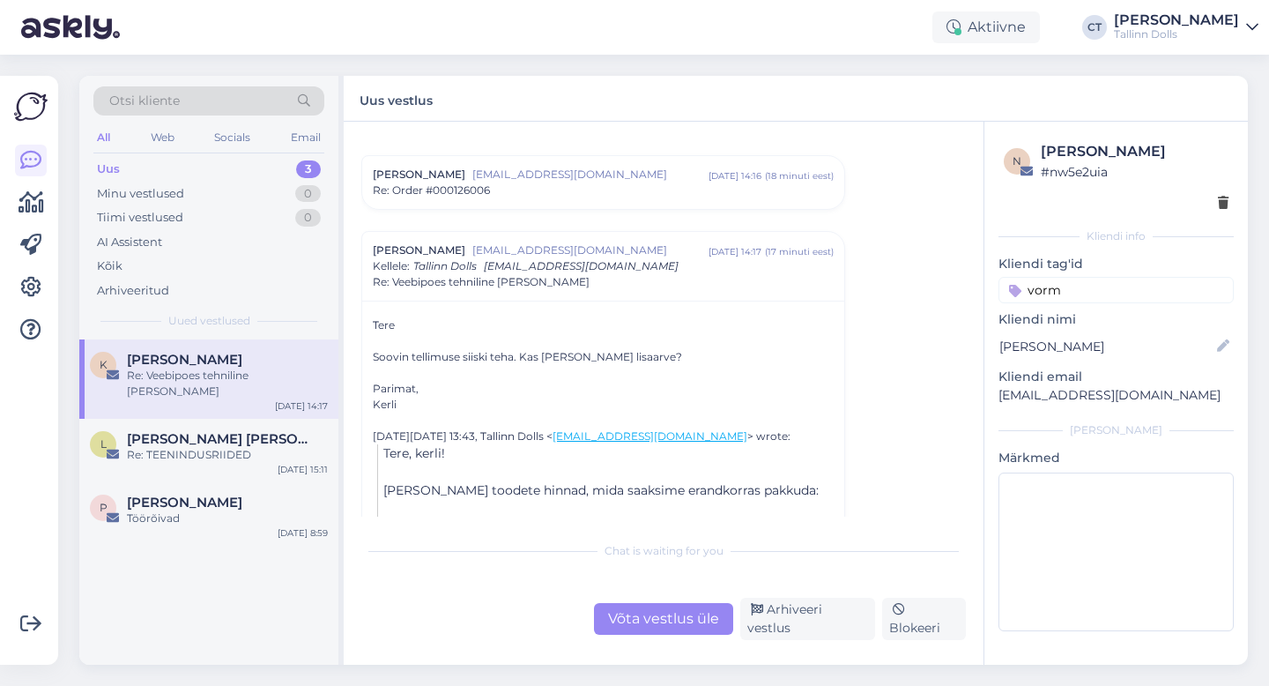
scroll to position [487, 0]
click at [649, 629] on div "Võta vestlus üle" at bounding box center [663, 619] width 139 height 32
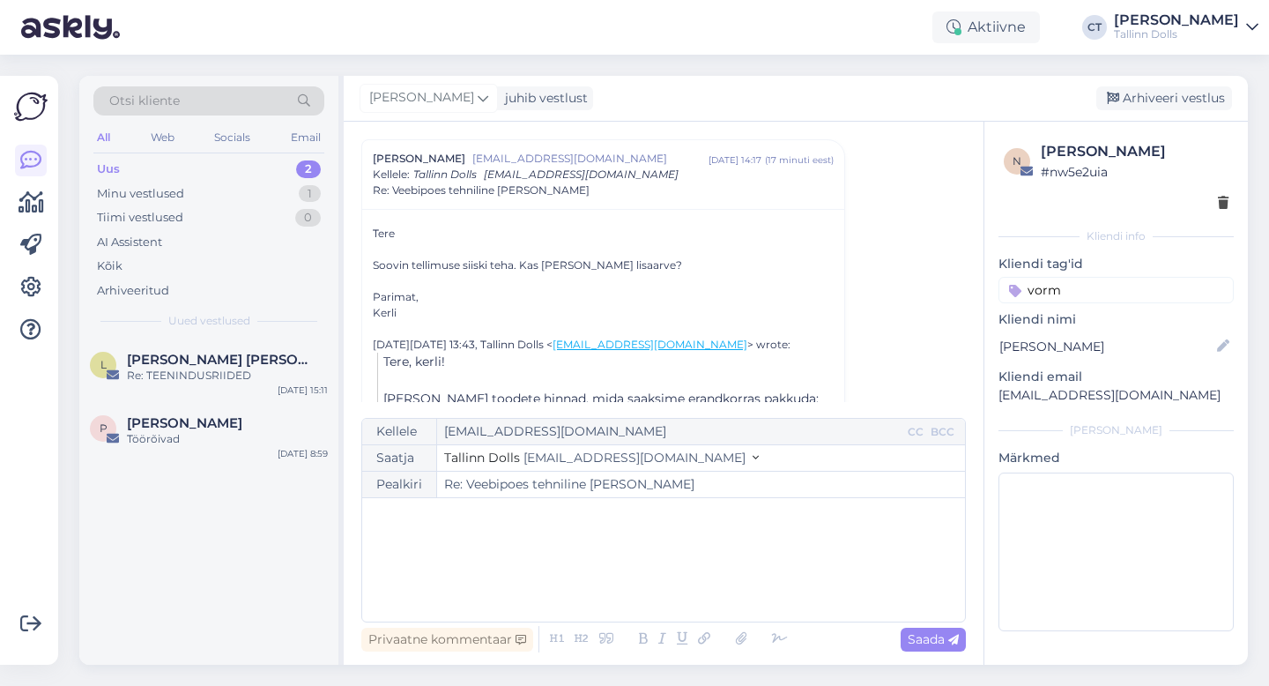
click at [649, 591] on div "﻿" at bounding box center [663, 560] width 585 height 106
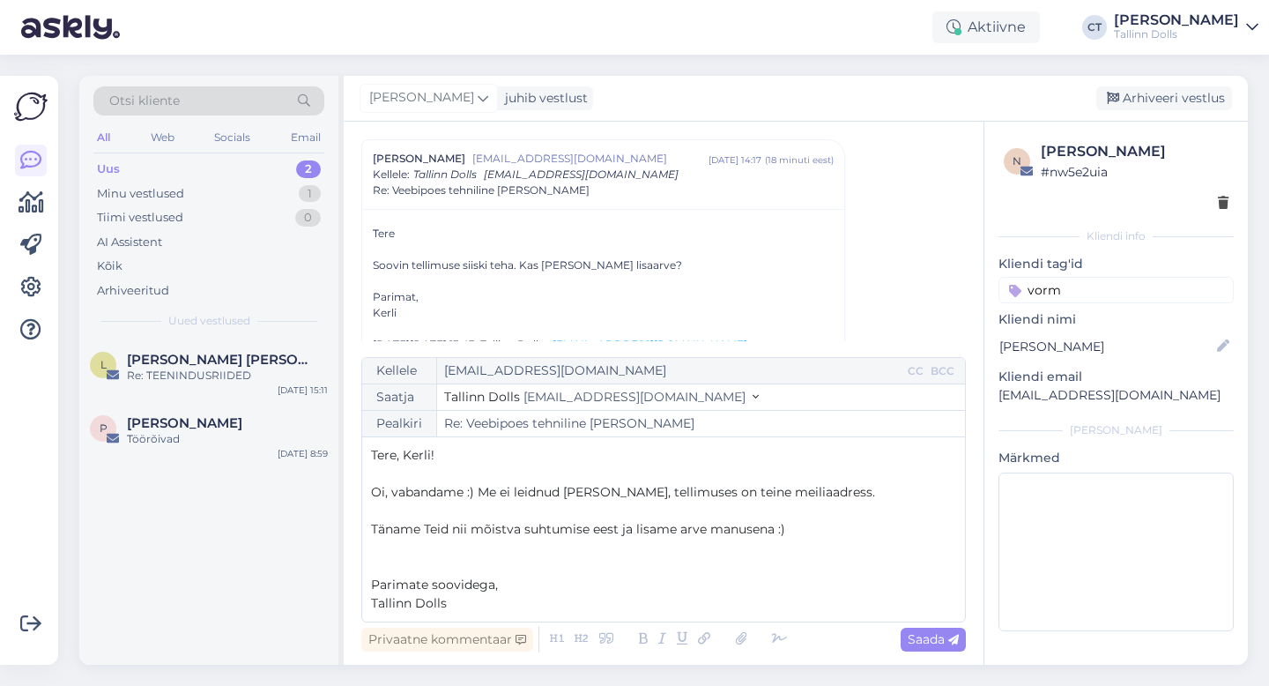
click at [806, 539] on p "﻿" at bounding box center [663, 548] width 585 height 19
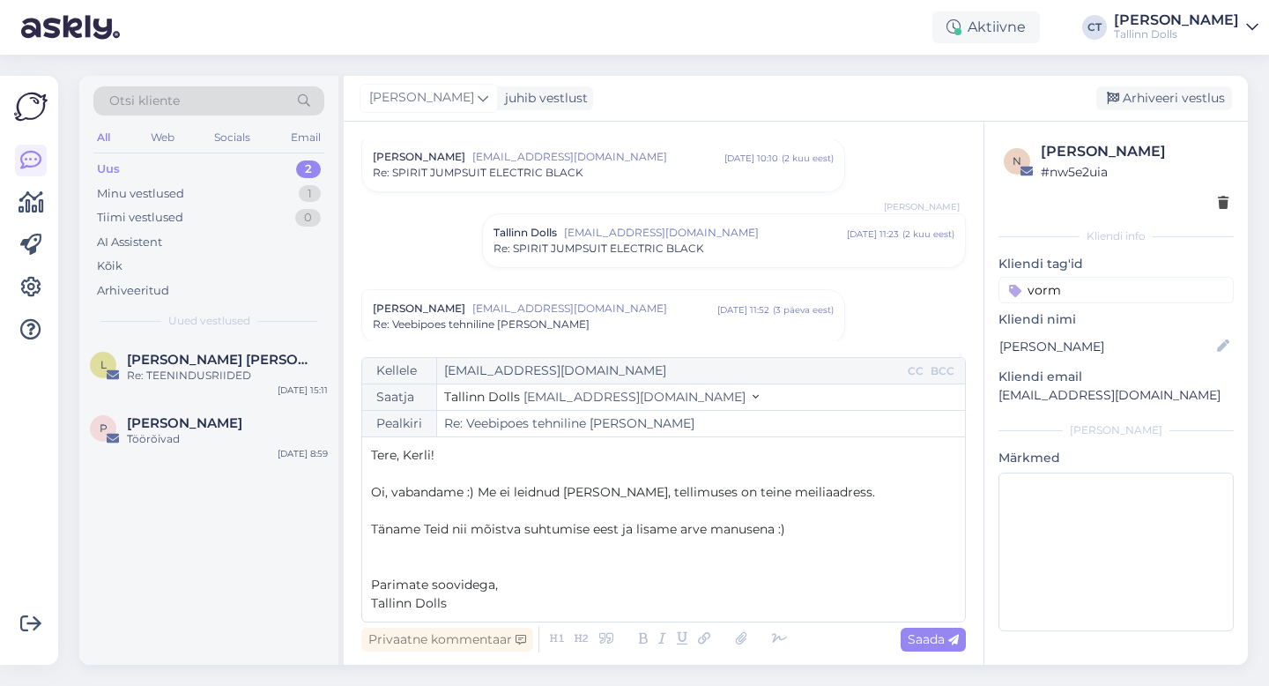
scroll to position [238, 0]
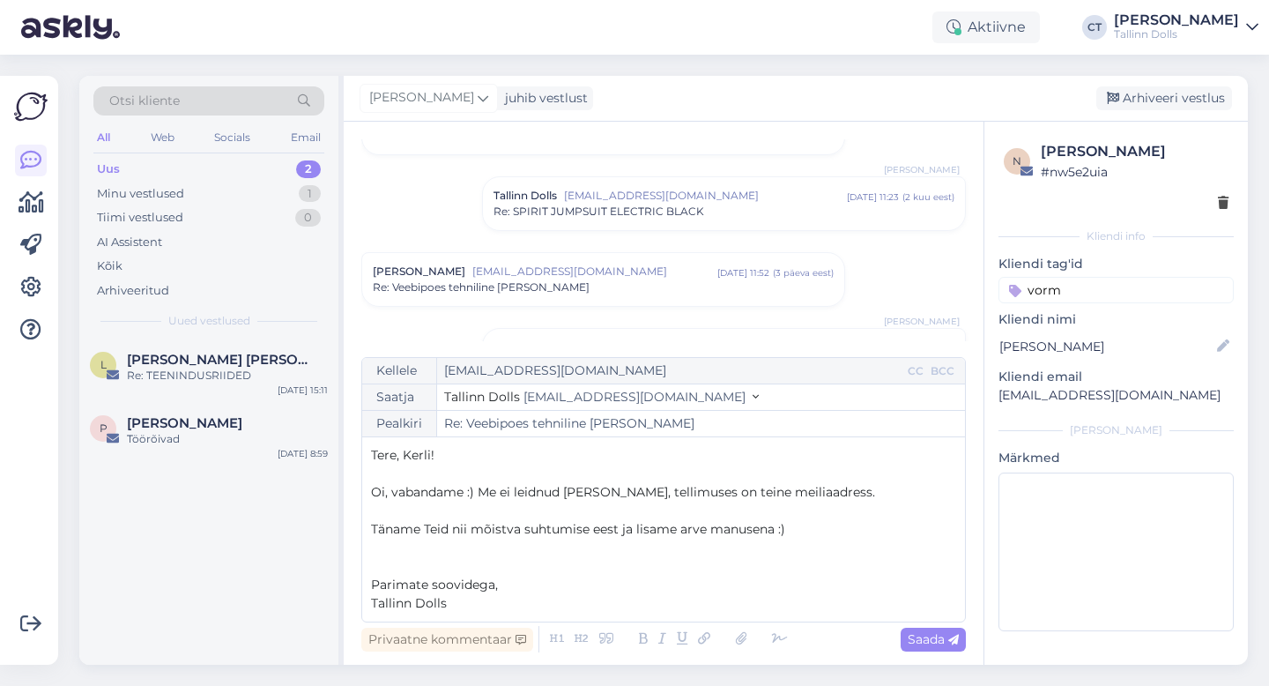
click at [636, 279] on div "Re: Veebipoes tehniline [PERSON_NAME]" at bounding box center [603, 287] width 461 height 16
click at [683, 214] on div "Re: Veebipoes tehniline [PERSON_NAME]" at bounding box center [724, 218] width 461 height 16
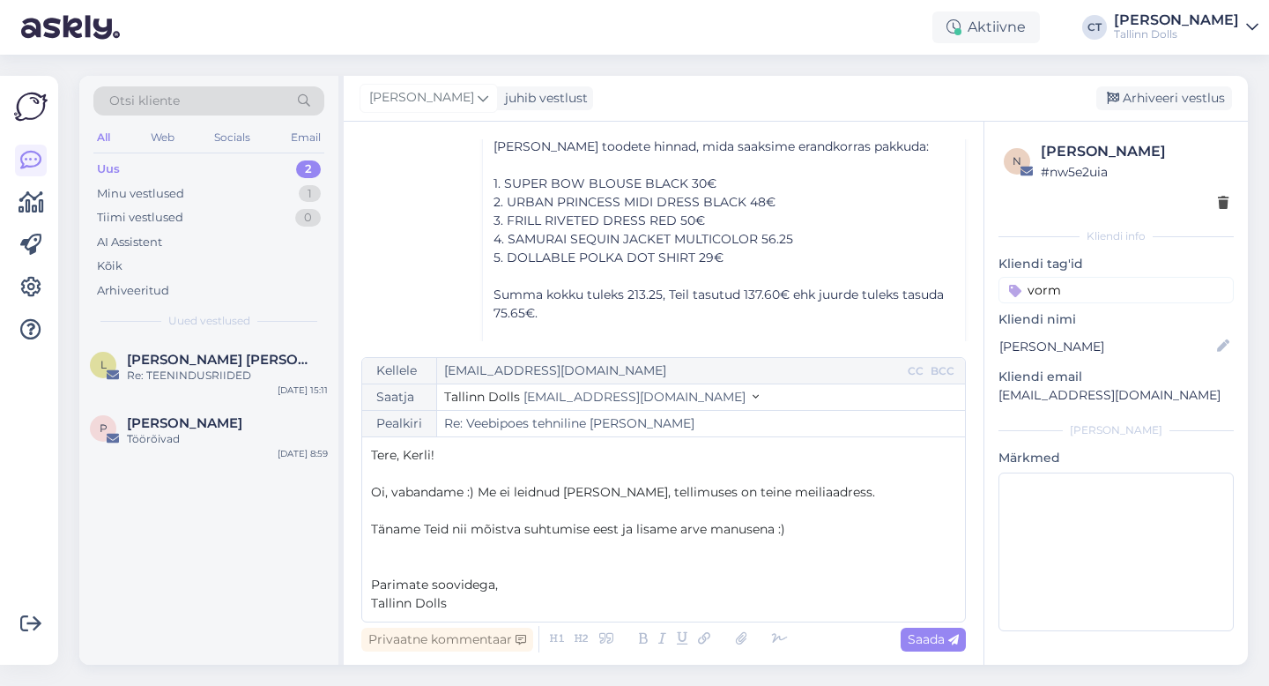
scroll to position [1038, 0]
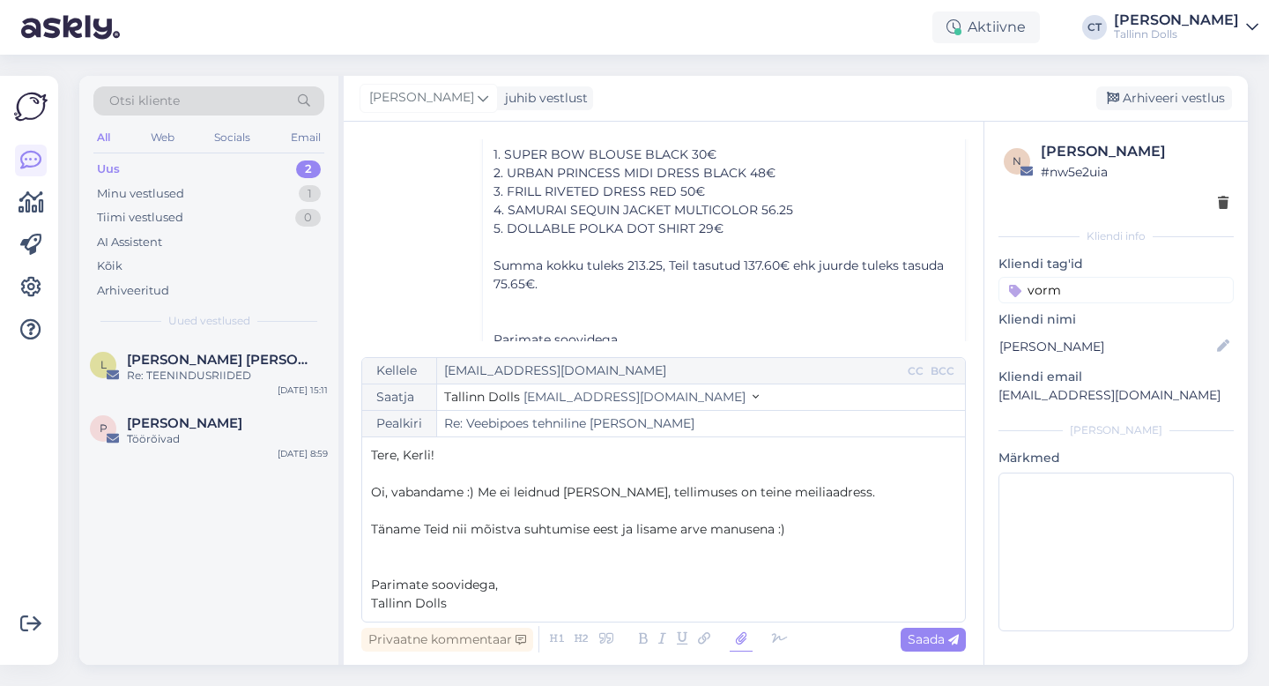
click at [740, 634] on icon at bounding box center [741, 639] width 23 height 25
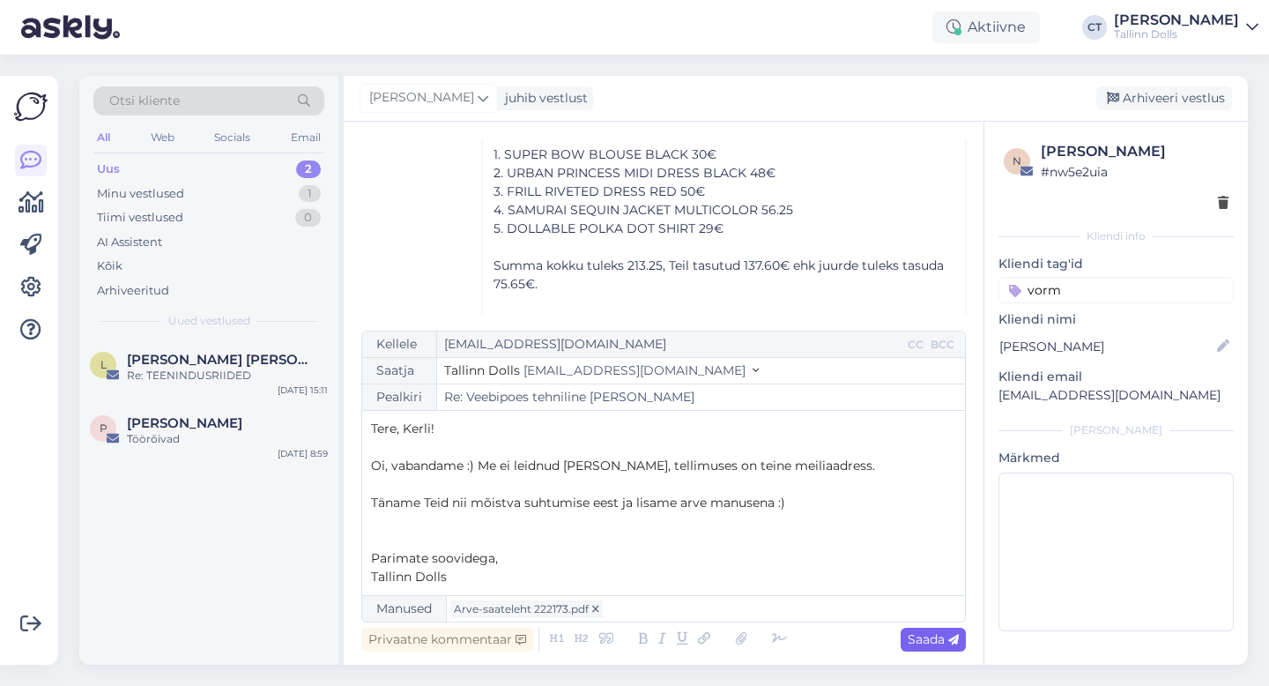
click at [925, 636] on span "Saada" at bounding box center [933, 639] width 51 height 16
type input "Re: Veebipoes tehniline [PERSON_NAME]"
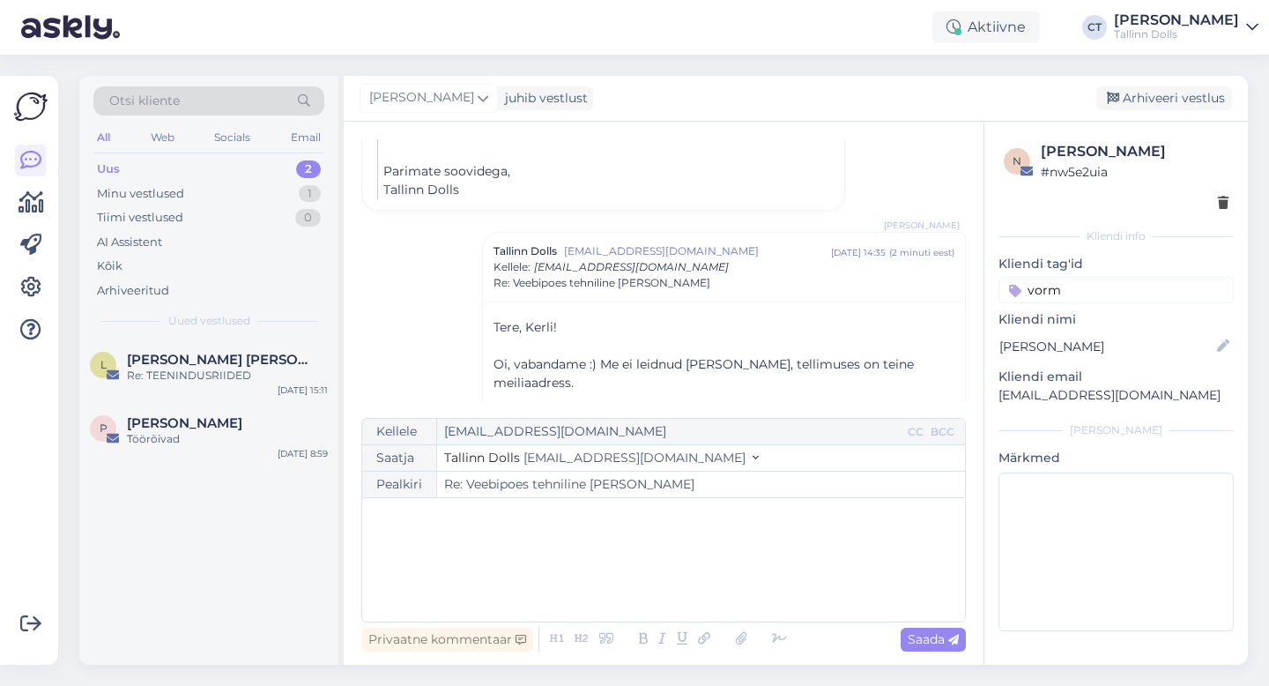
scroll to position [1854, 0]
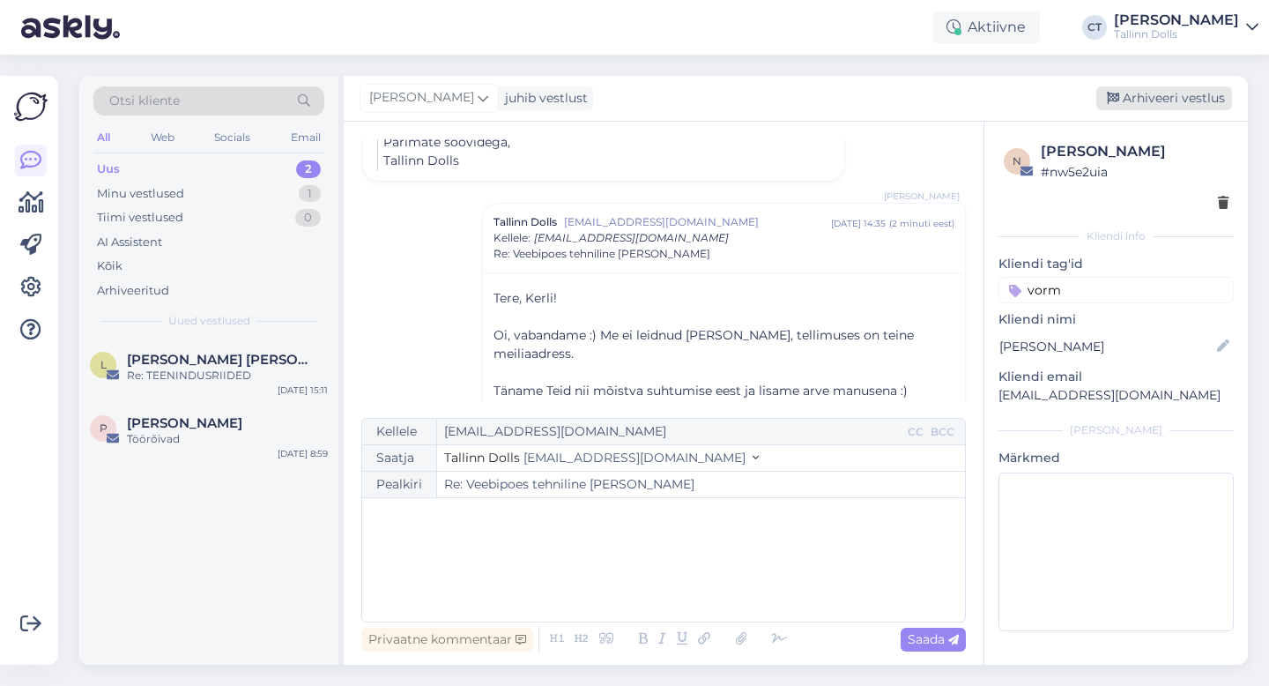
click at [1181, 96] on div "Arhiveeri vestlus" at bounding box center [1164, 98] width 136 height 24
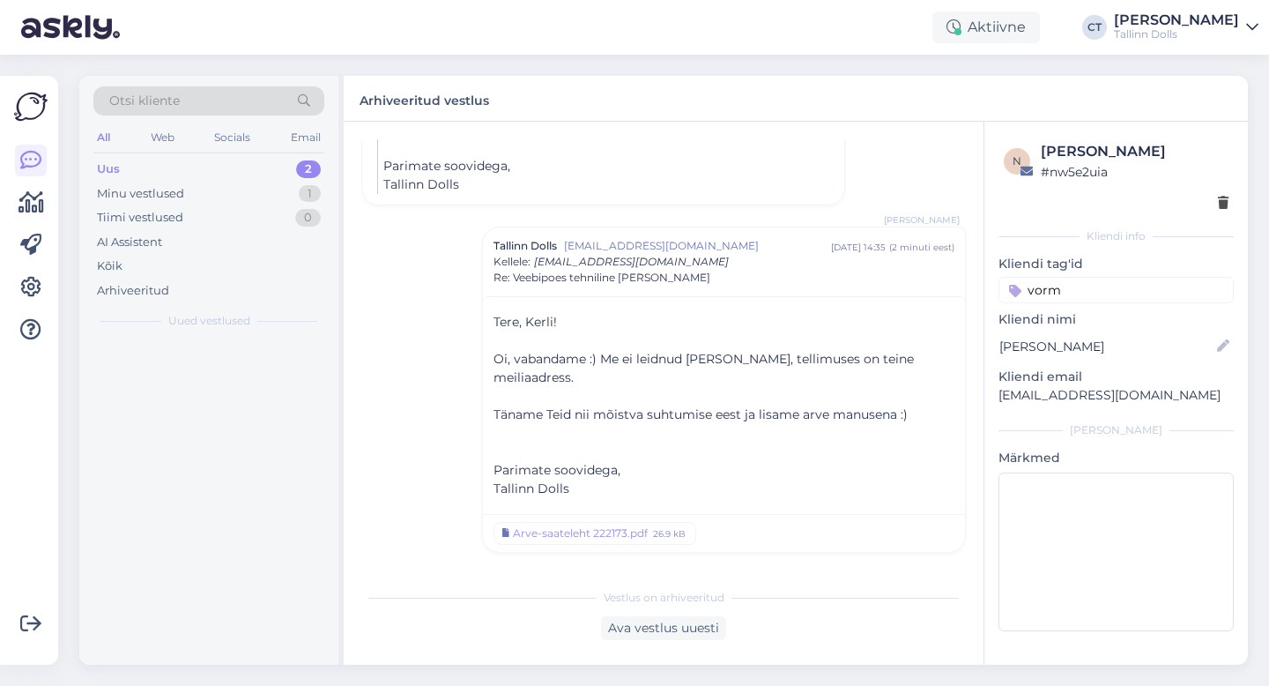
scroll to position [1811, 0]
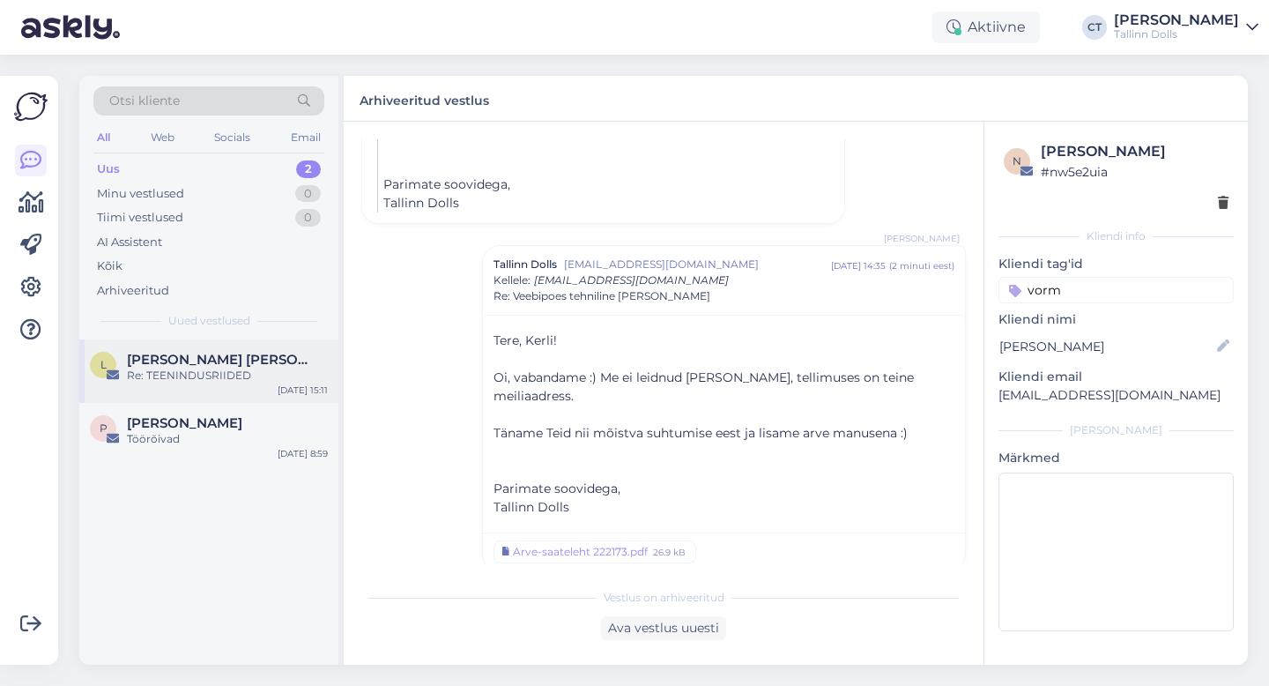
click at [228, 357] on div "[PERSON_NAME] [PERSON_NAME]" at bounding box center [227, 360] width 201 height 16
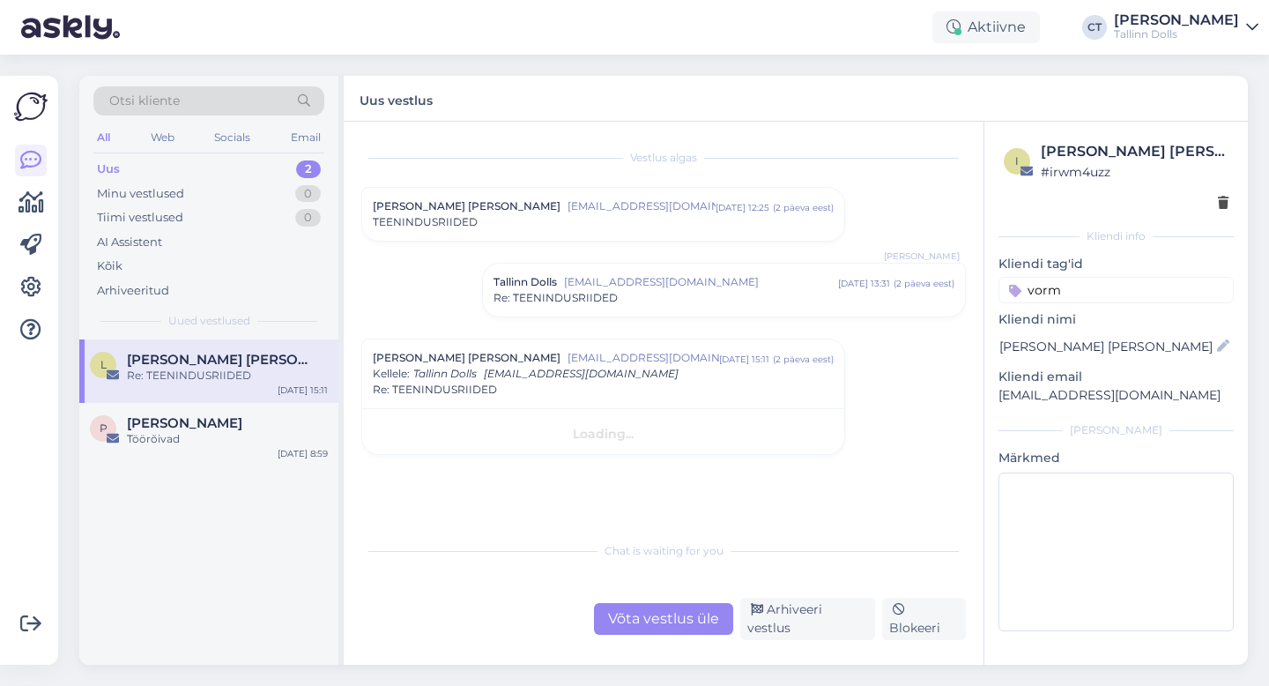
scroll to position [0, 0]
click at [213, 431] on div "Töörõivad" at bounding box center [227, 439] width 201 height 16
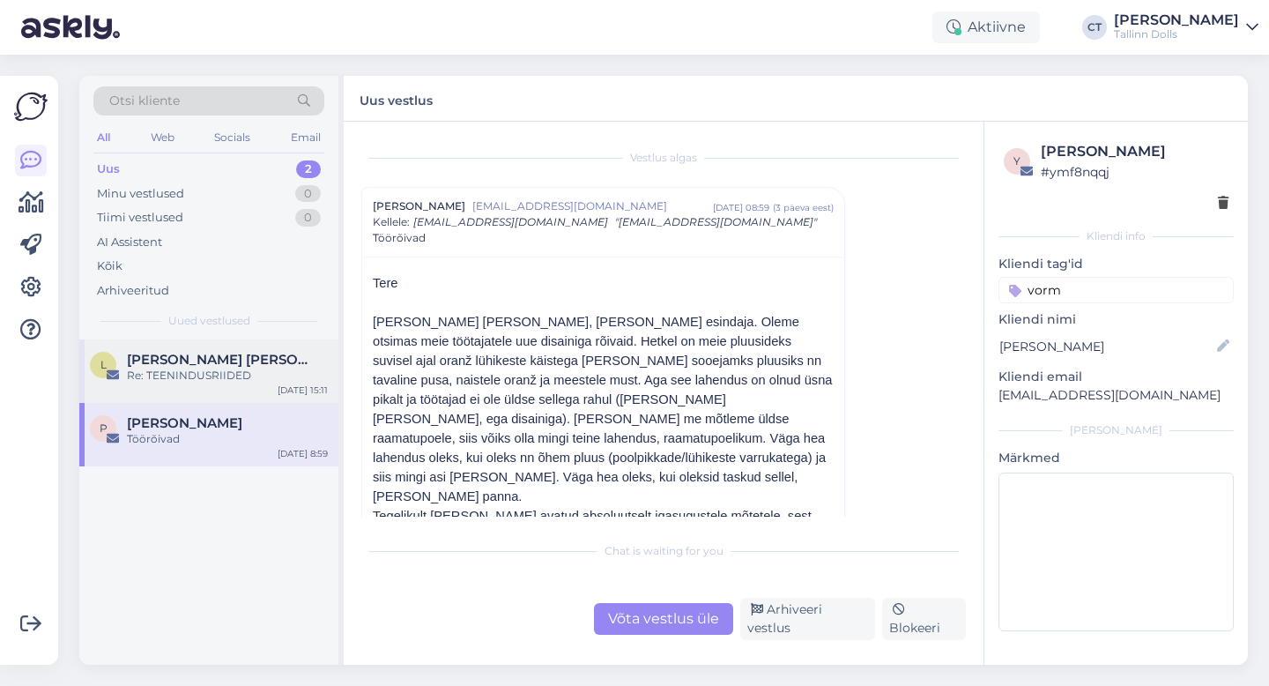
click at [215, 366] on div "[PERSON_NAME] [PERSON_NAME]" at bounding box center [227, 360] width 201 height 16
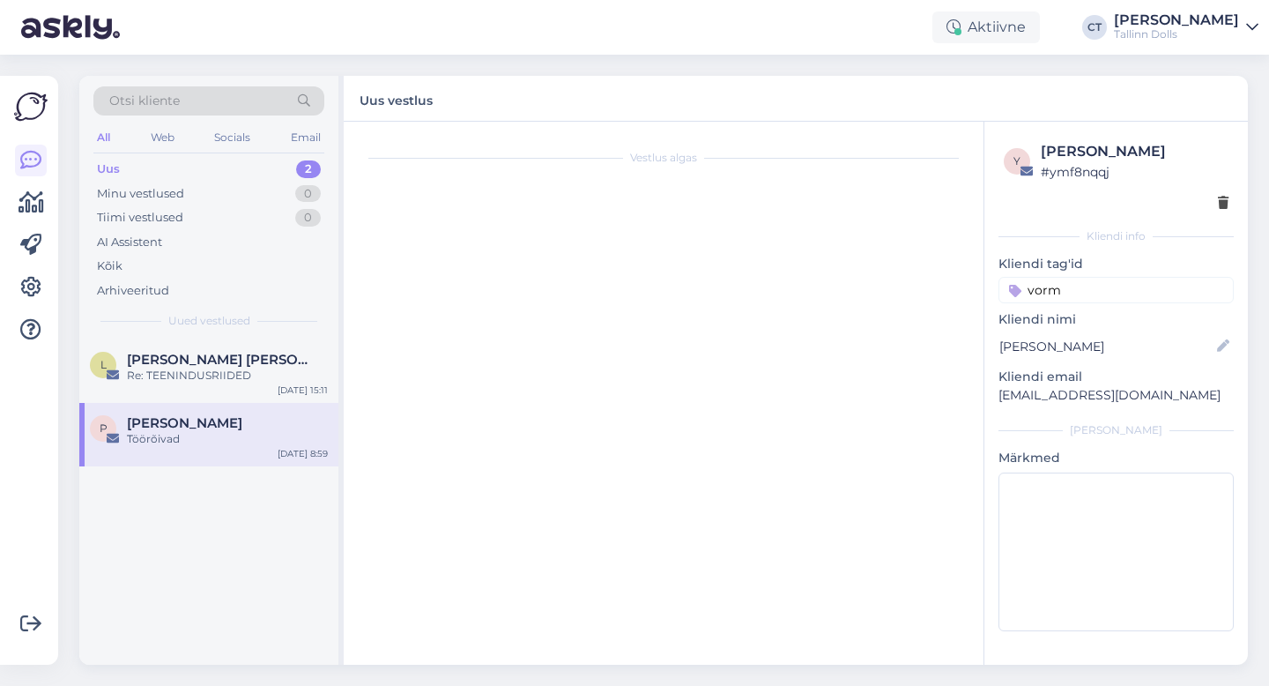
scroll to position [199, 0]
